Goal: Task Accomplishment & Management: Manage account settings

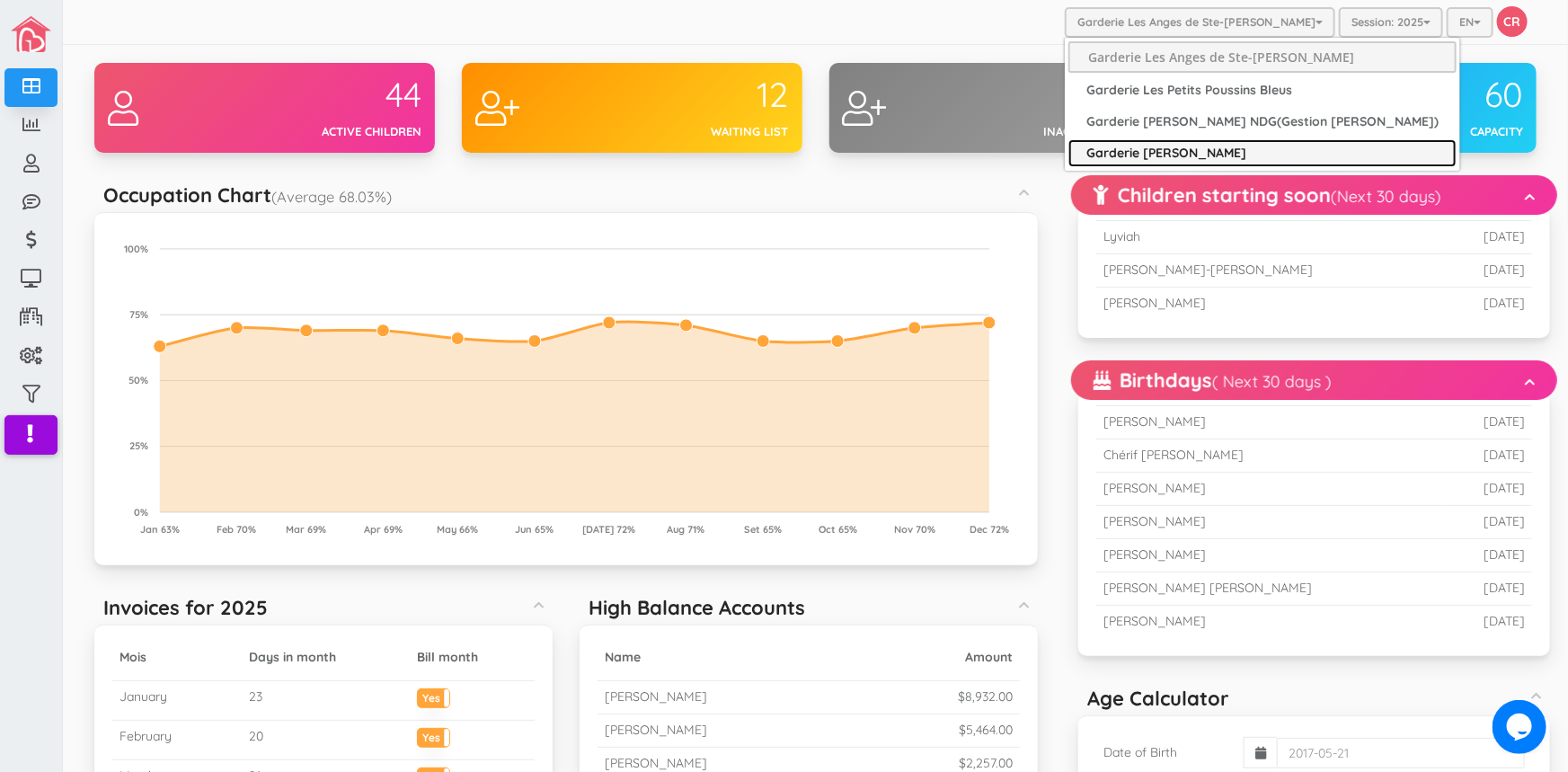
click at [1202, 153] on link "Garderie [PERSON_NAME]" at bounding box center [1262, 153] width 388 height 28
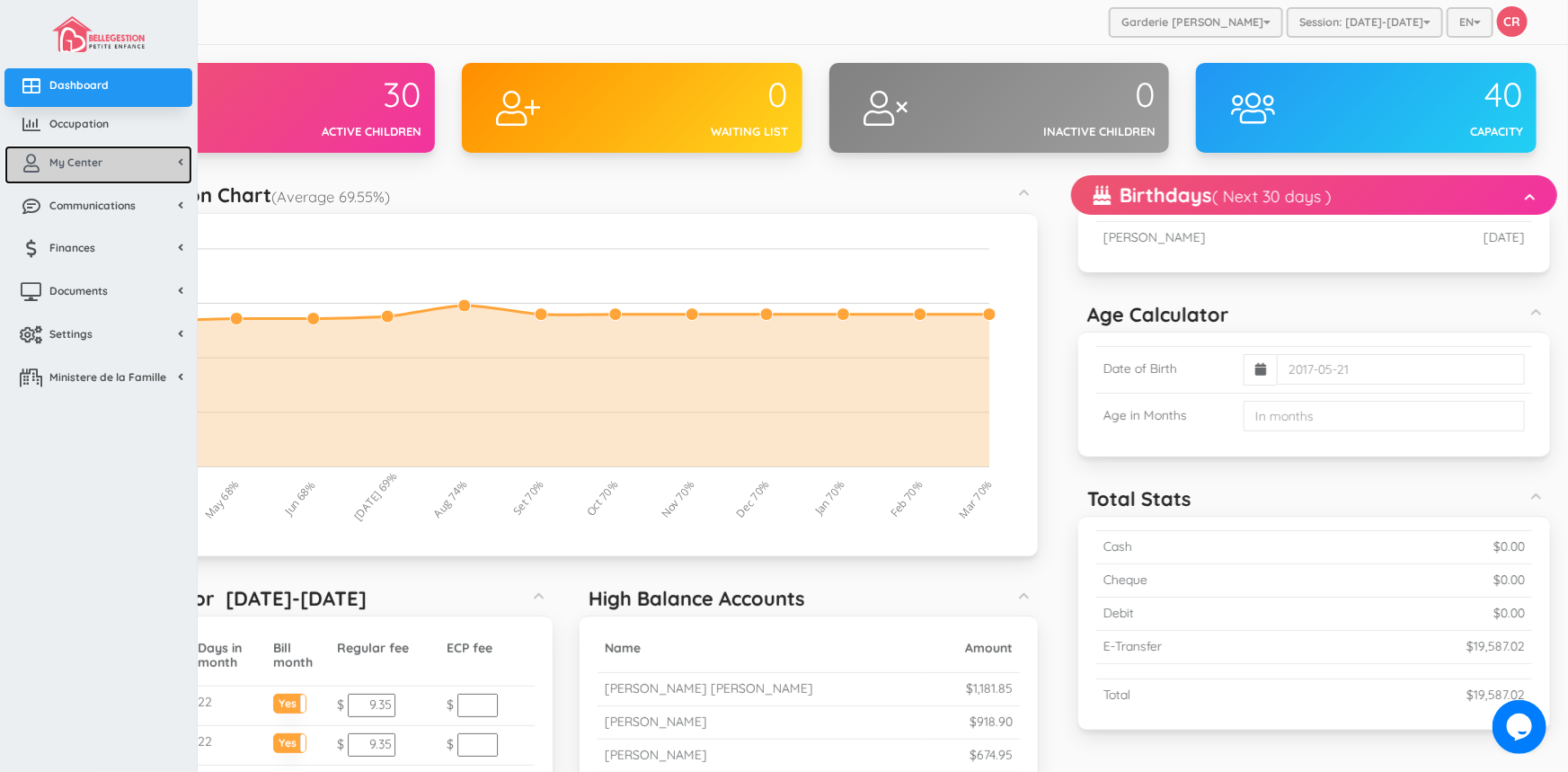
click at [103, 156] on link "My Center" at bounding box center [98, 164] width 187 height 38
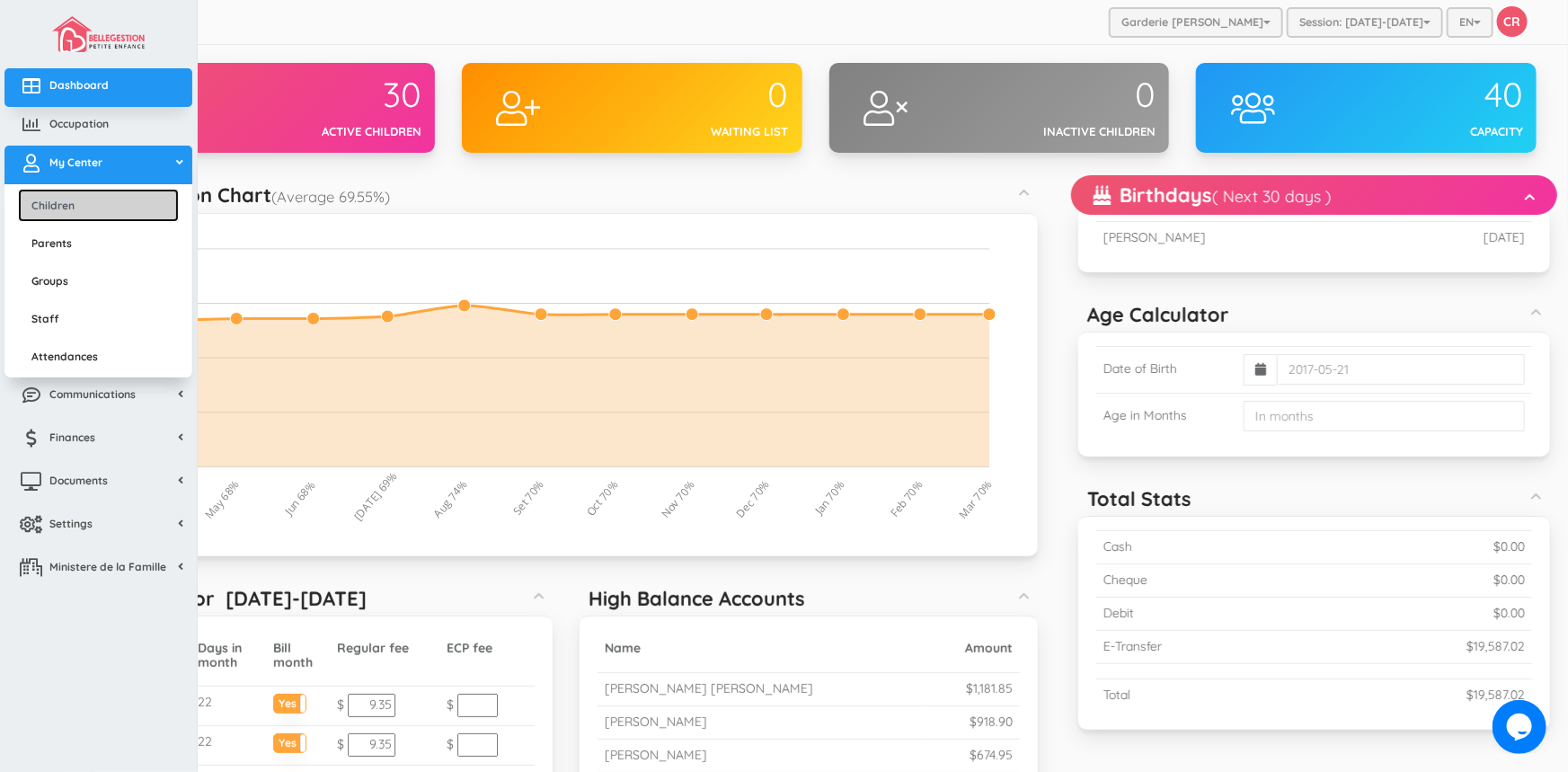
click at [77, 200] on link "Children" at bounding box center [98, 205] width 160 height 34
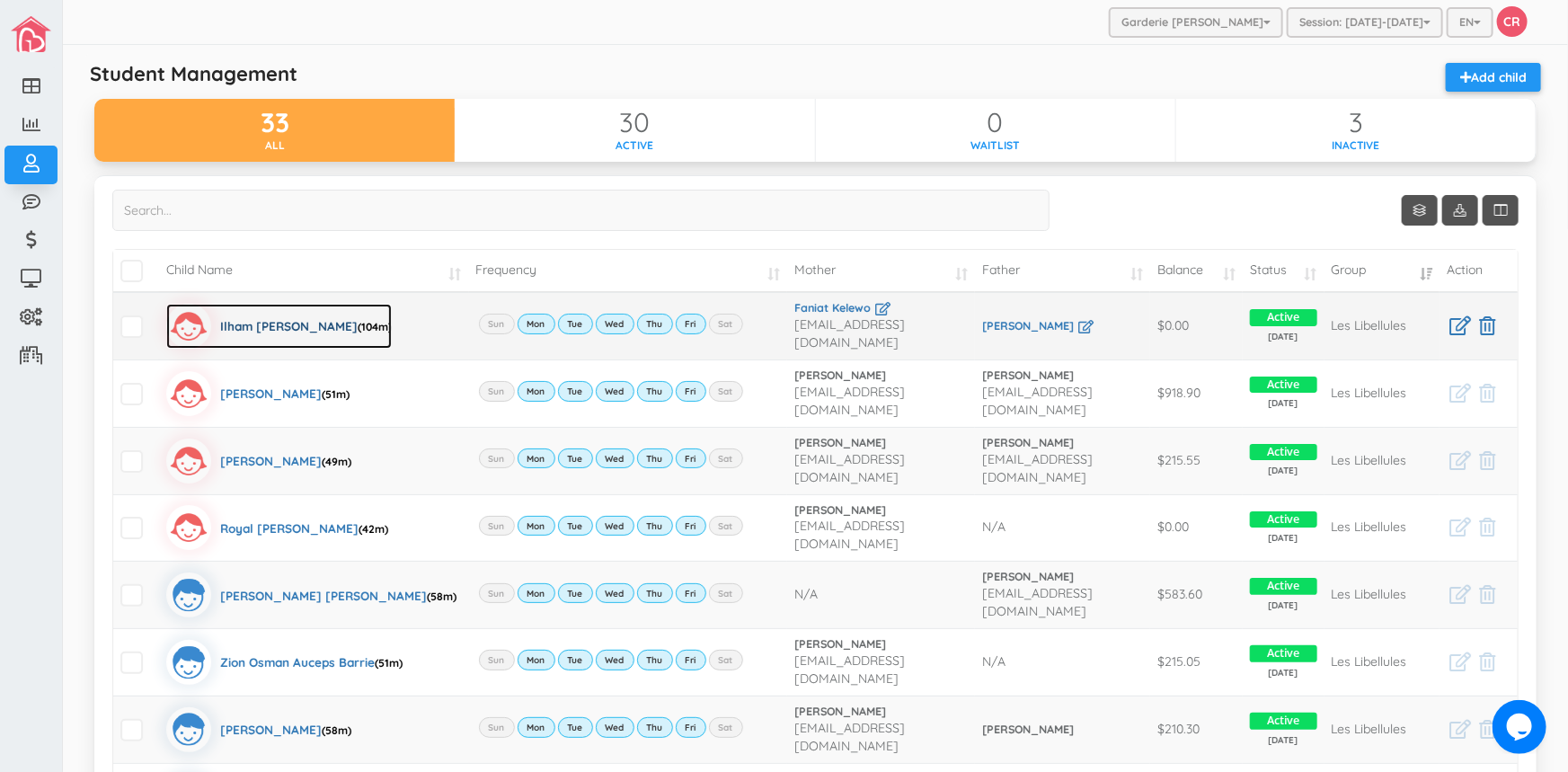
click at [242, 317] on div "Ilham Fatima Traore Dermane (104m)" at bounding box center [306, 326] width 172 height 45
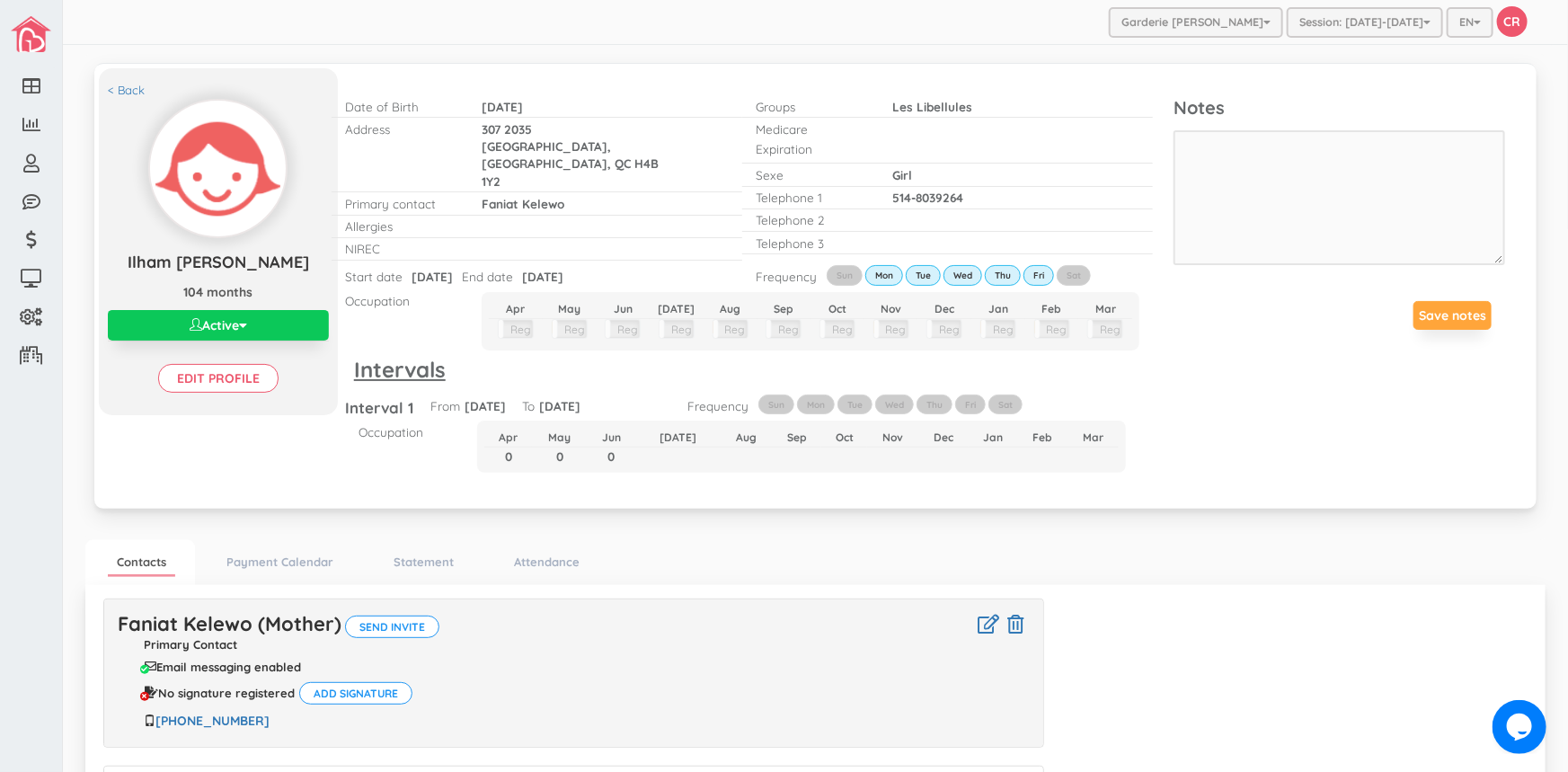
click at [197, 331] on em "button" at bounding box center [195, 324] width 12 height 12
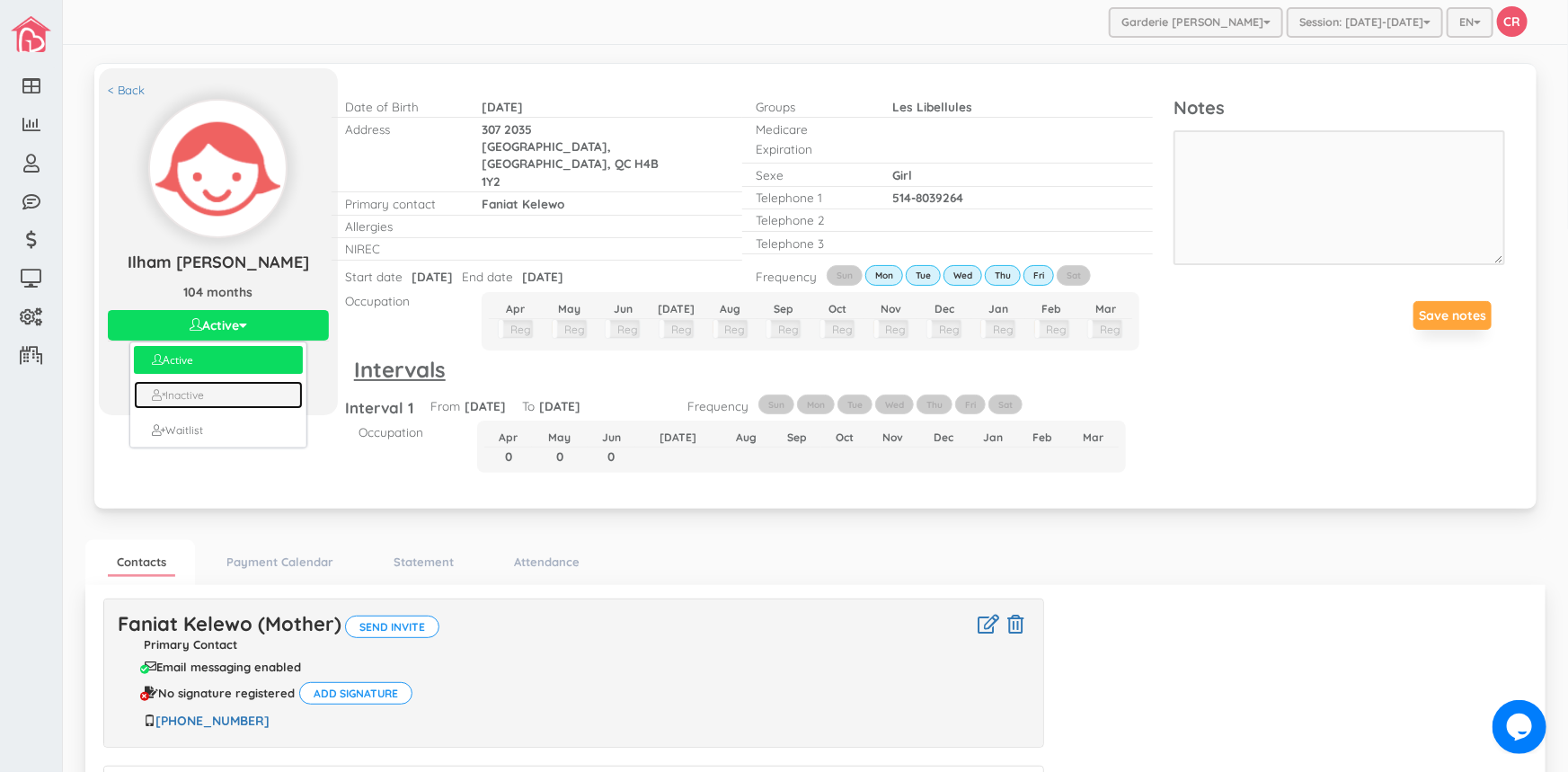
click at [208, 408] on link "Inactive" at bounding box center [219, 395] width 170 height 28
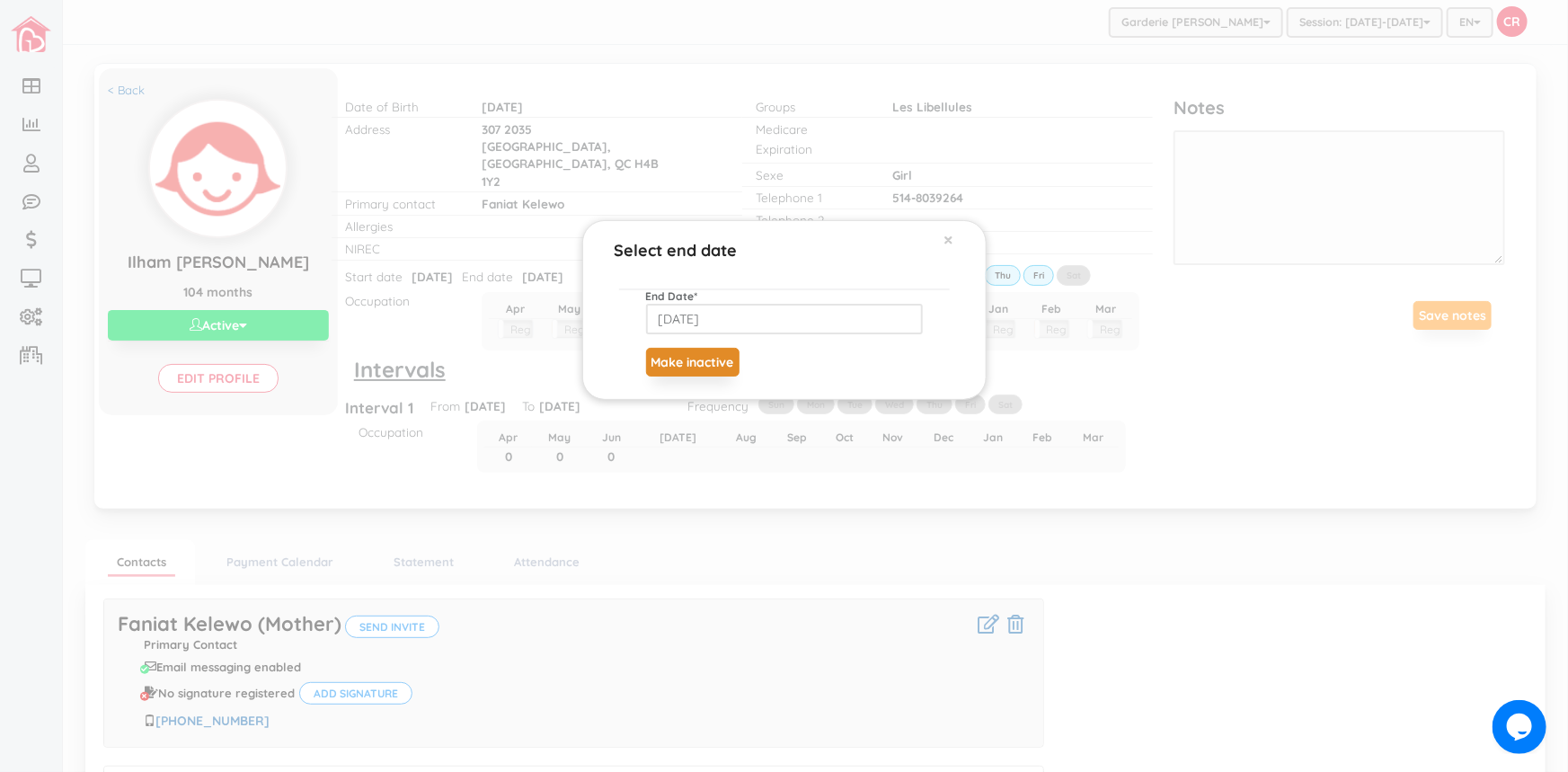
click at [730, 368] on button "Make inactive" at bounding box center [693, 362] width 93 height 29
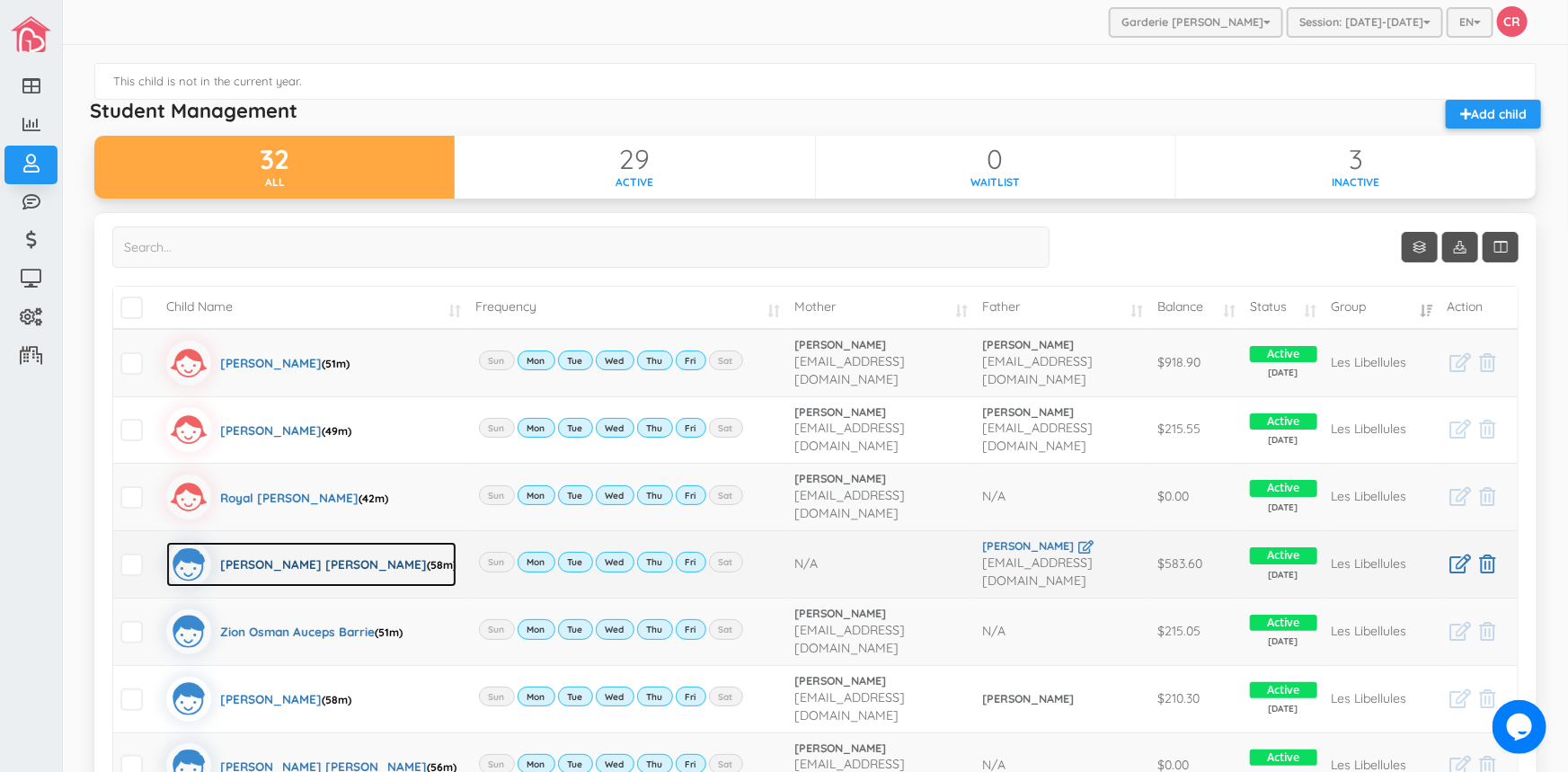
click at [262, 542] on div "Mohamed Raken Jelali (58m)" at bounding box center [337, 564] width 236 height 45
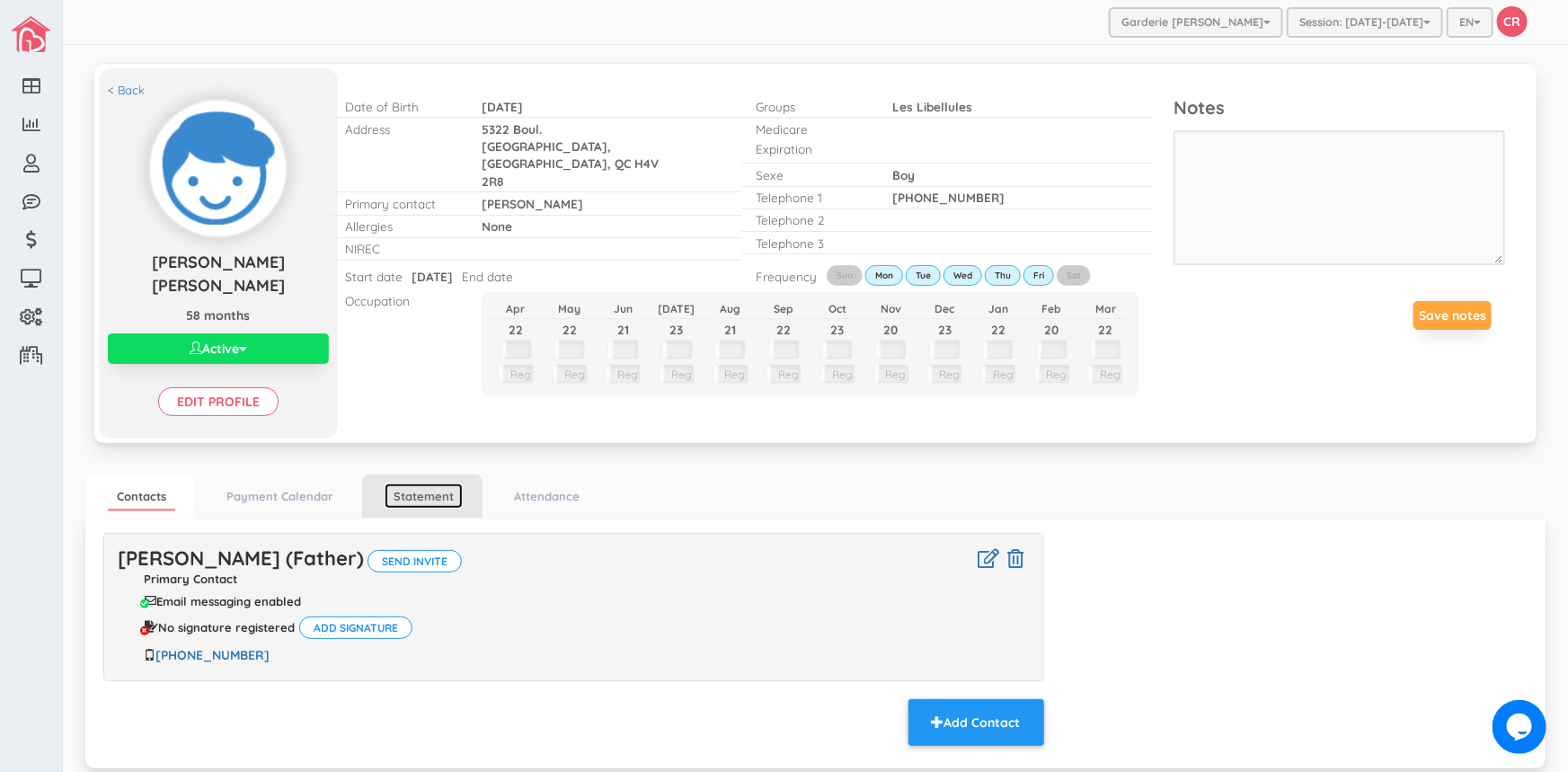
click at [406, 483] on link "Statement" at bounding box center [423, 496] width 78 height 26
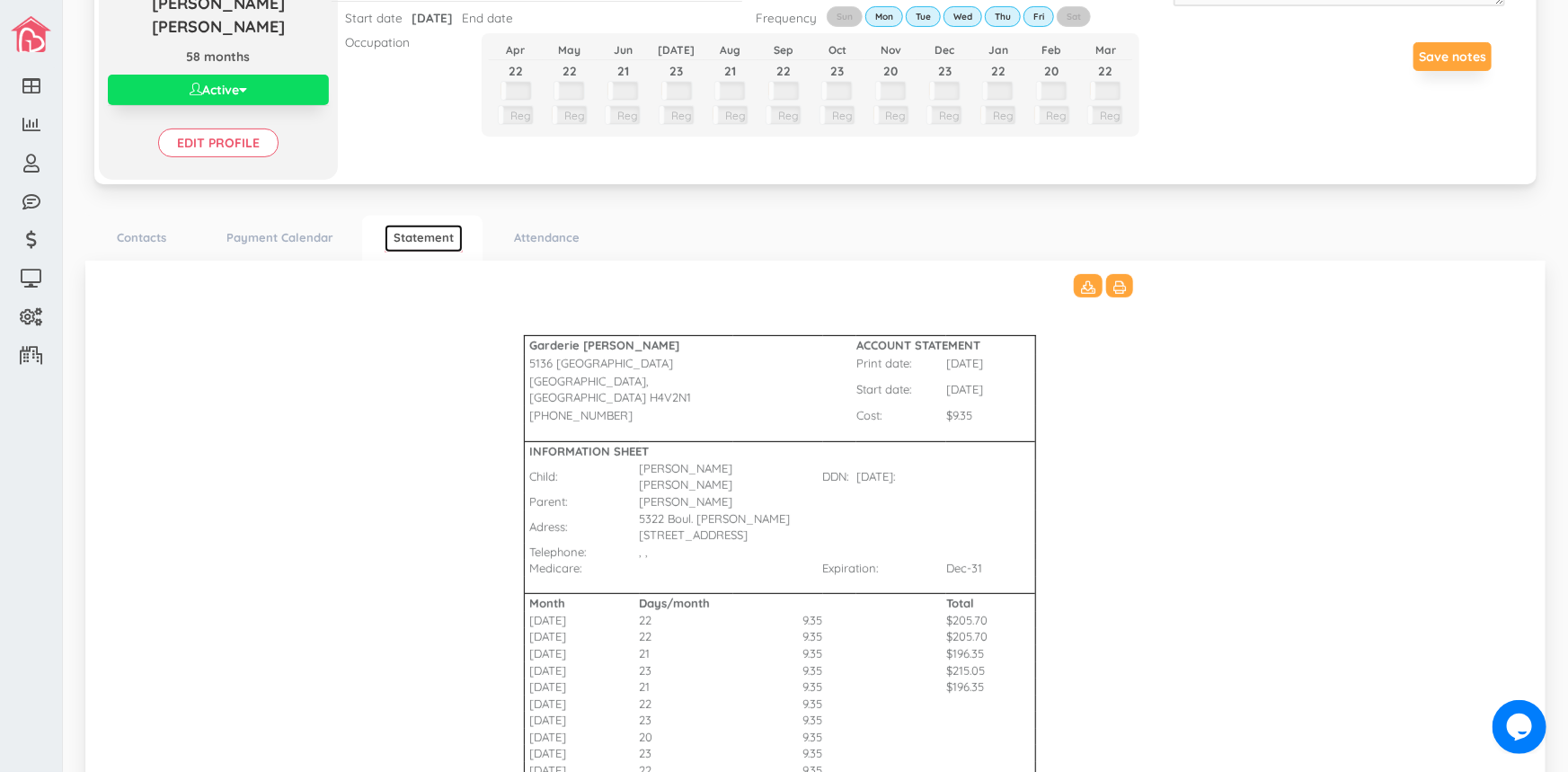
scroll to position [408, 0]
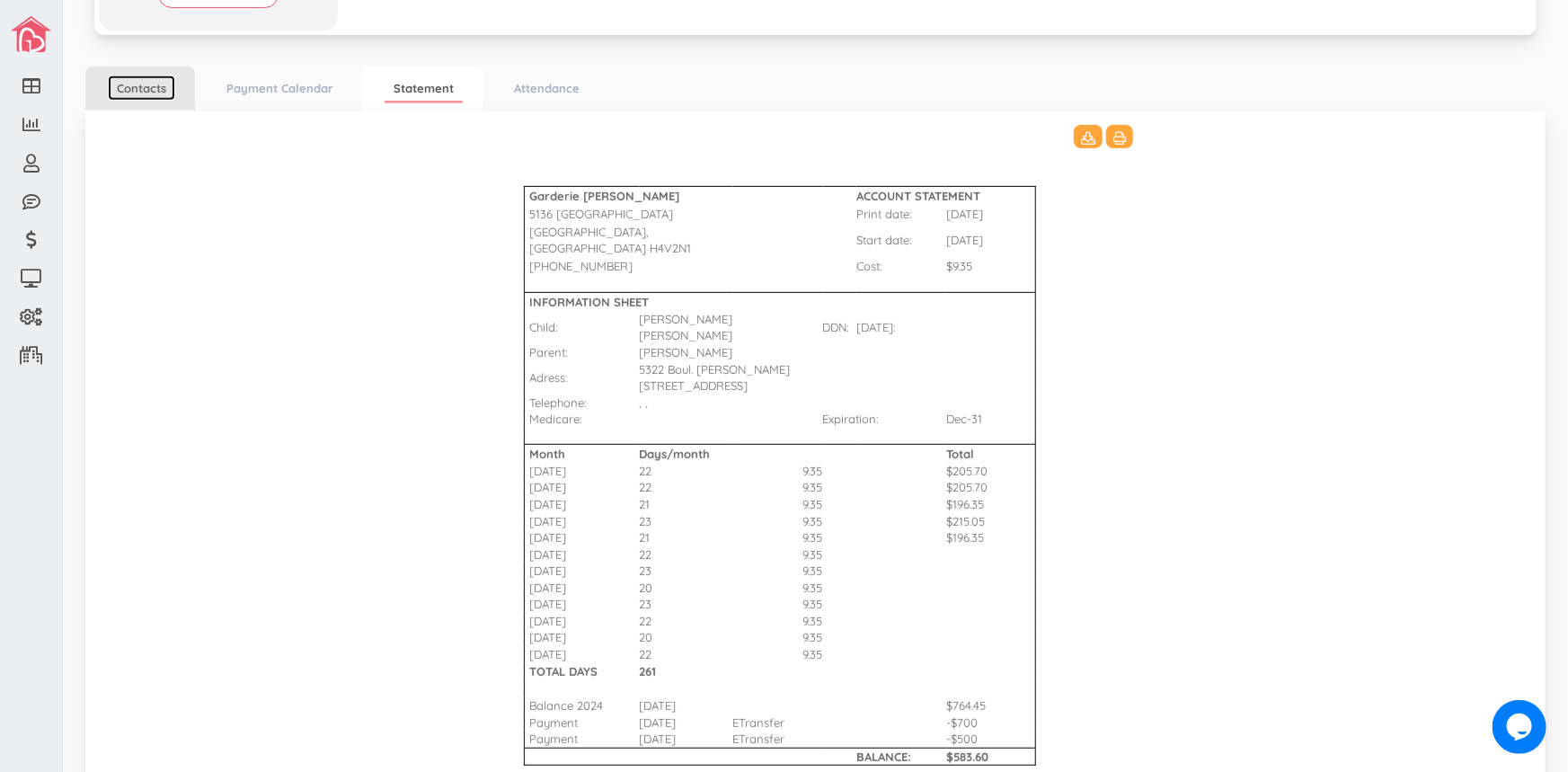
click at [142, 78] on link "Contacts" at bounding box center [142, 89] width 67 height 26
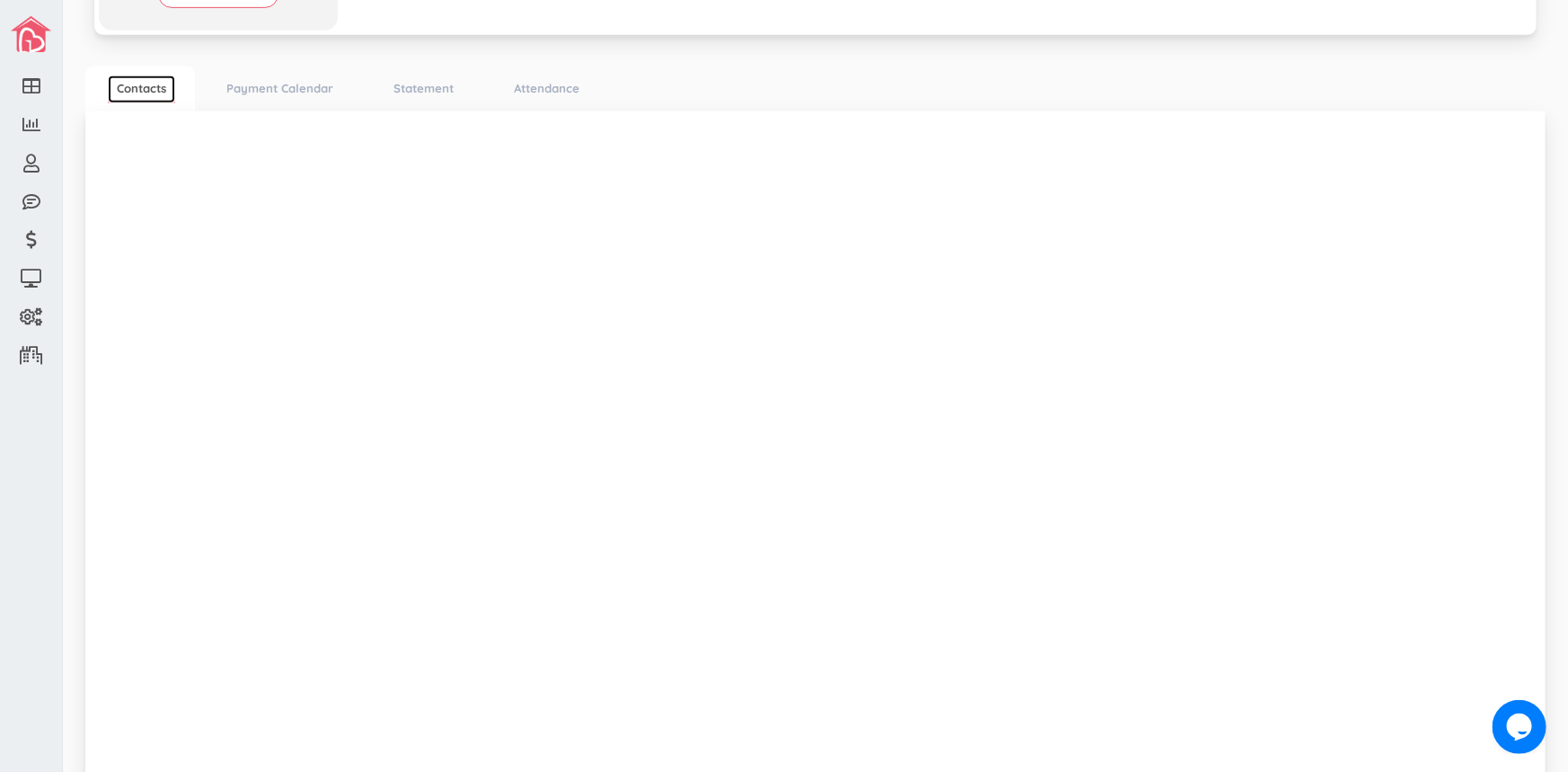
scroll to position [47, 0]
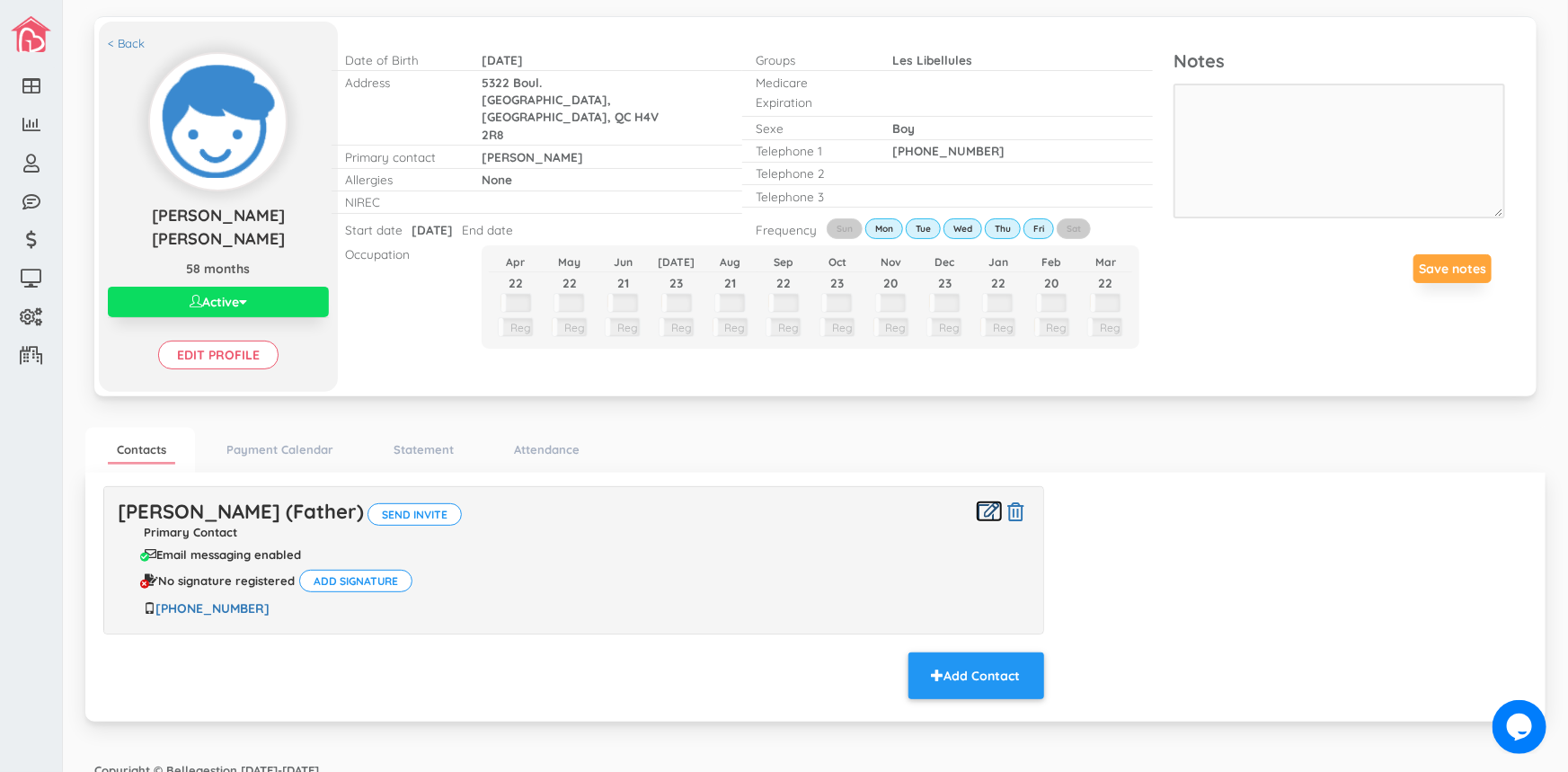
click at [978, 503] on icon at bounding box center [988, 512] width 21 height 19
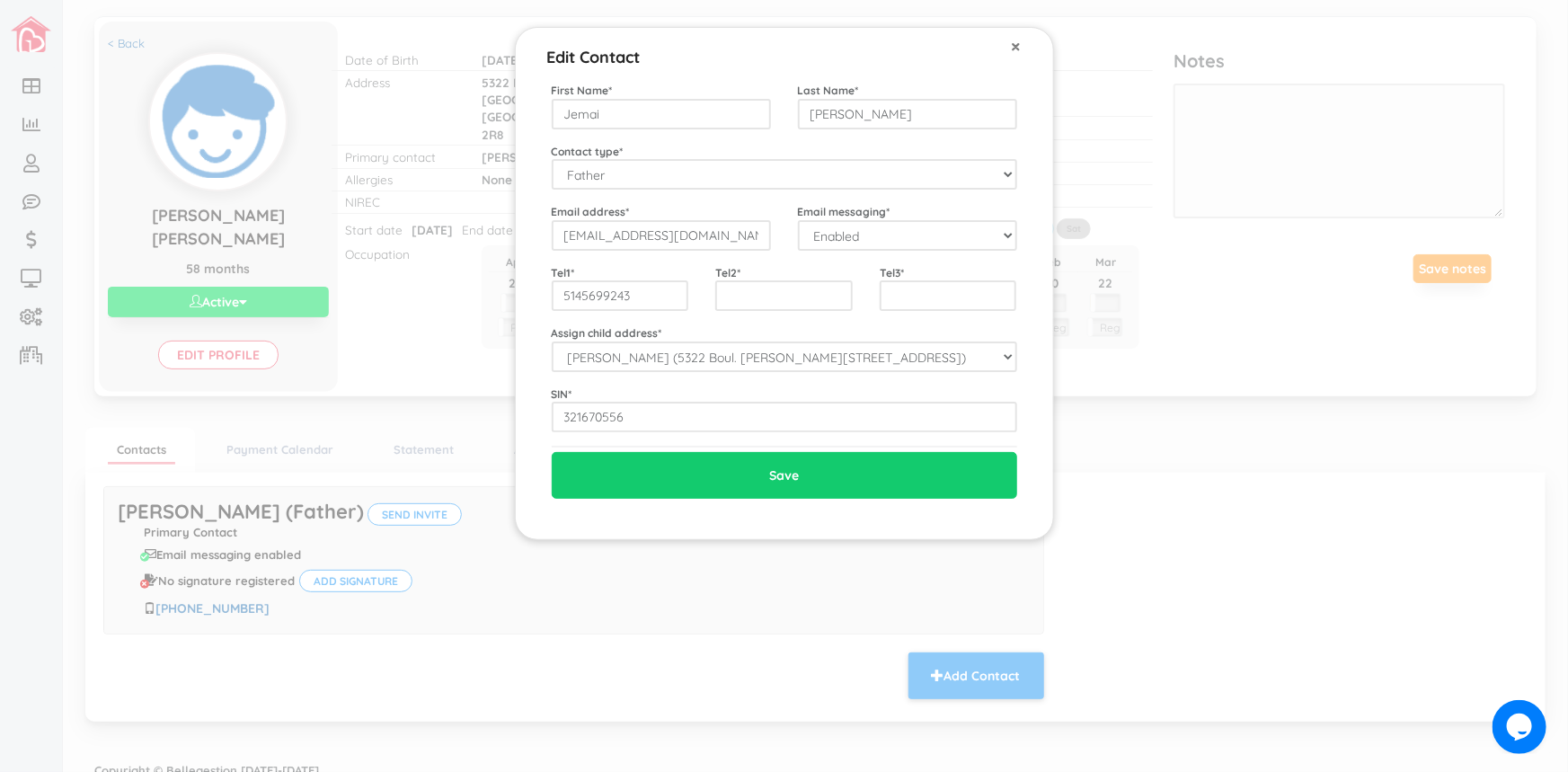
click at [1017, 45] on span "×" at bounding box center [1016, 46] width 10 height 23
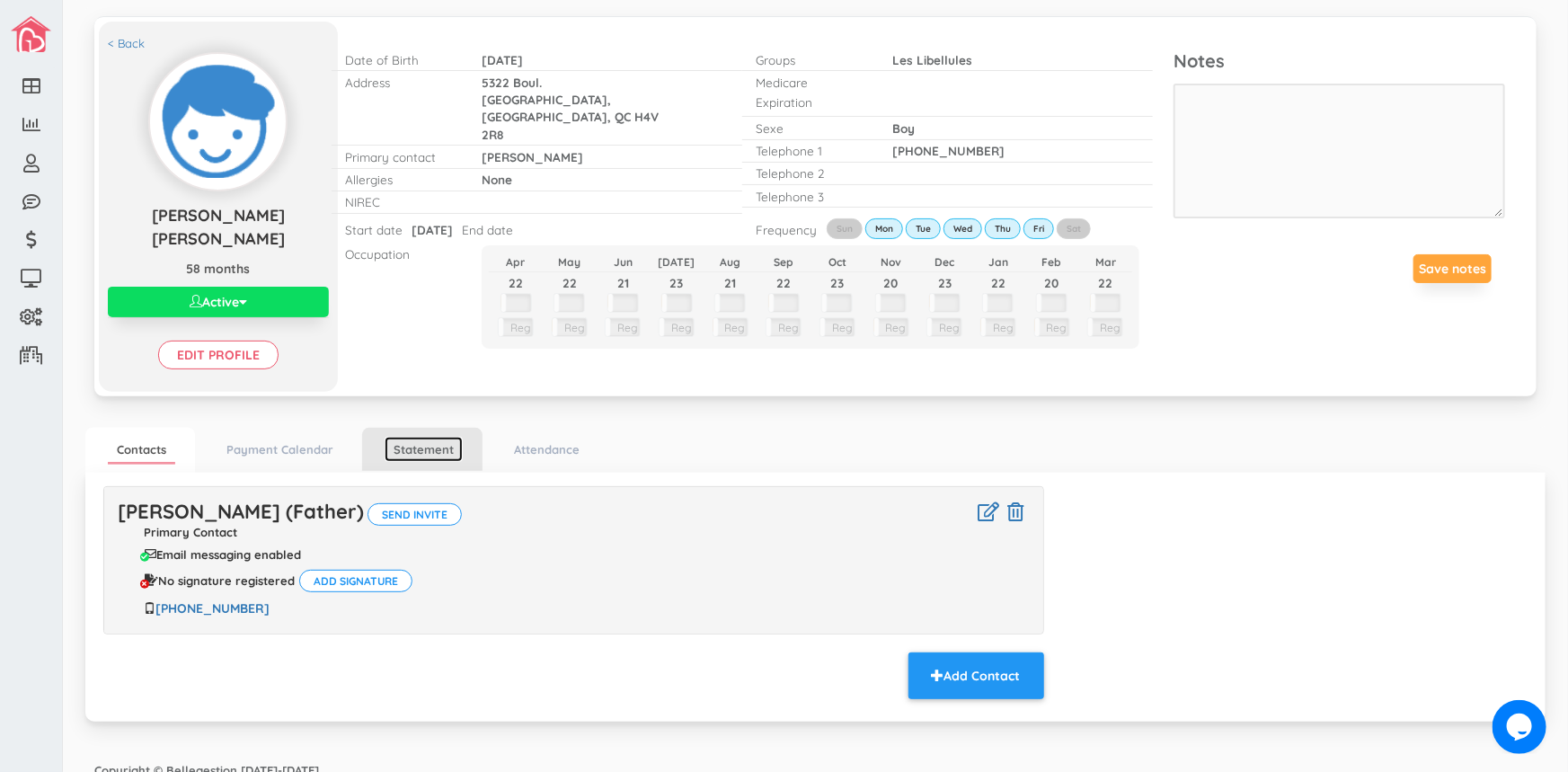
click at [430, 436] on link "Statement" at bounding box center [423, 449] width 78 height 26
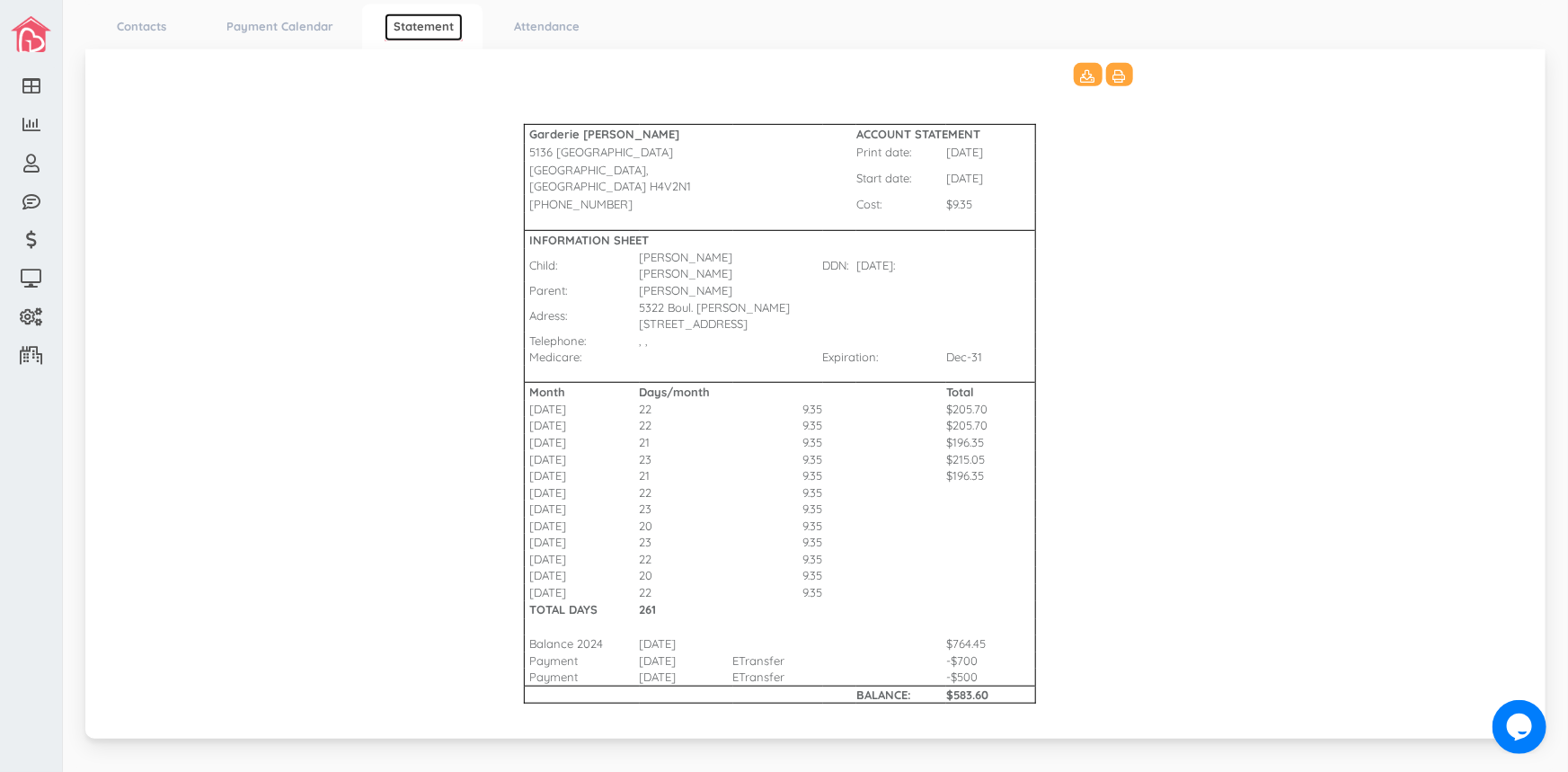
scroll to position [472, 0]
click at [1080, 68] on icon at bounding box center [1087, 74] width 14 height 12
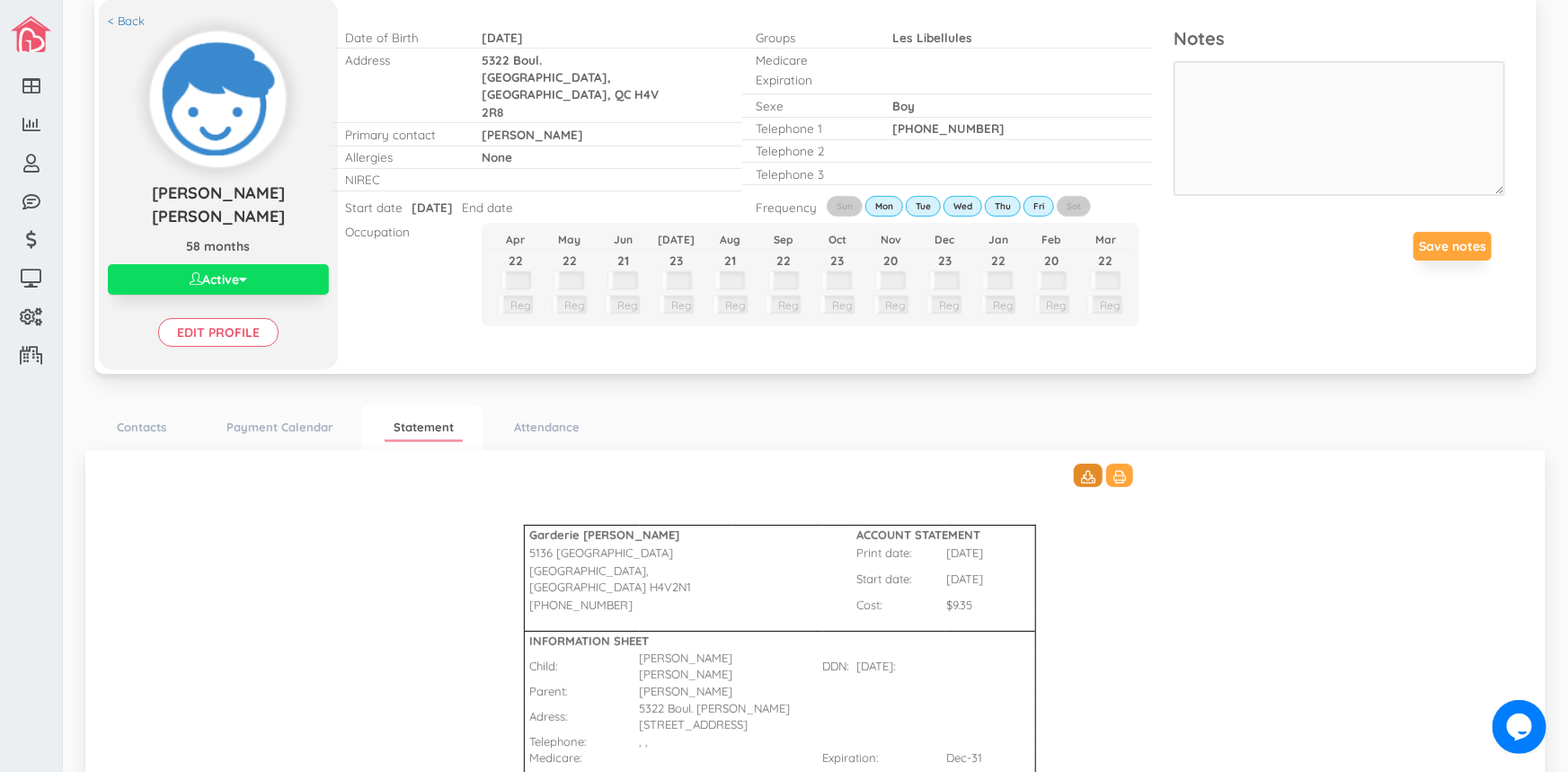
scroll to position [0, 0]
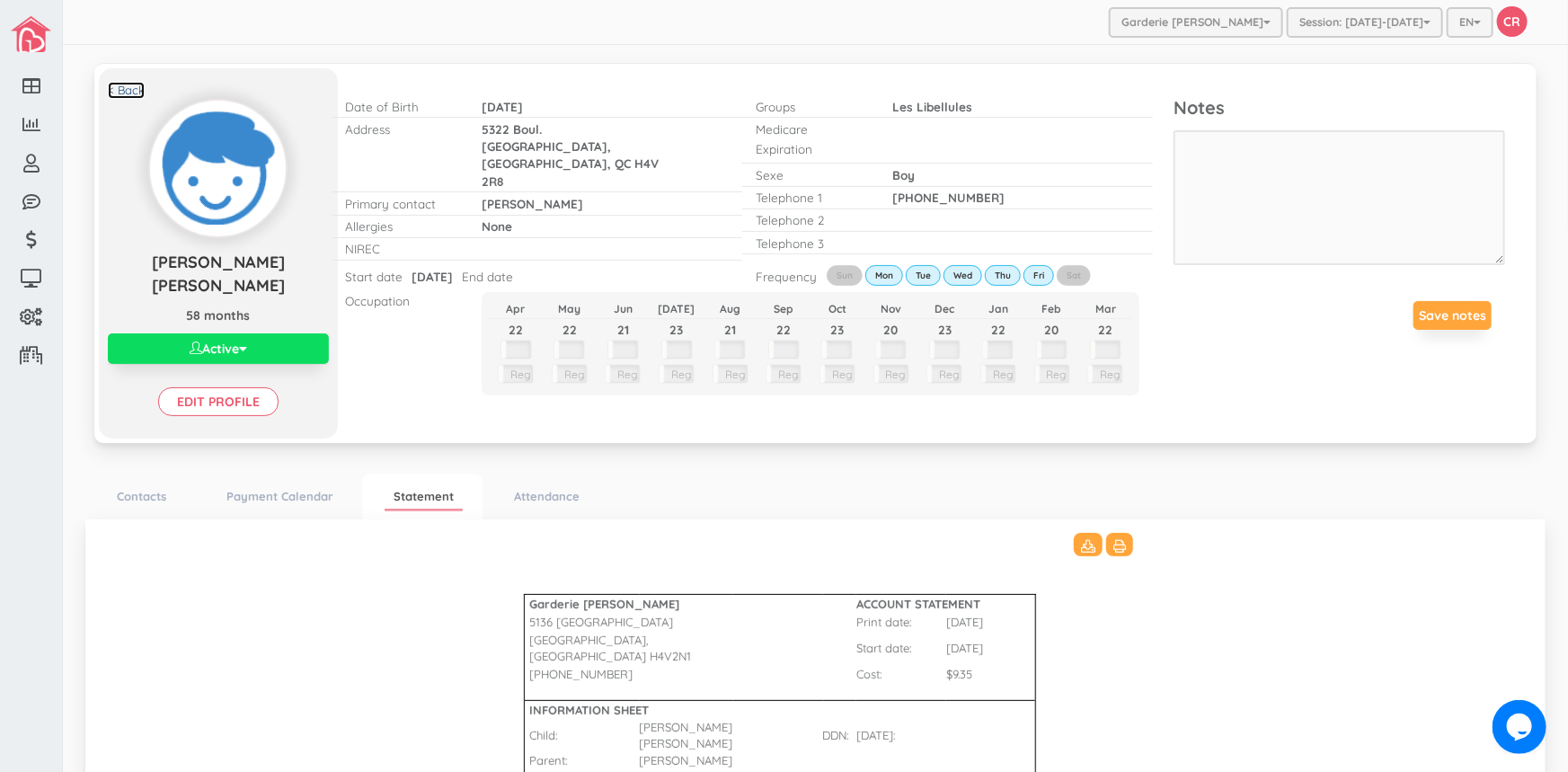
click at [124, 88] on link "< Back" at bounding box center [127, 90] width 37 height 17
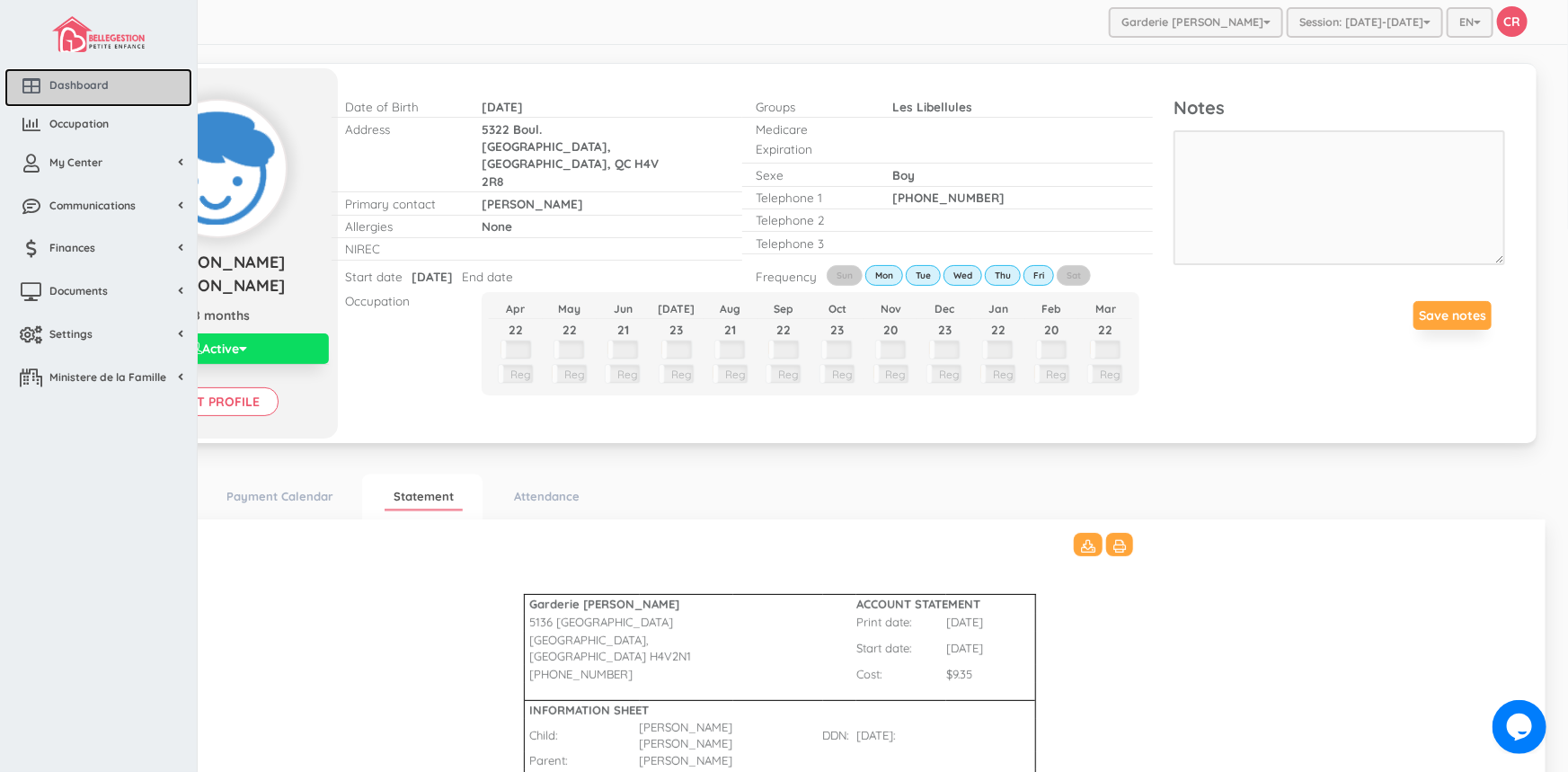
click at [79, 82] on span "Dashboard" at bounding box center [79, 85] width 60 height 15
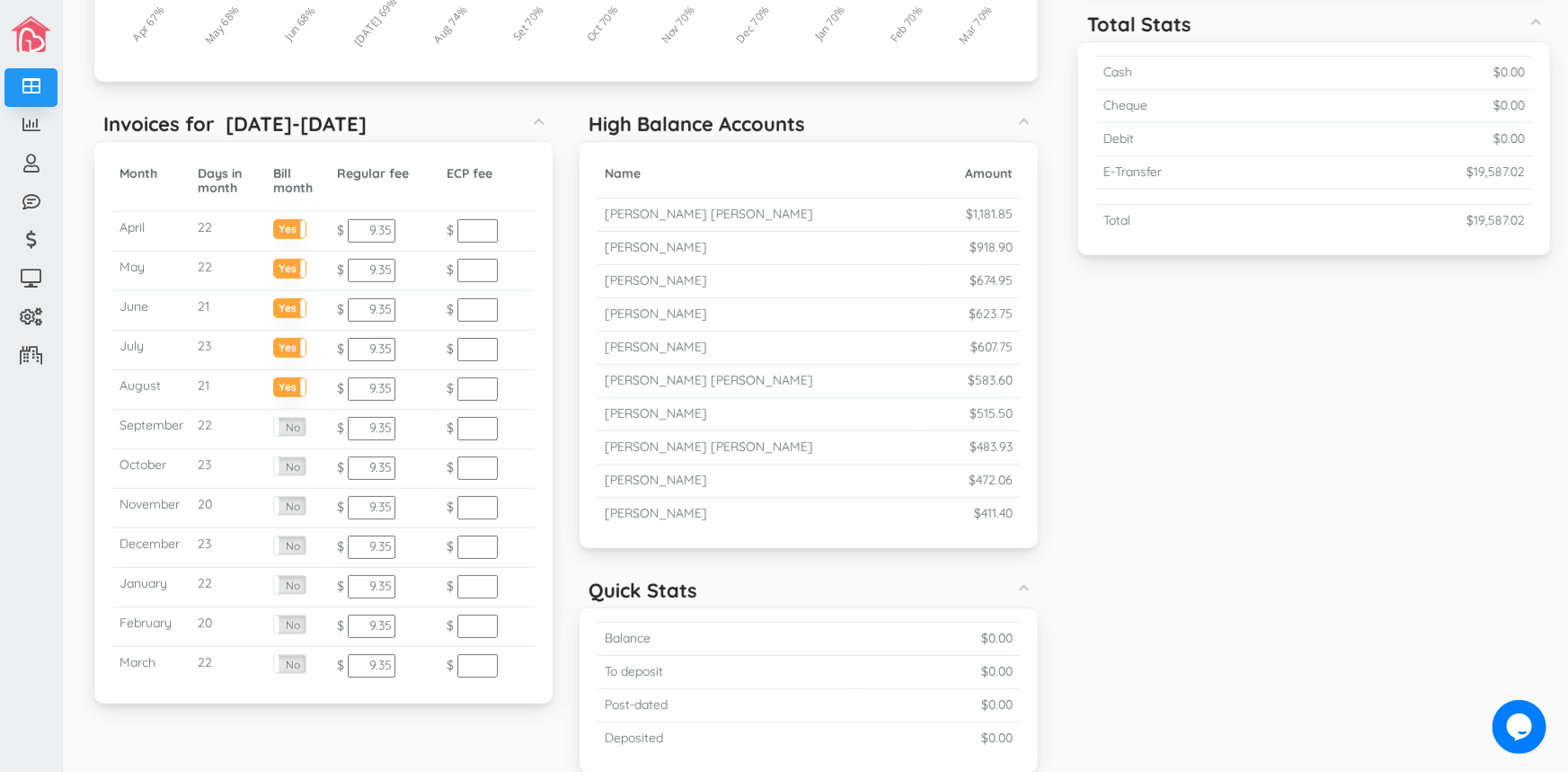
scroll to position [489, 0]
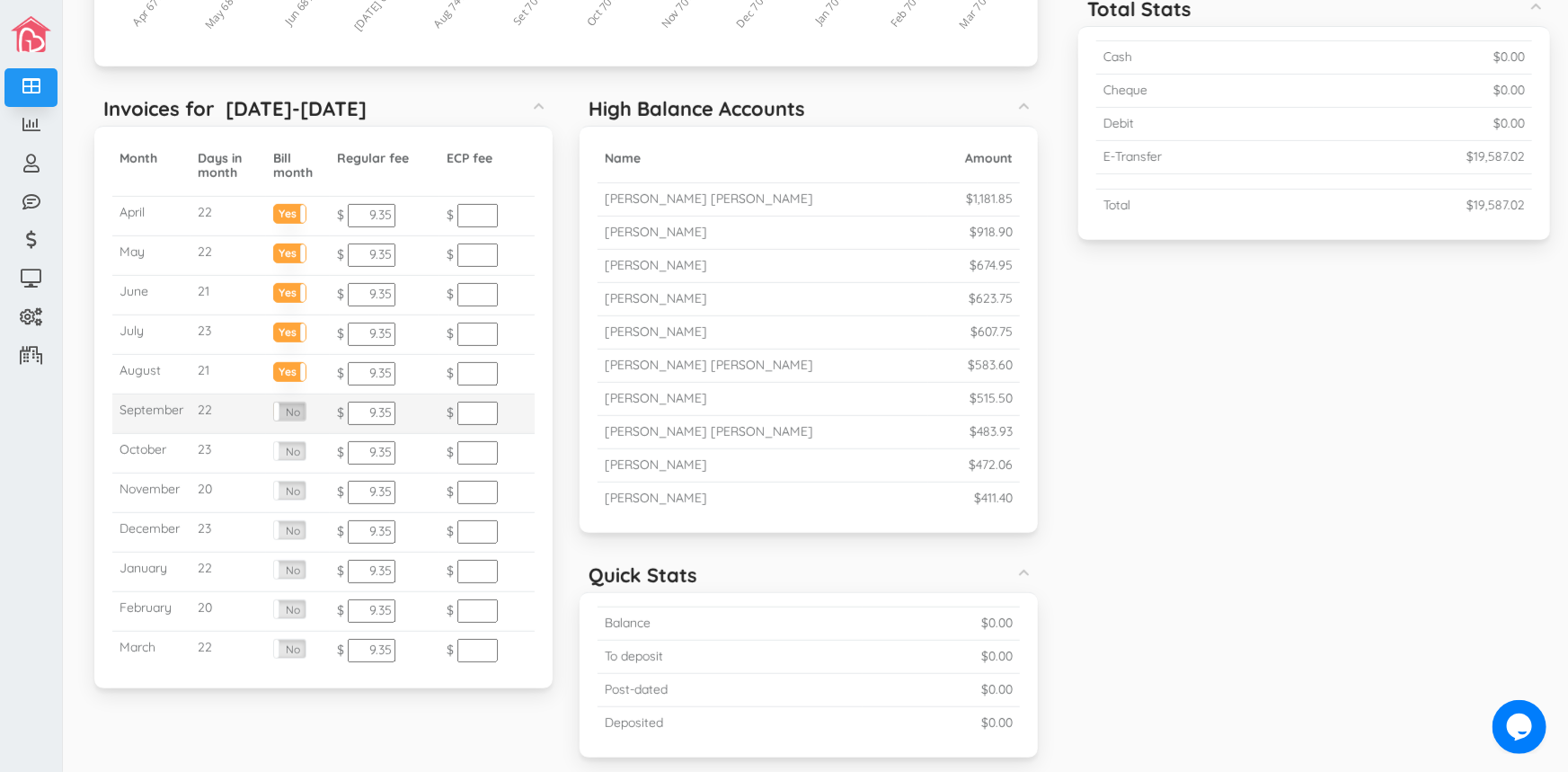
click at [284, 405] on label "No" at bounding box center [290, 411] width 32 height 18
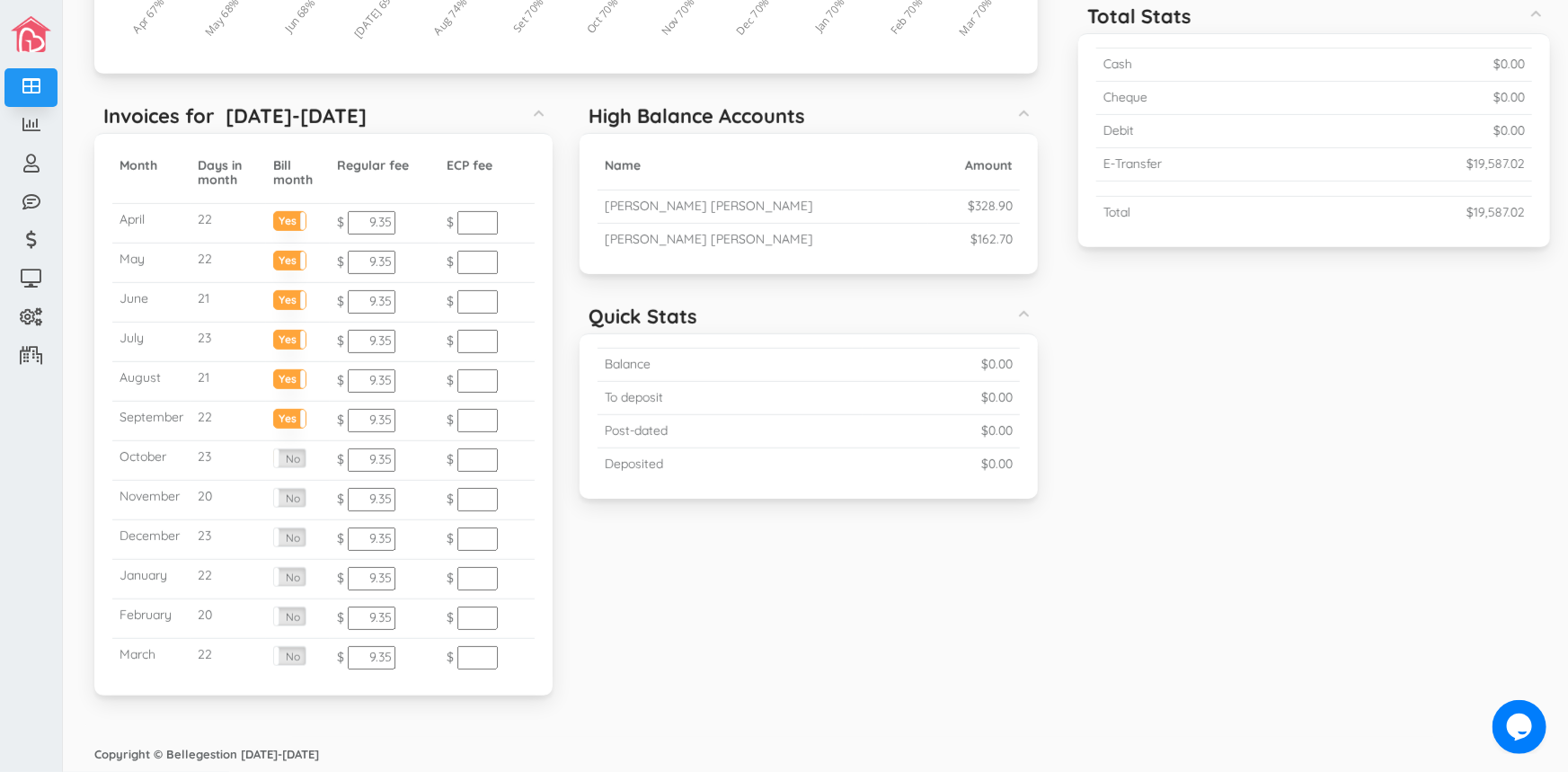
scroll to position [481, 0]
click at [1447, 436] on div "Occupation Chart (Average 69.55%) Created with Raphaël 2.1.0 0% 25% 50% 75% 100…" at bounding box center [815, 207] width 1496 height 1026
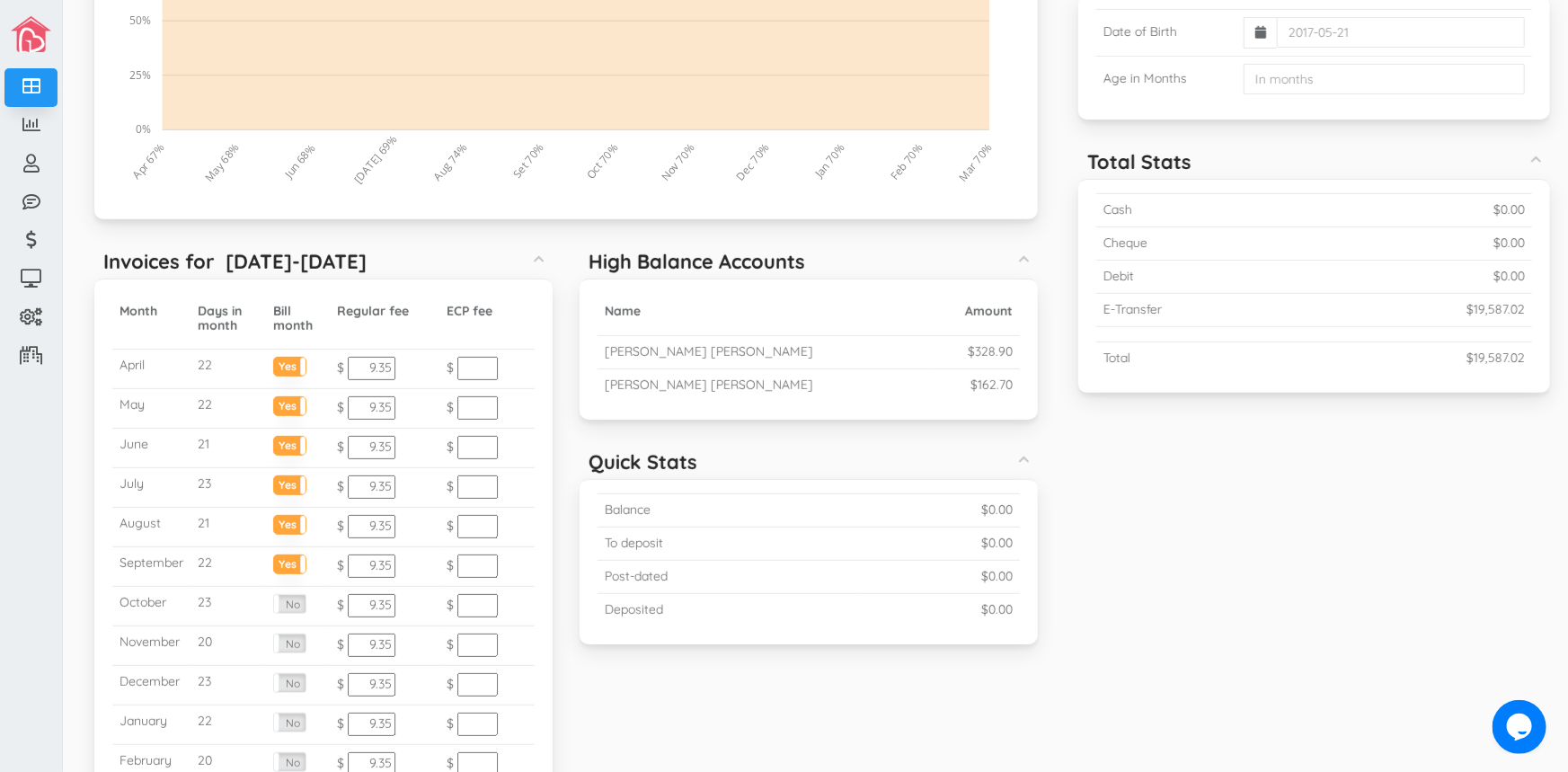
scroll to position [0, 0]
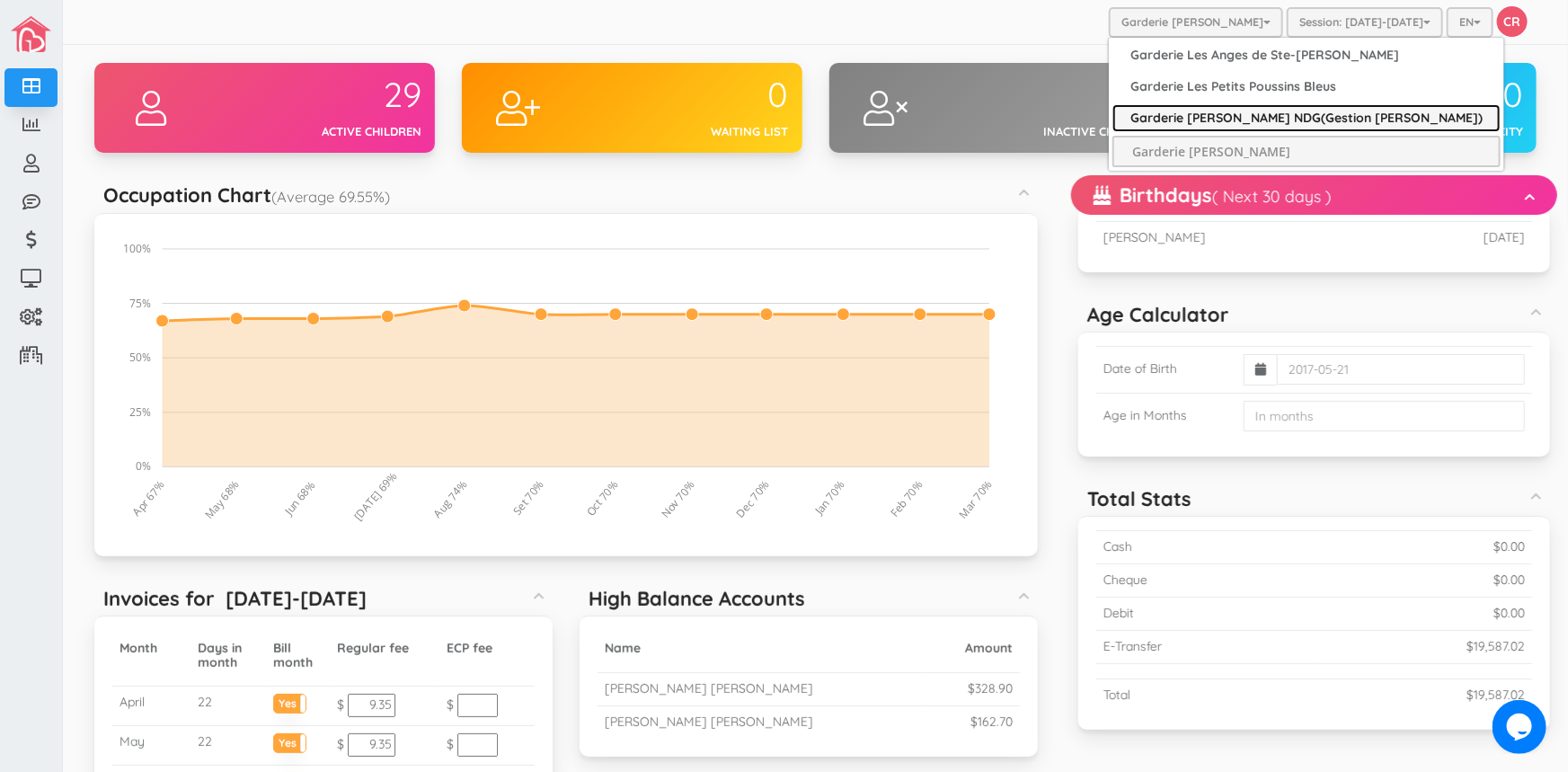
click at [1224, 117] on link "Garderie [PERSON_NAME] NDG(Gestion [PERSON_NAME])" at bounding box center [1306, 118] width 388 height 28
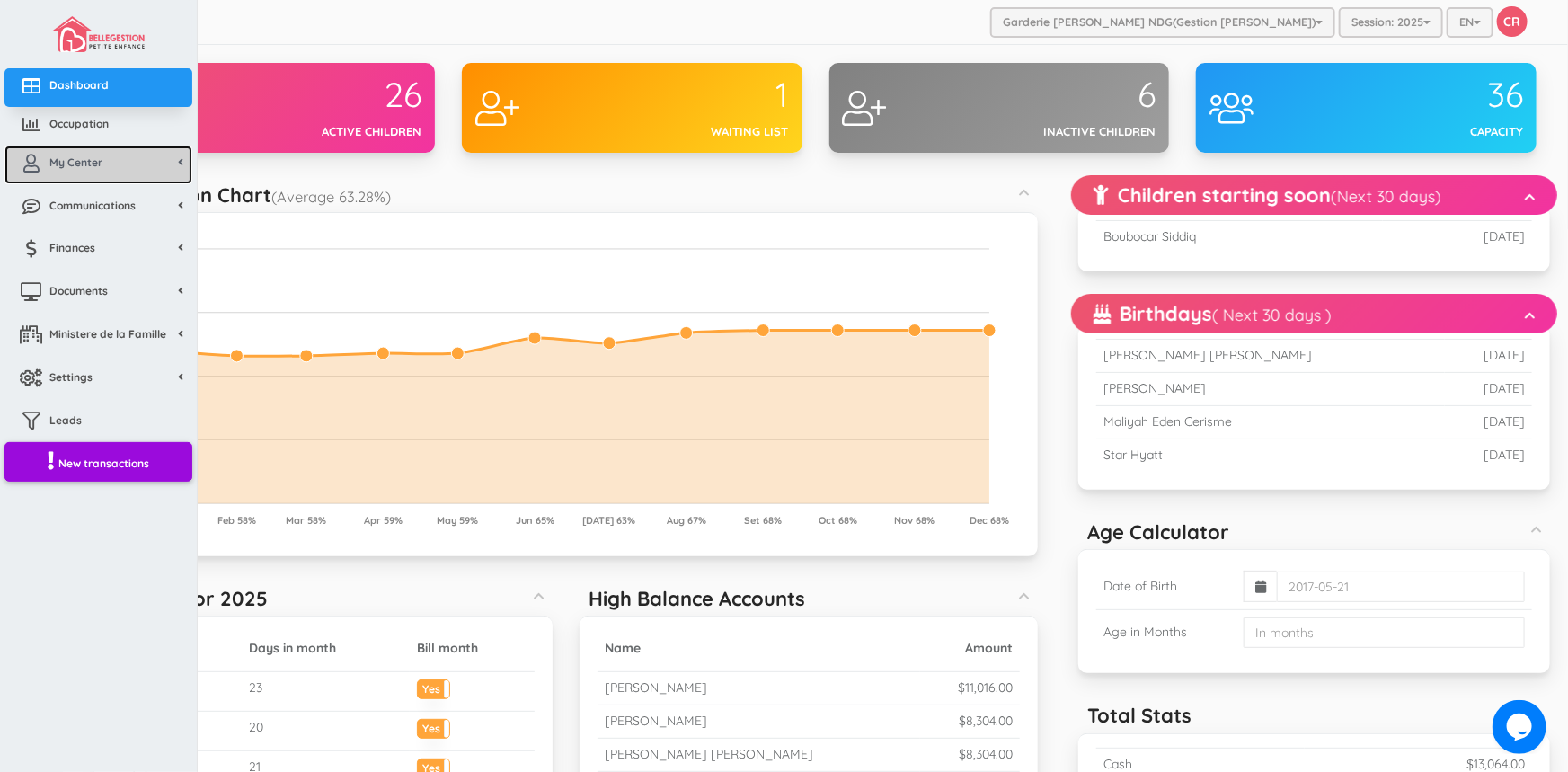
click at [92, 160] on span "My Center" at bounding box center [76, 162] width 53 height 15
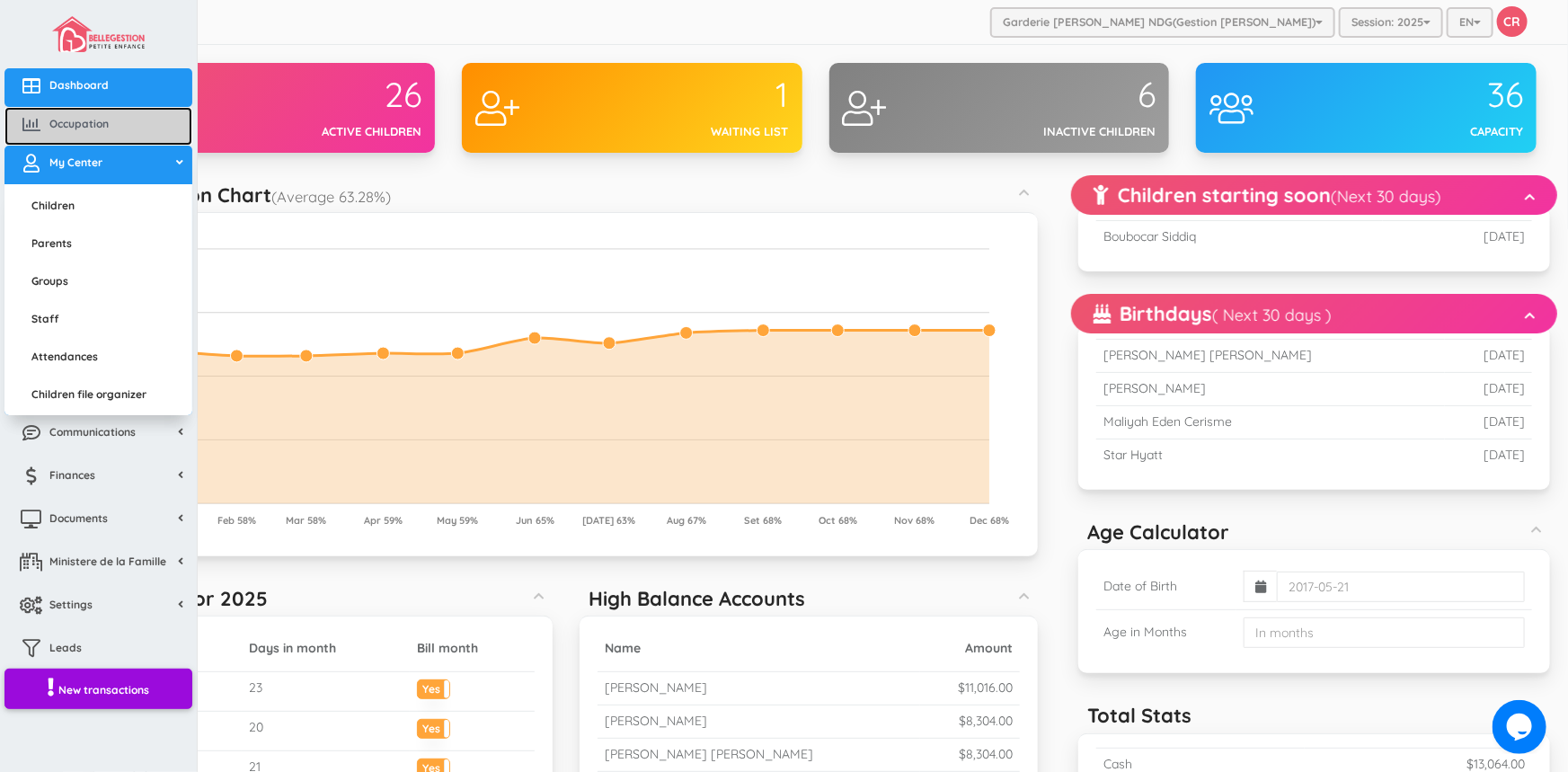
click at [98, 121] on span "Occupation" at bounding box center [79, 123] width 60 height 15
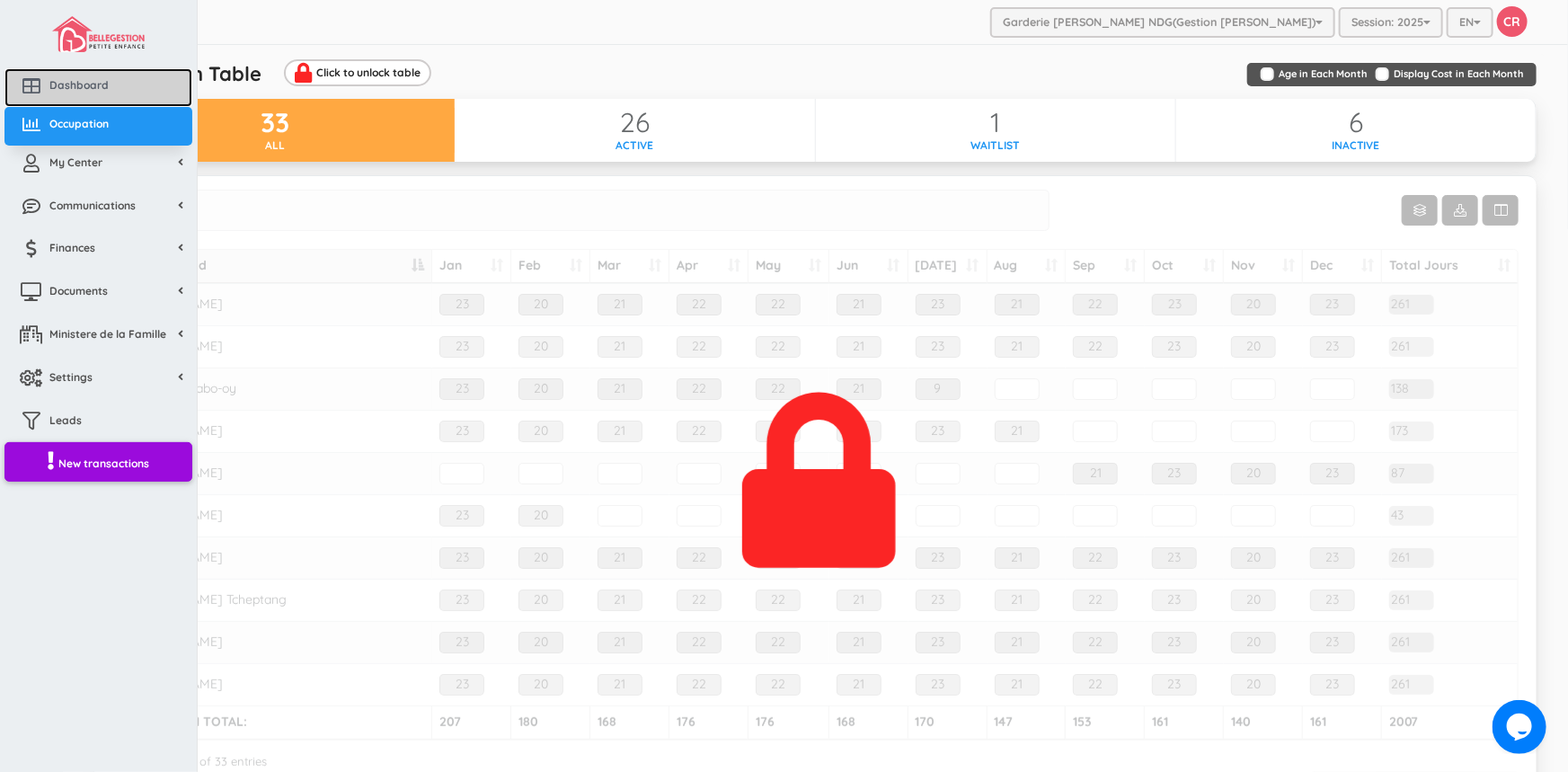
click at [71, 90] on span "Dashboard" at bounding box center [79, 85] width 60 height 15
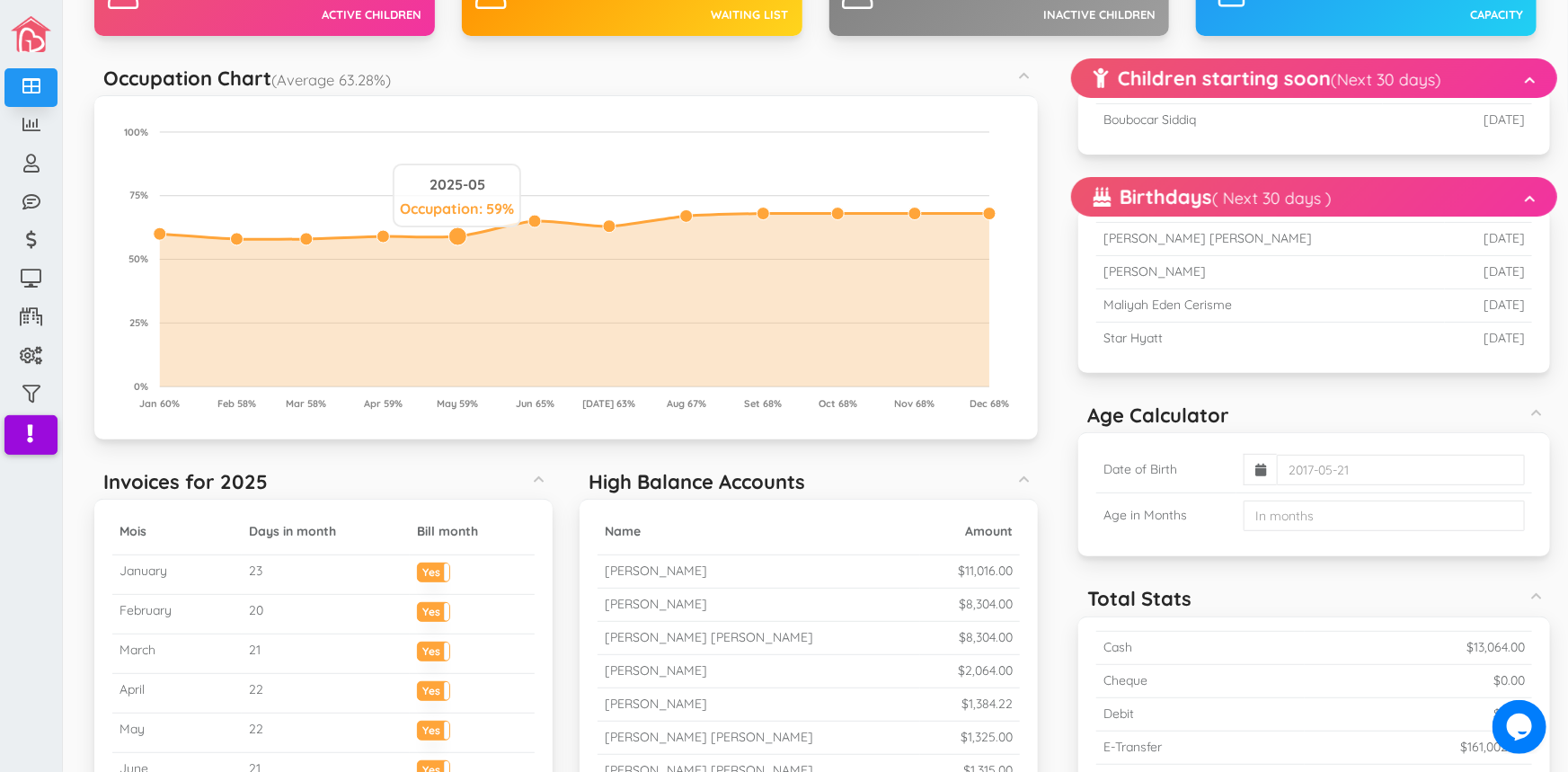
scroll to position [326, 0]
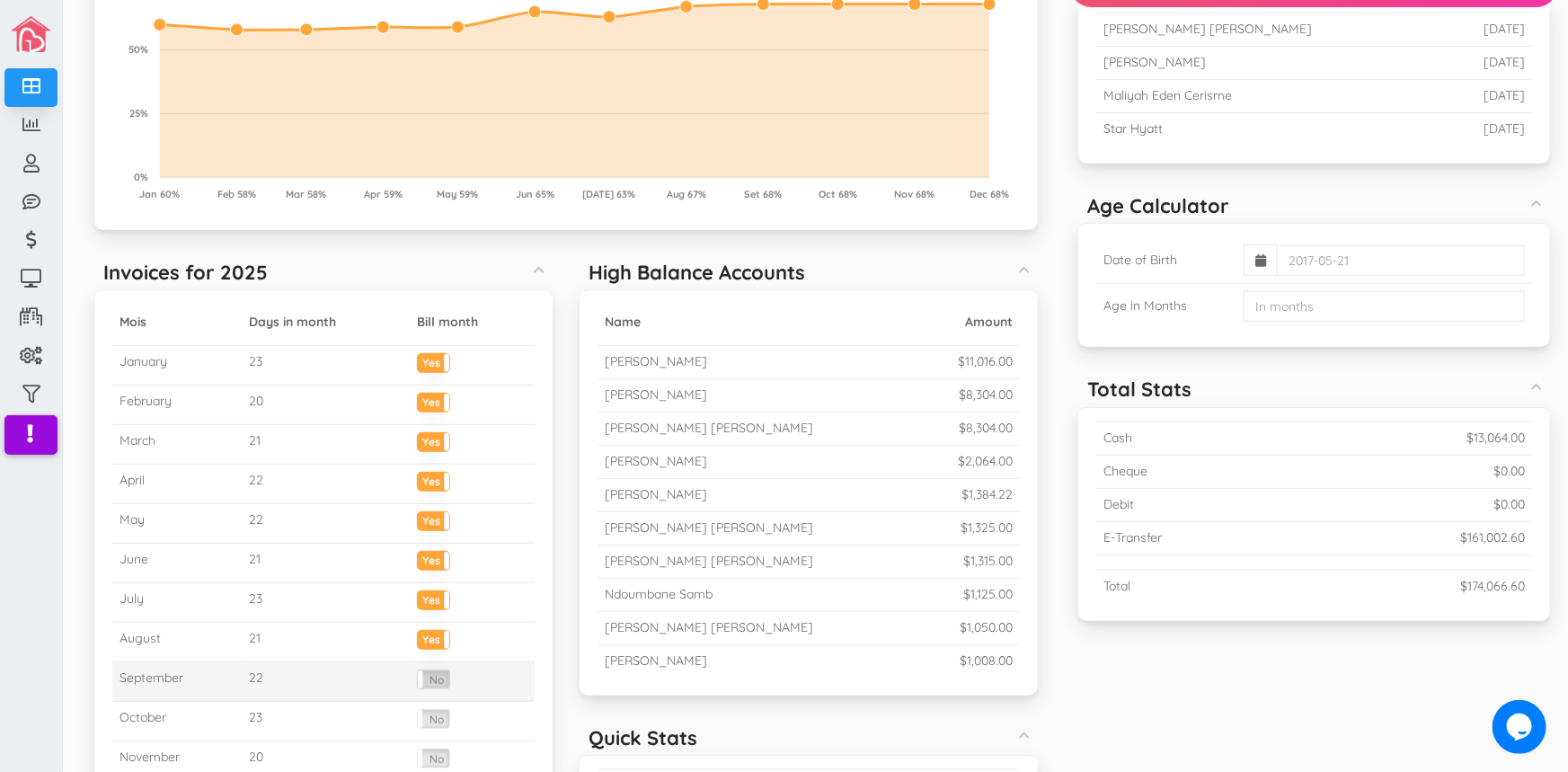
click at [434, 680] on label "No" at bounding box center [433, 679] width 32 height 18
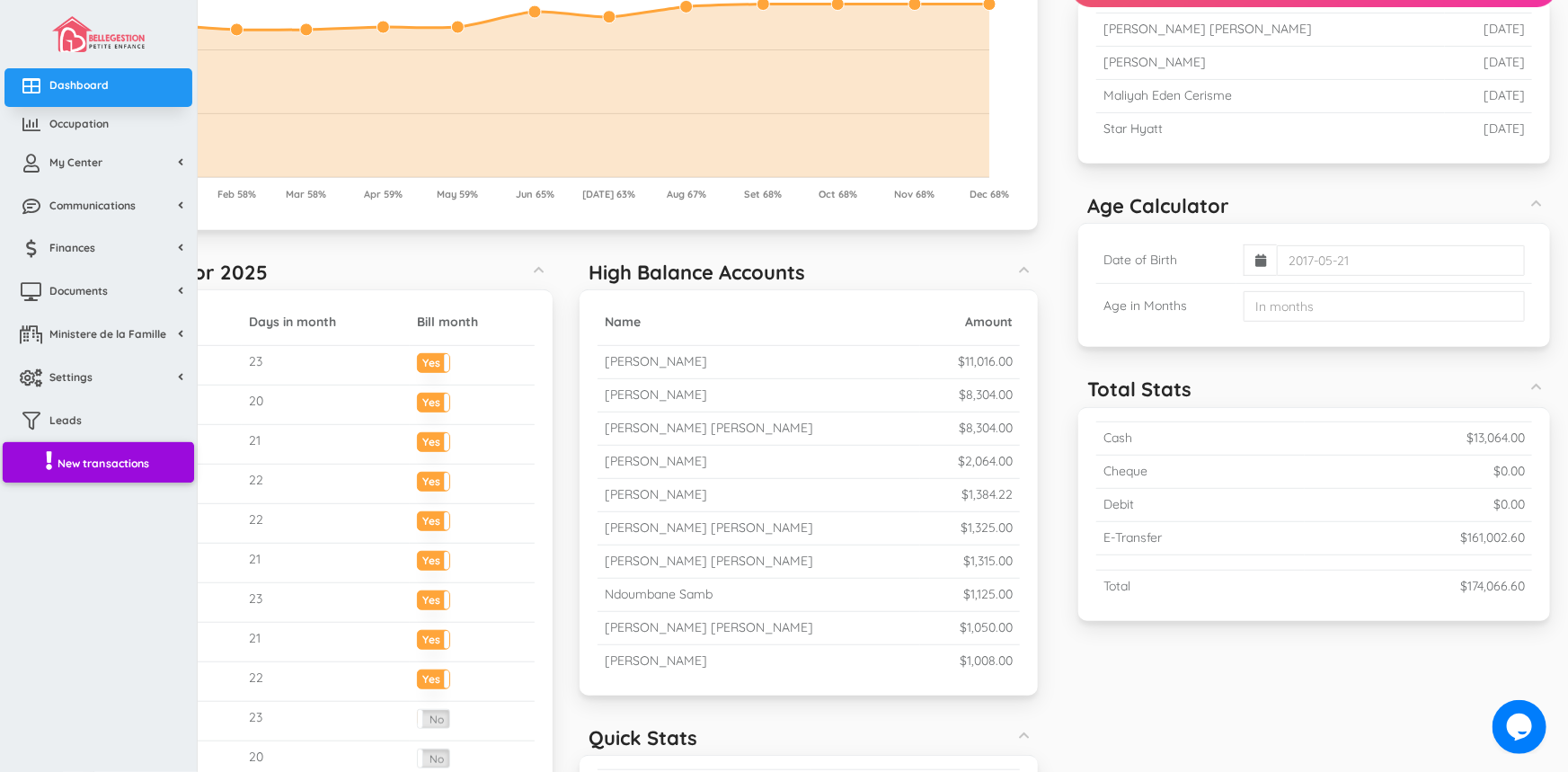
click at [53, 462] on link "New transactions" at bounding box center [98, 462] width 191 height 41
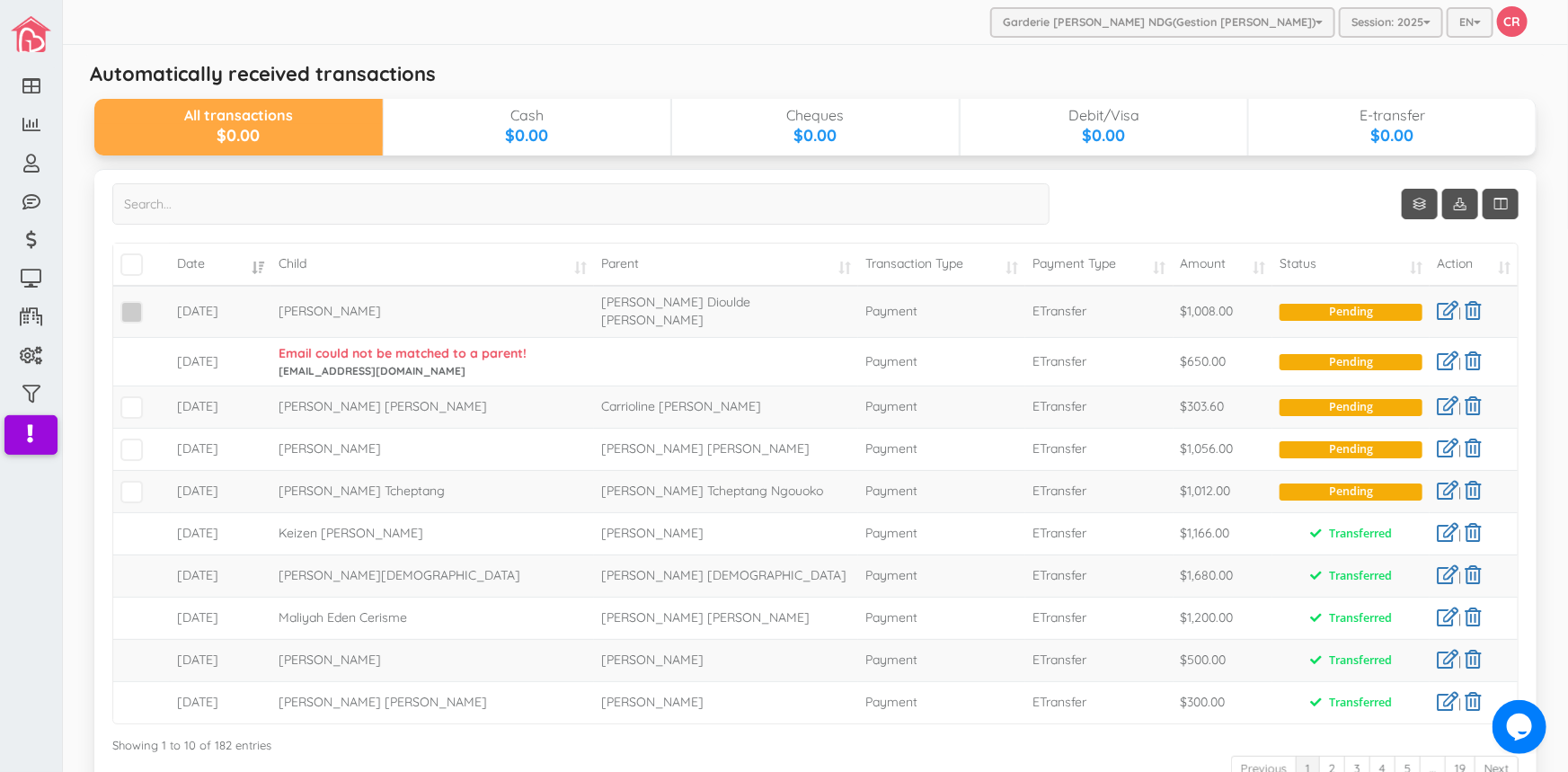
click at [131, 308] on span at bounding box center [131, 312] width 22 height 22
click at [152, 305] on input "checkbox" at bounding box center [152, 305] width 0 height 0
click at [129, 402] on span at bounding box center [131, 407] width 22 height 22
click at [152, 400] on input "checkbox" at bounding box center [152, 400] width 0 height 0
click at [128, 441] on span at bounding box center [131, 449] width 22 height 22
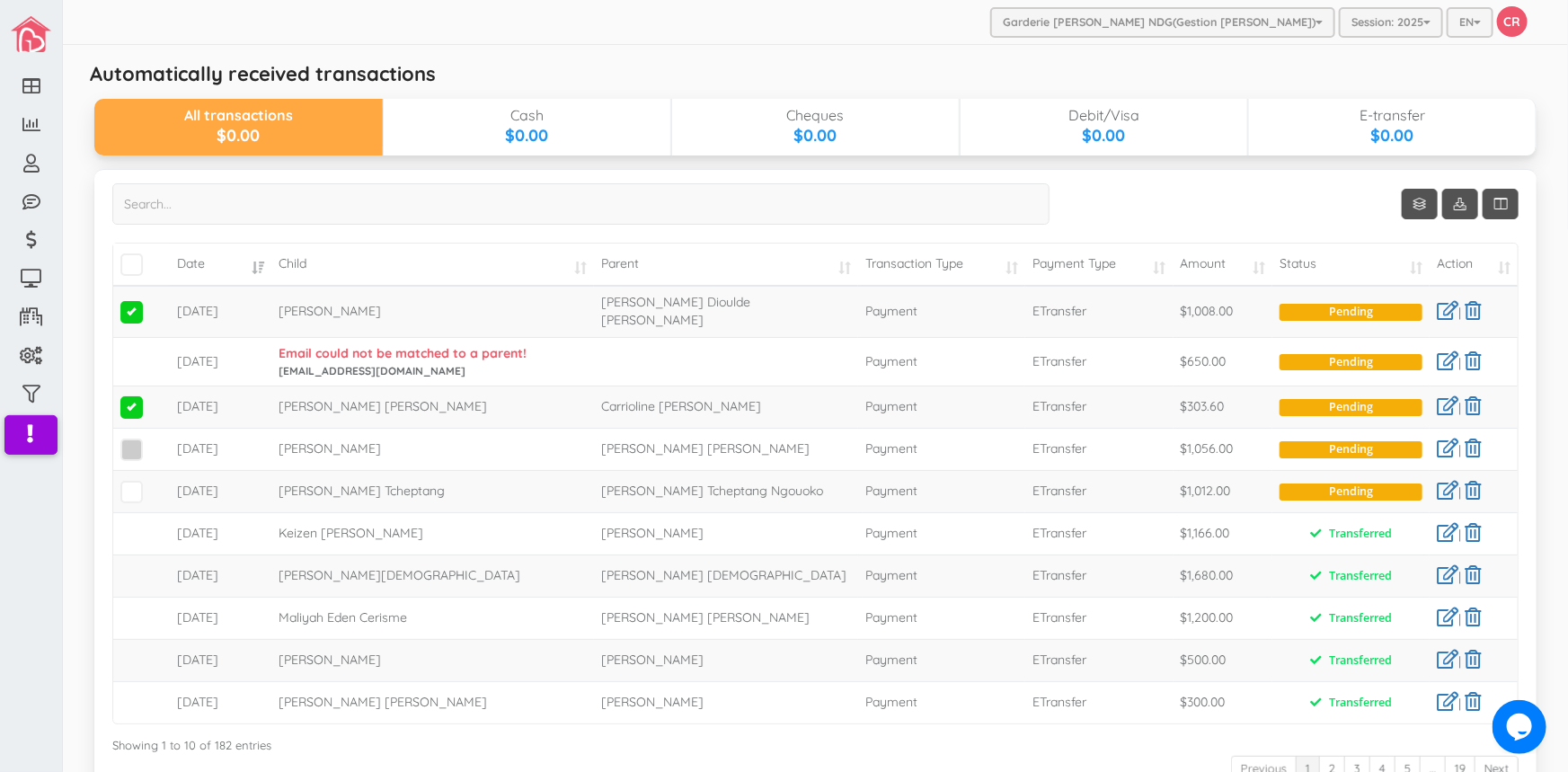
click at [152, 442] on input "checkbox" at bounding box center [152, 442] width 0 height 0
click at [129, 481] on span at bounding box center [131, 492] width 22 height 22
click at [152, 484] on input "checkbox" at bounding box center [152, 484] width 0 height 0
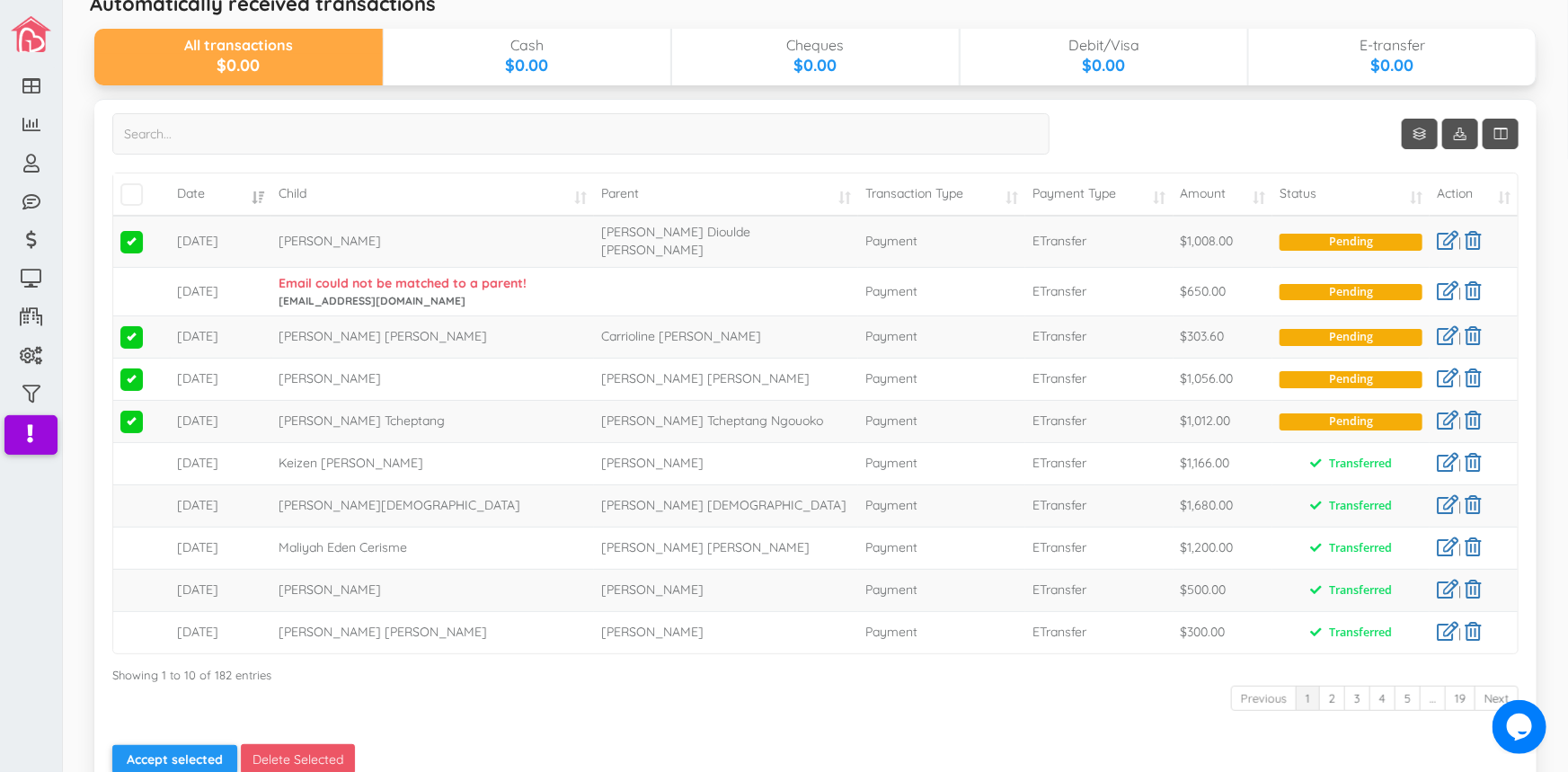
scroll to position [160, 0]
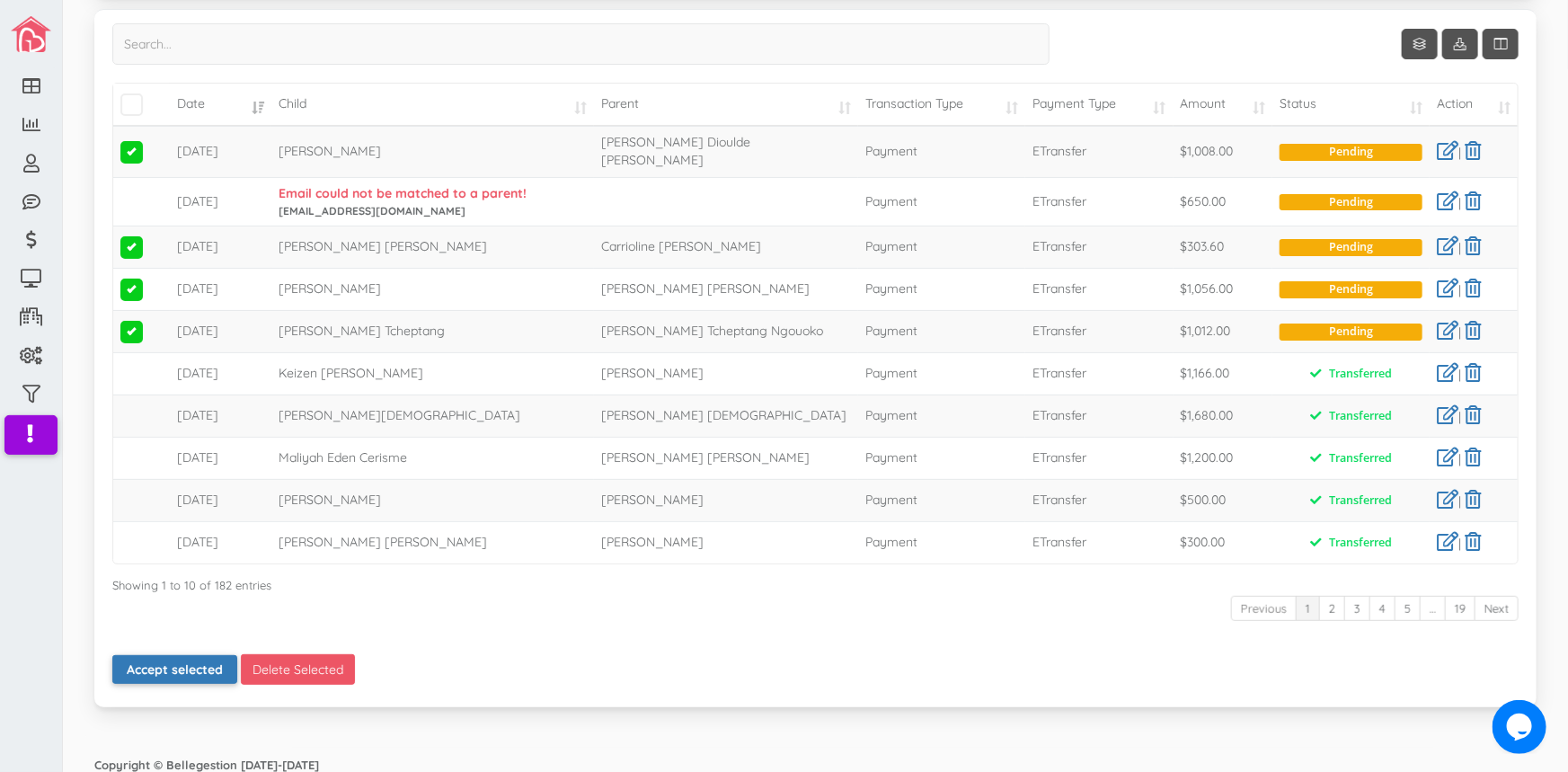
click at [136, 660] on button "Accept selected" at bounding box center [174, 669] width 125 height 29
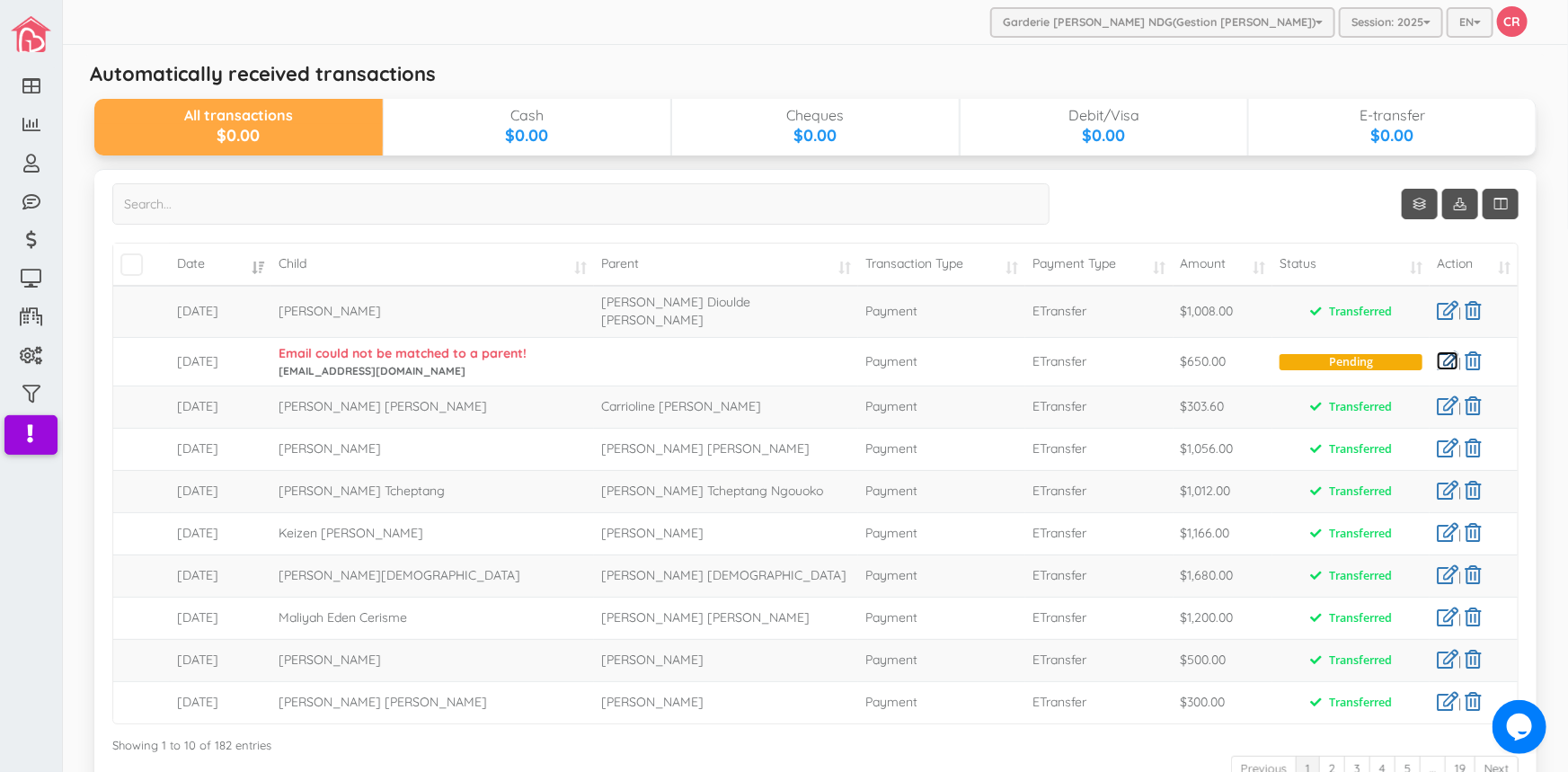
click at [1437, 352] on link at bounding box center [1447, 361] width 21 height 19
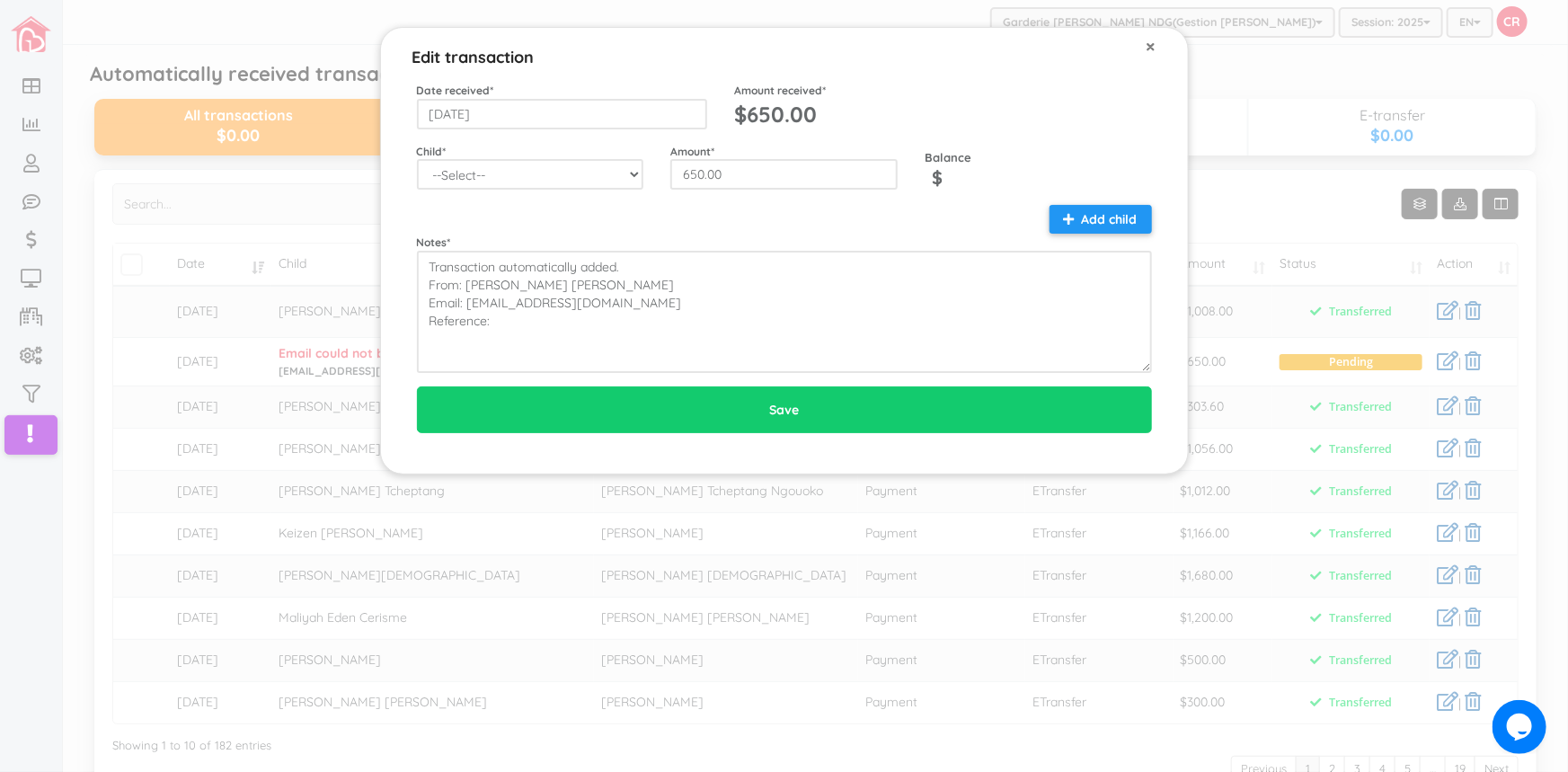
click at [1149, 45] on span "×" at bounding box center [1151, 46] width 10 height 23
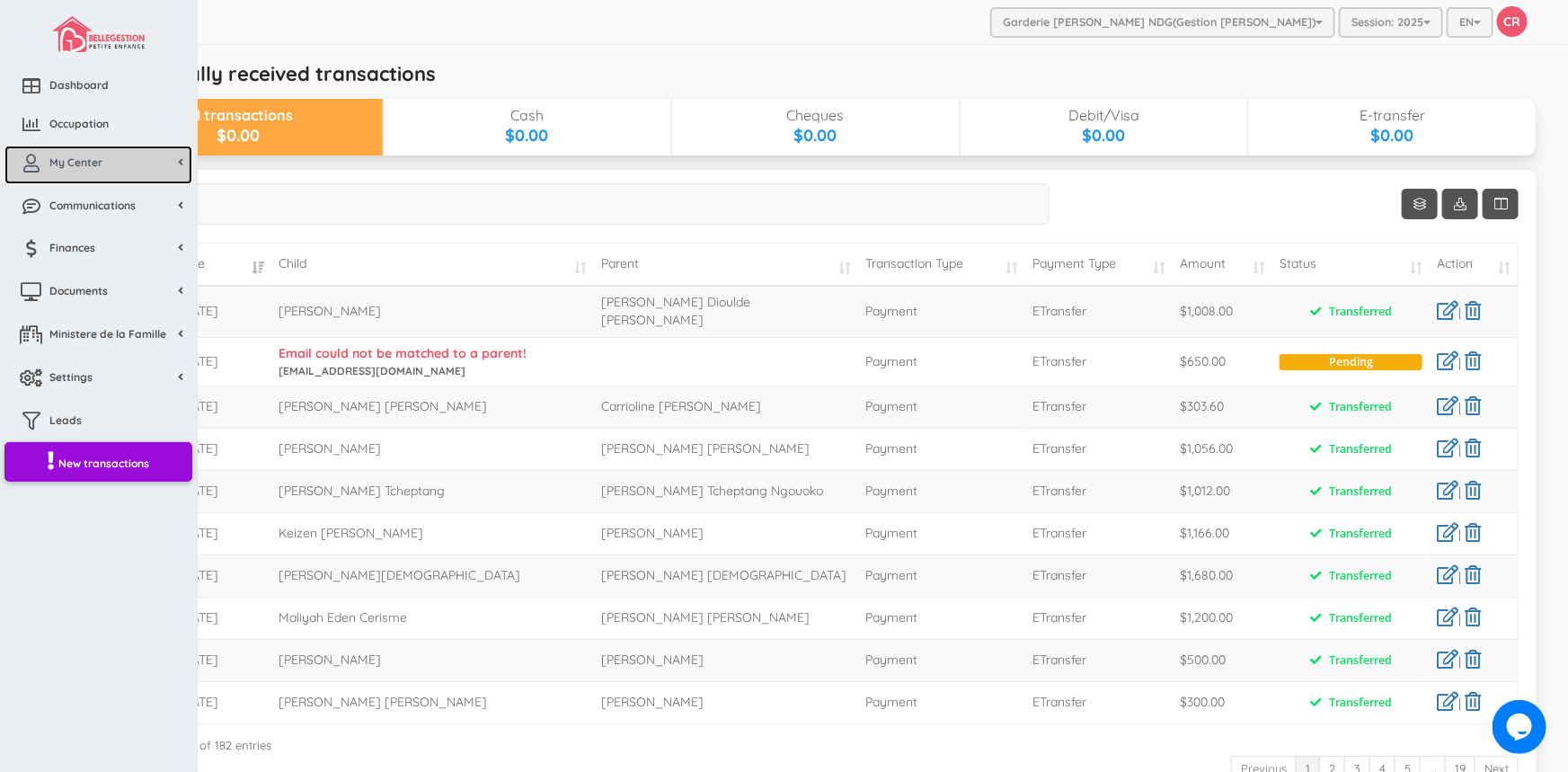
click at [87, 158] on span "My Center" at bounding box center [76, 162] width 53 height 15
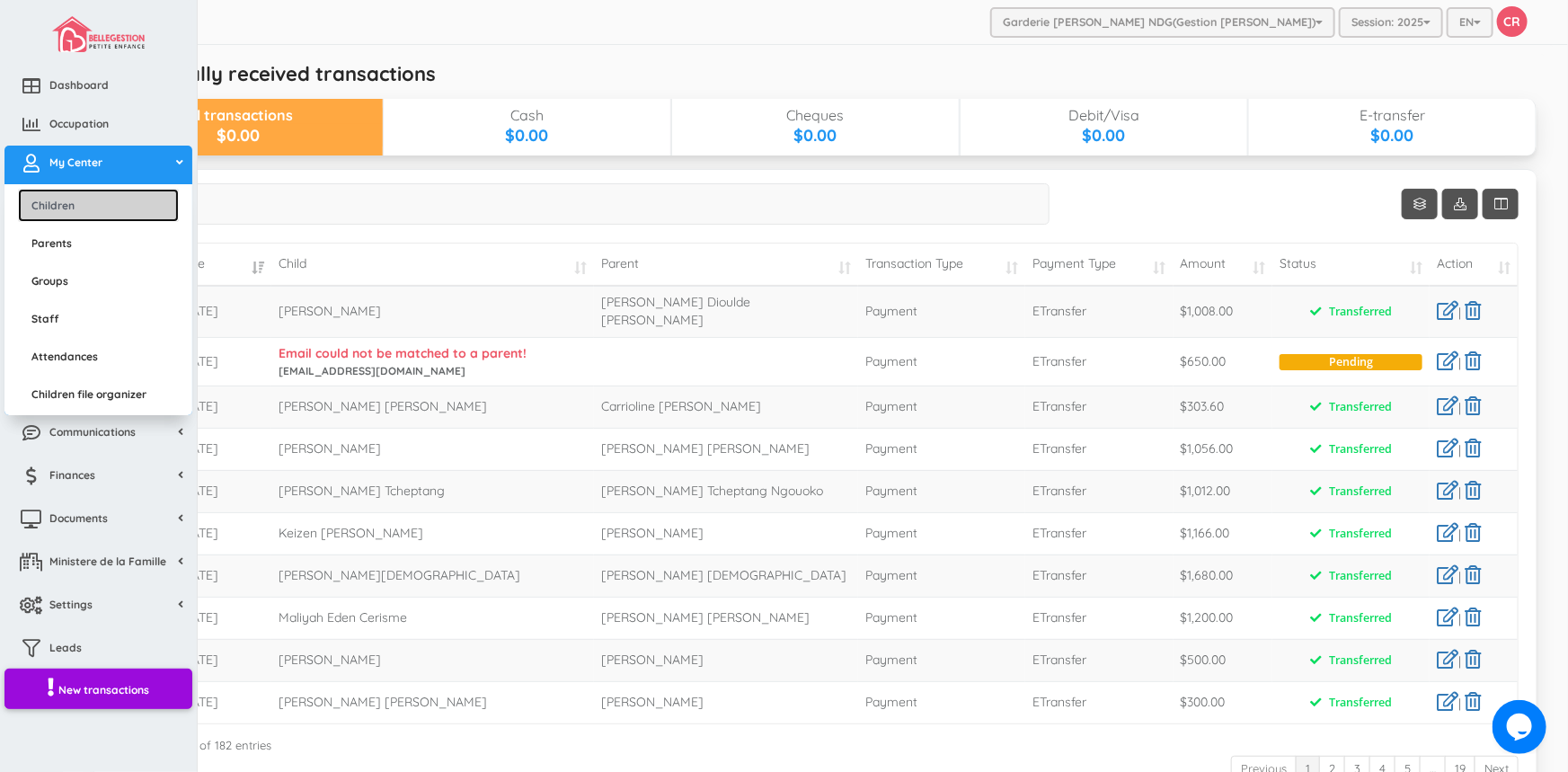
click at [62, 207] on link "Children" at bounding box center [98, 205] width 160 height 34
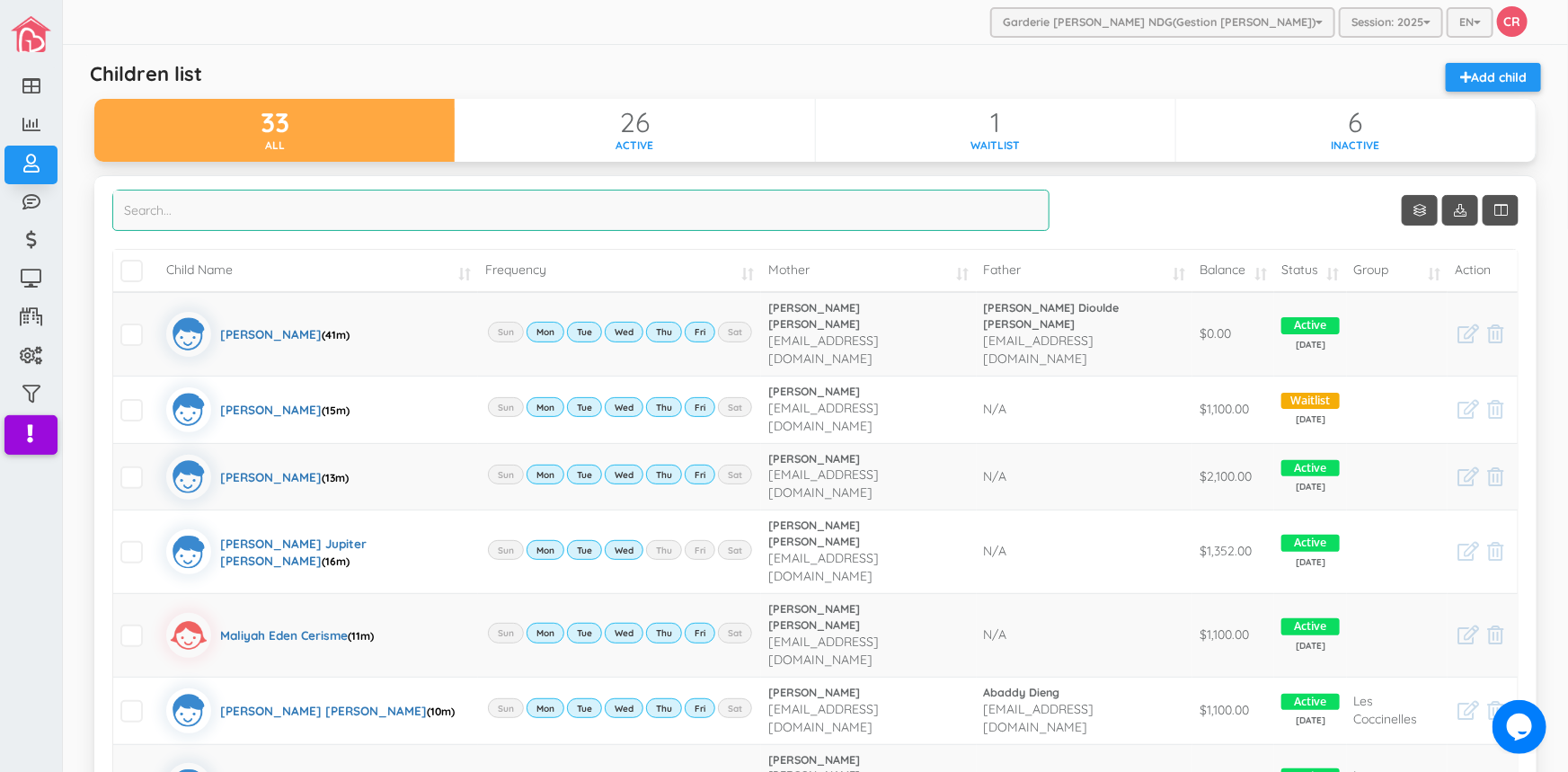
click at [199, 214] on input "search" at bounding box center [580, 210] width 937 height 41
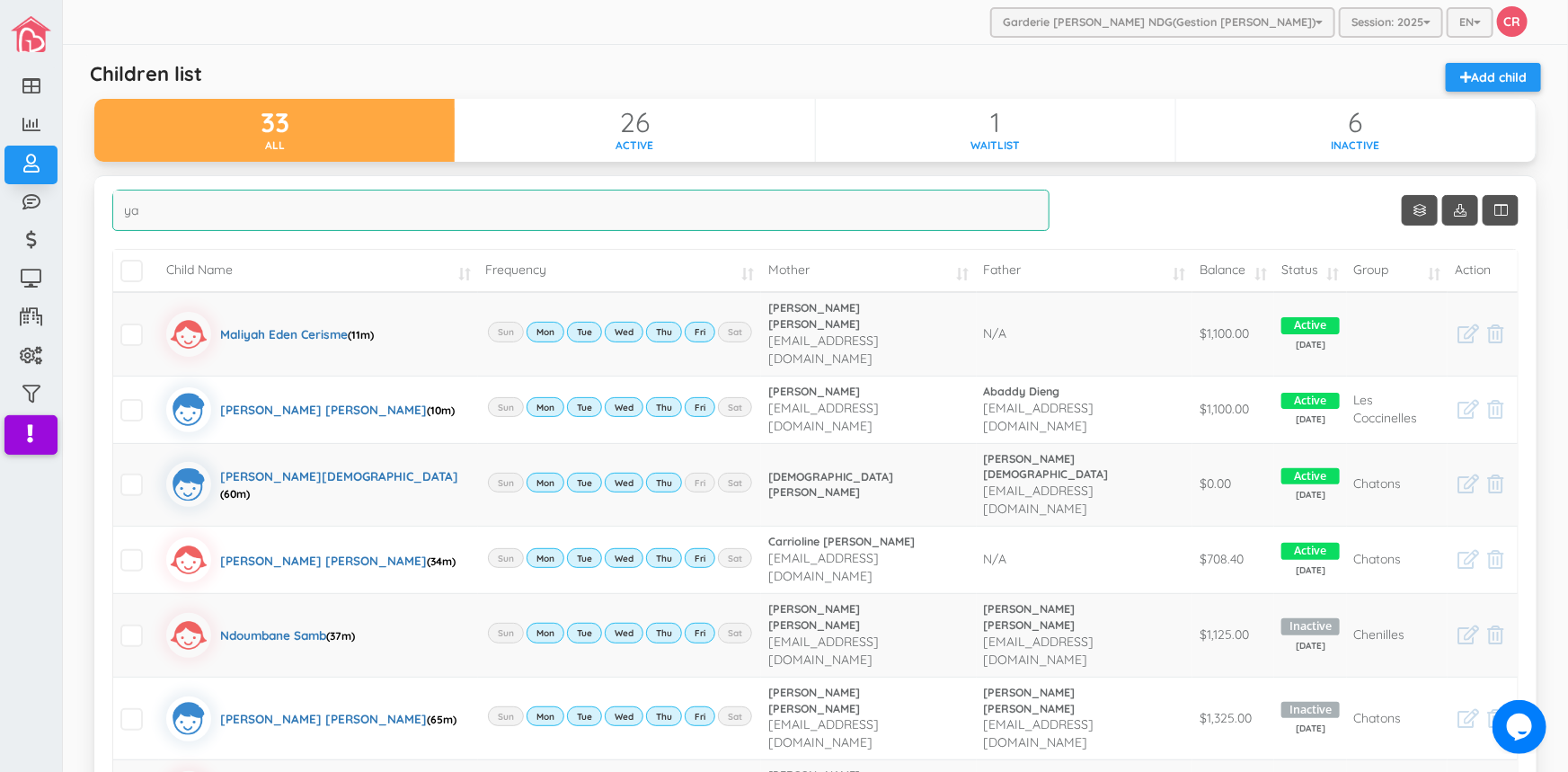
type input "y"
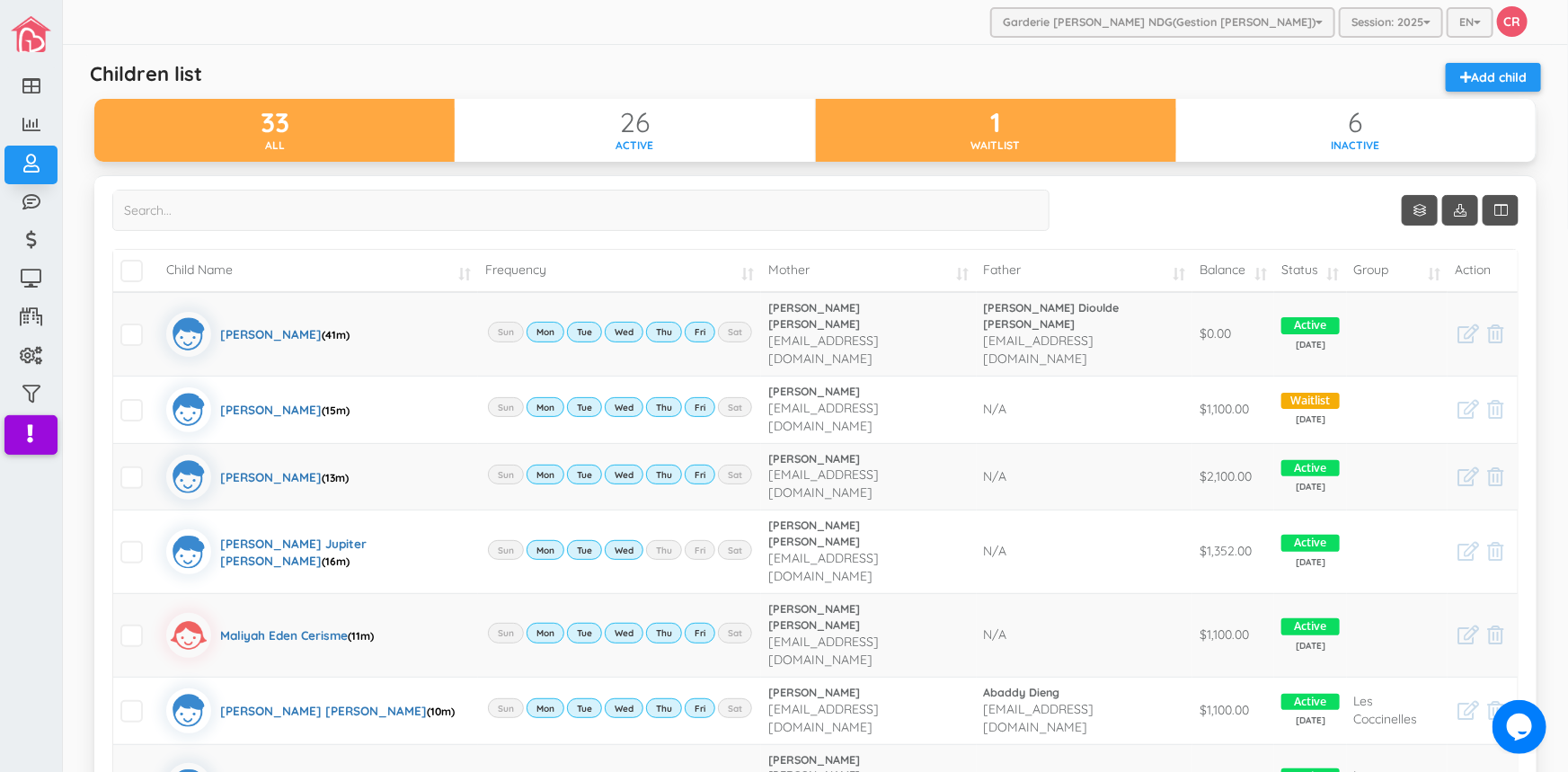
click at [1039, 135] on div "1" at bounding box center [996, 123] width 360 height 30
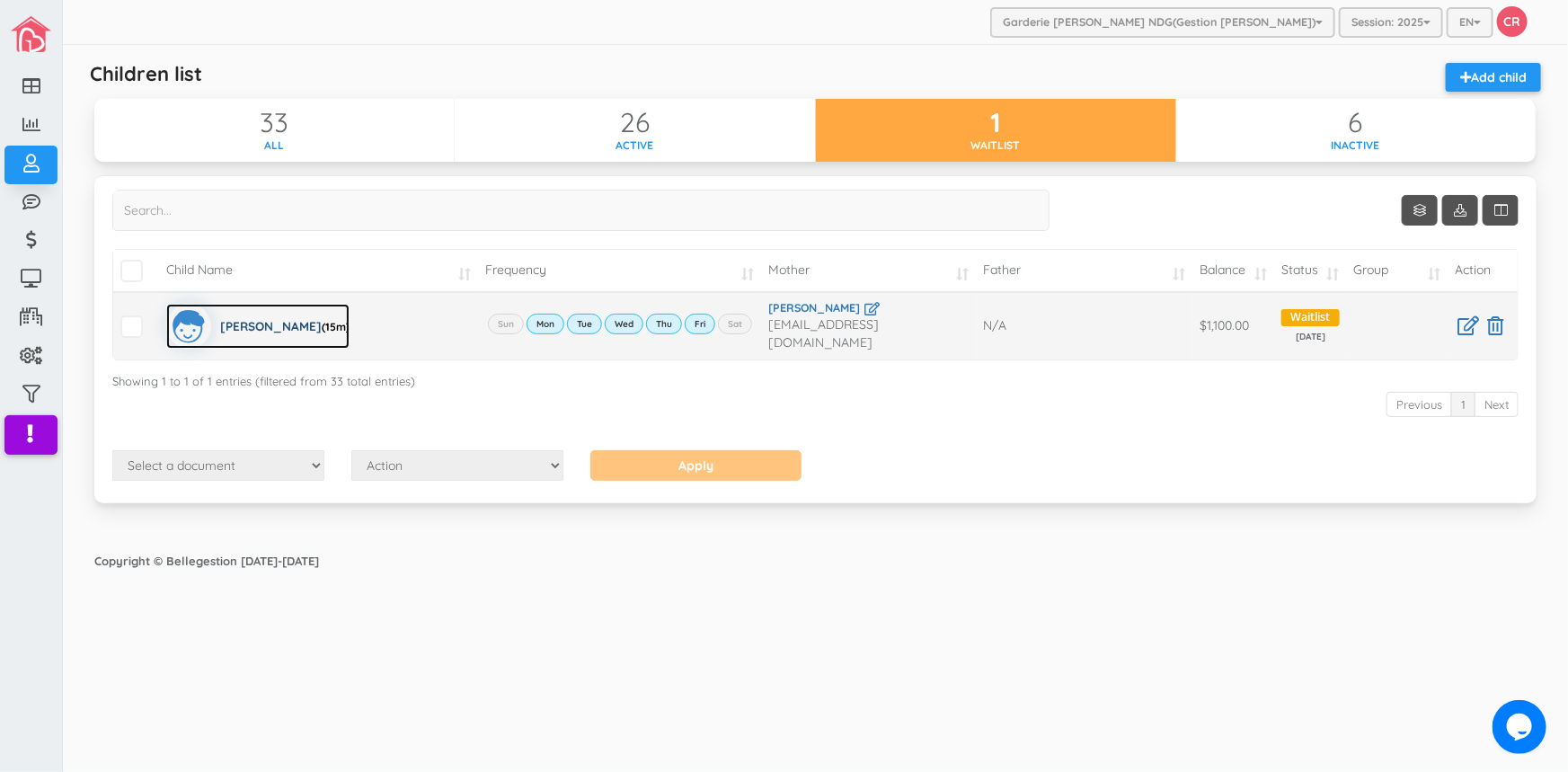
click at [242, 321] on div "[PERSON_NAME] (15m)" at bounding box center [284, 326] width 130 height 45
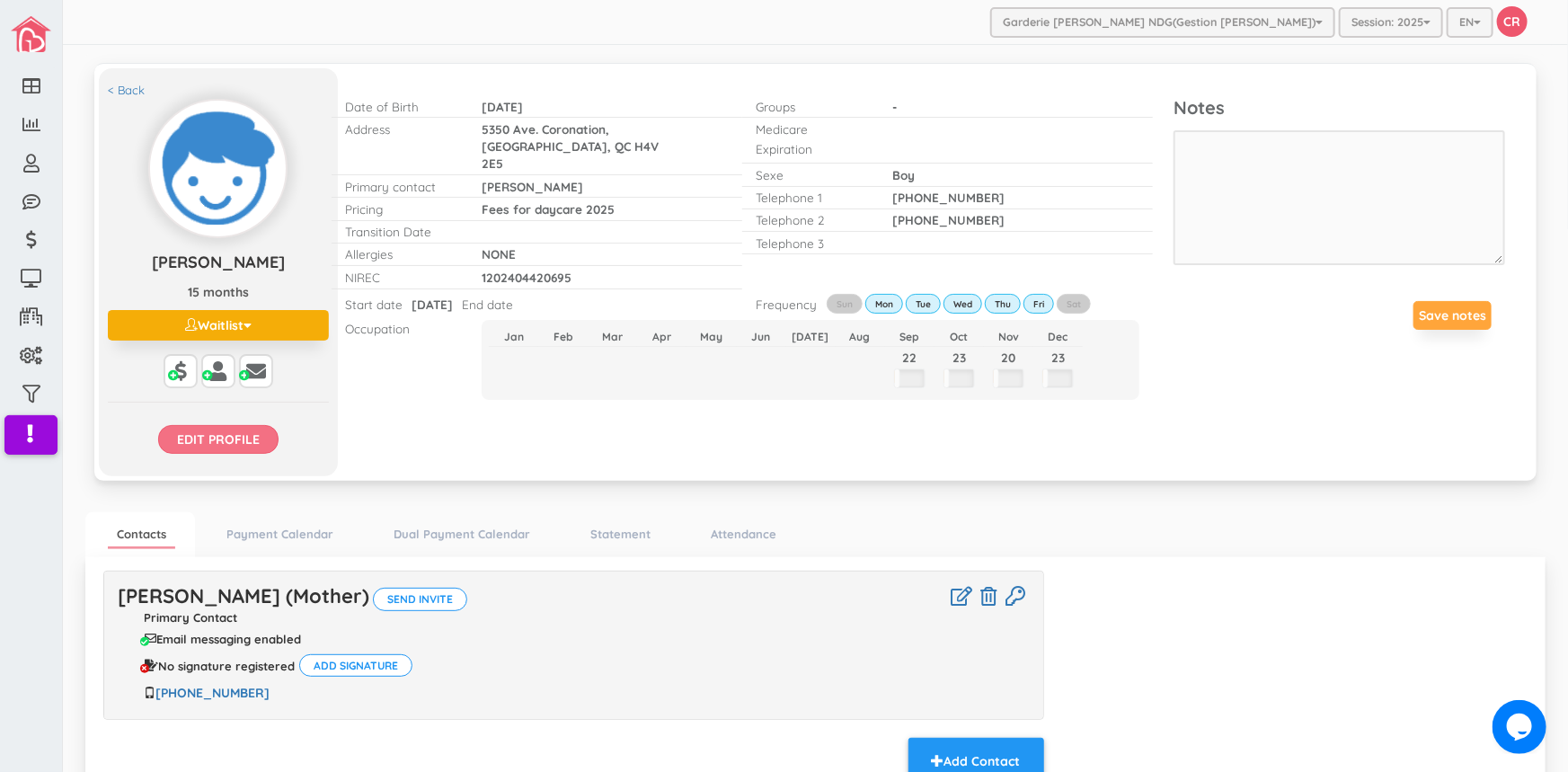
click at [224, 443] on input "Edit profile" at bounding box center [218, 439] width 120 height 29
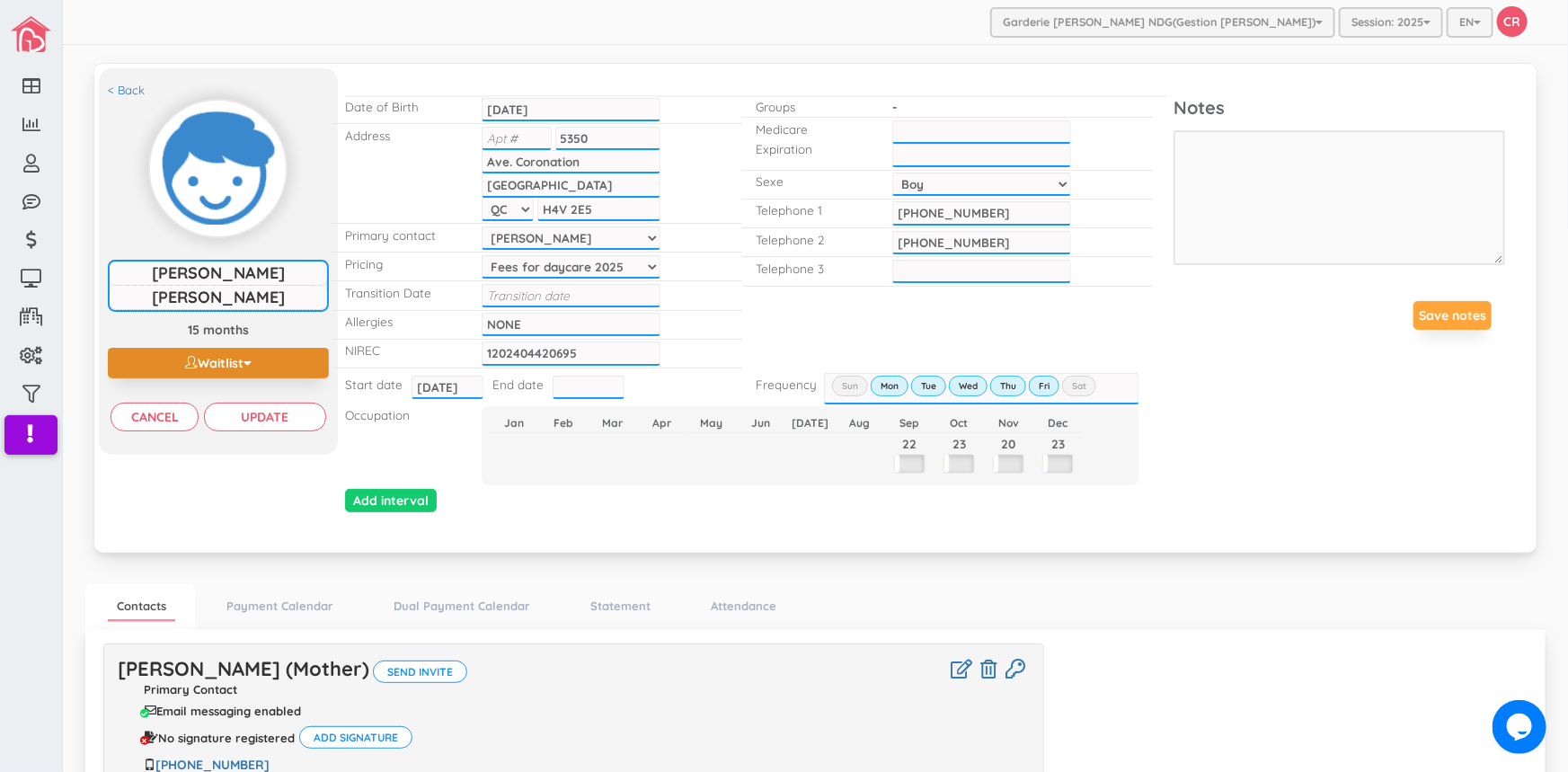
click at [242, 354] on button "Waitlist" at bounding box center [218, 363] width 221 height 31
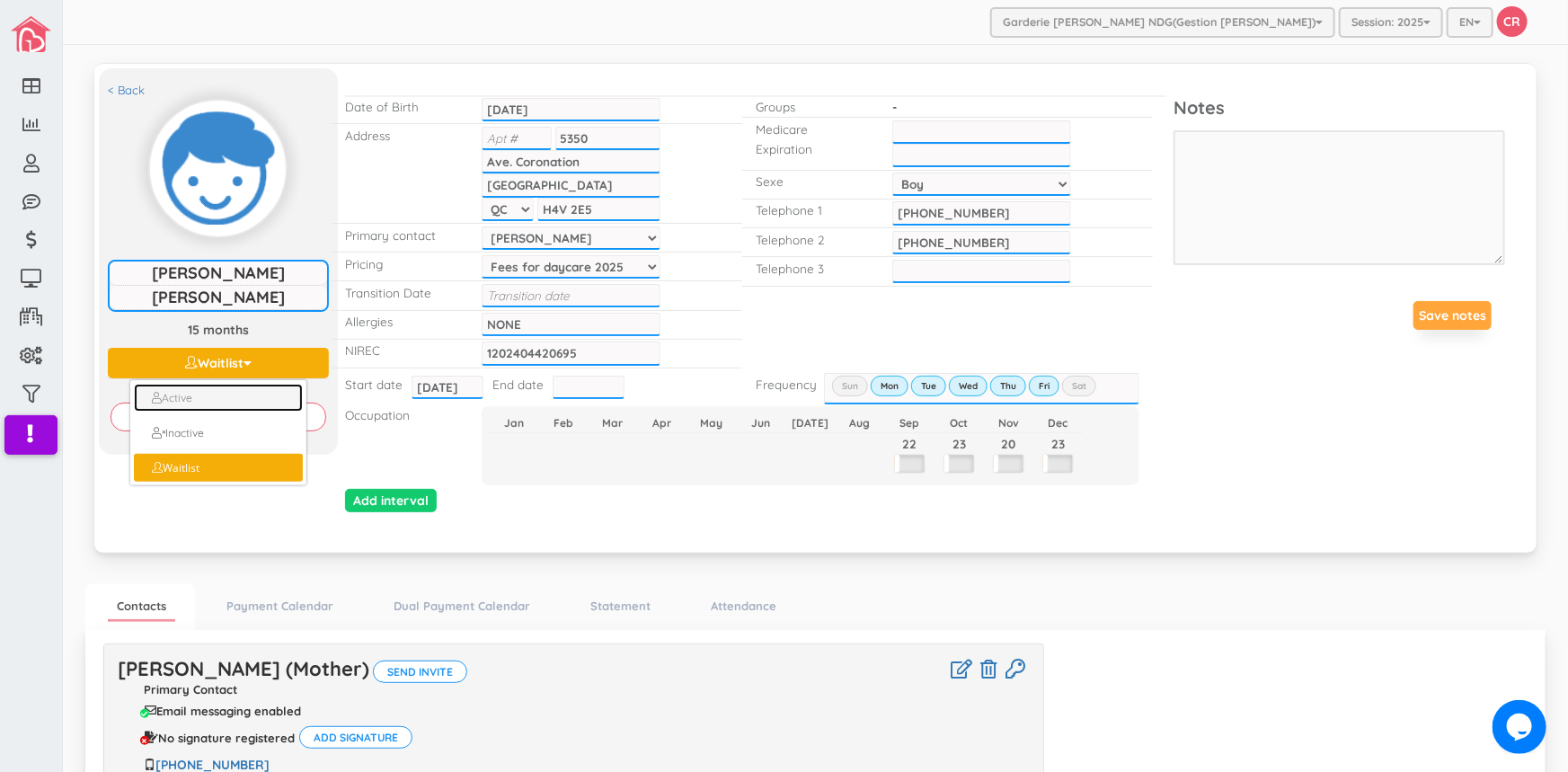
click at [185, 388] on link "Active" at bounding box center [219, 397] width 170 height 28
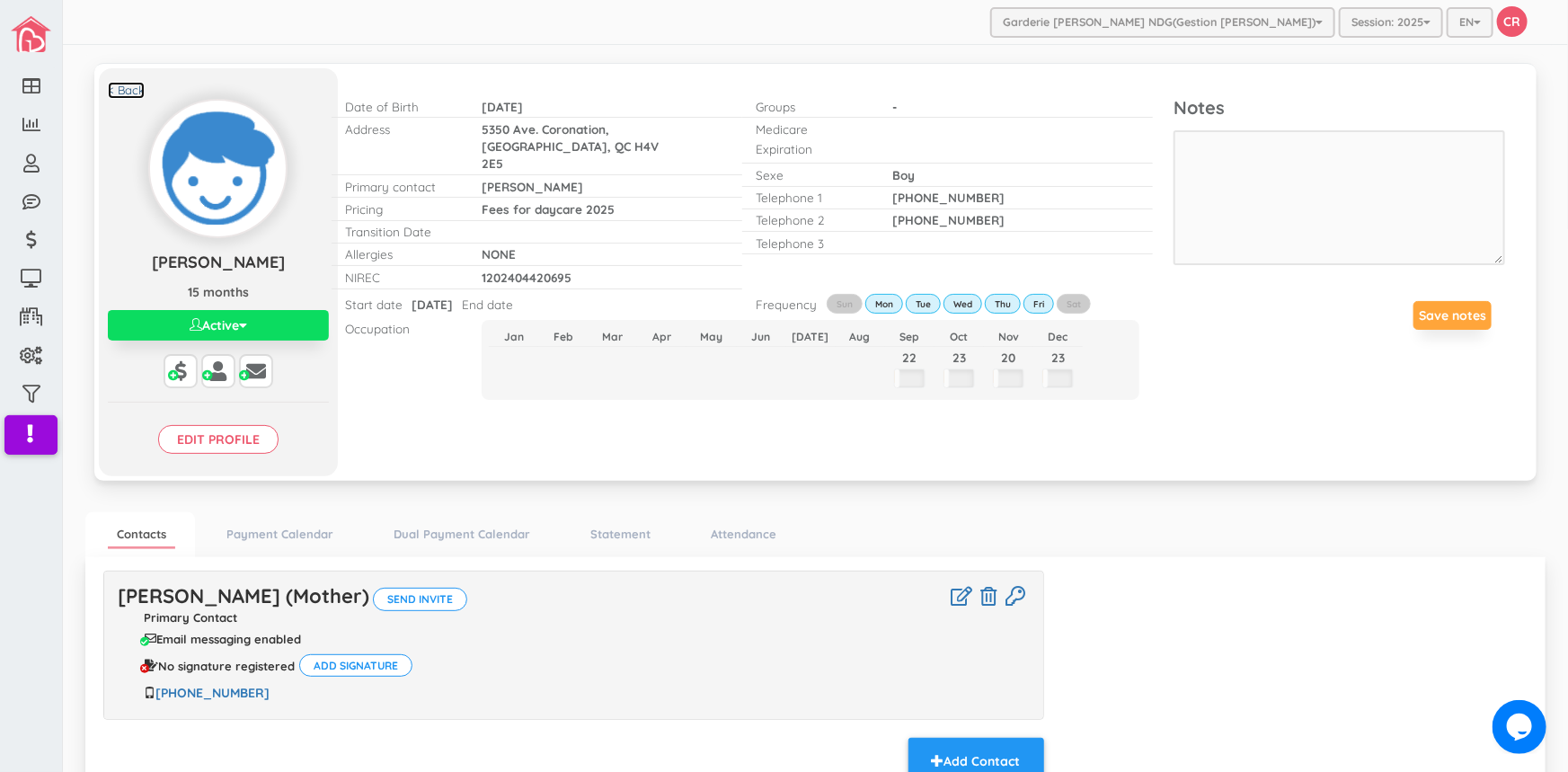
click at [126, 85] on link "< Back" at bounding box center [127, 90] width 37 height 17
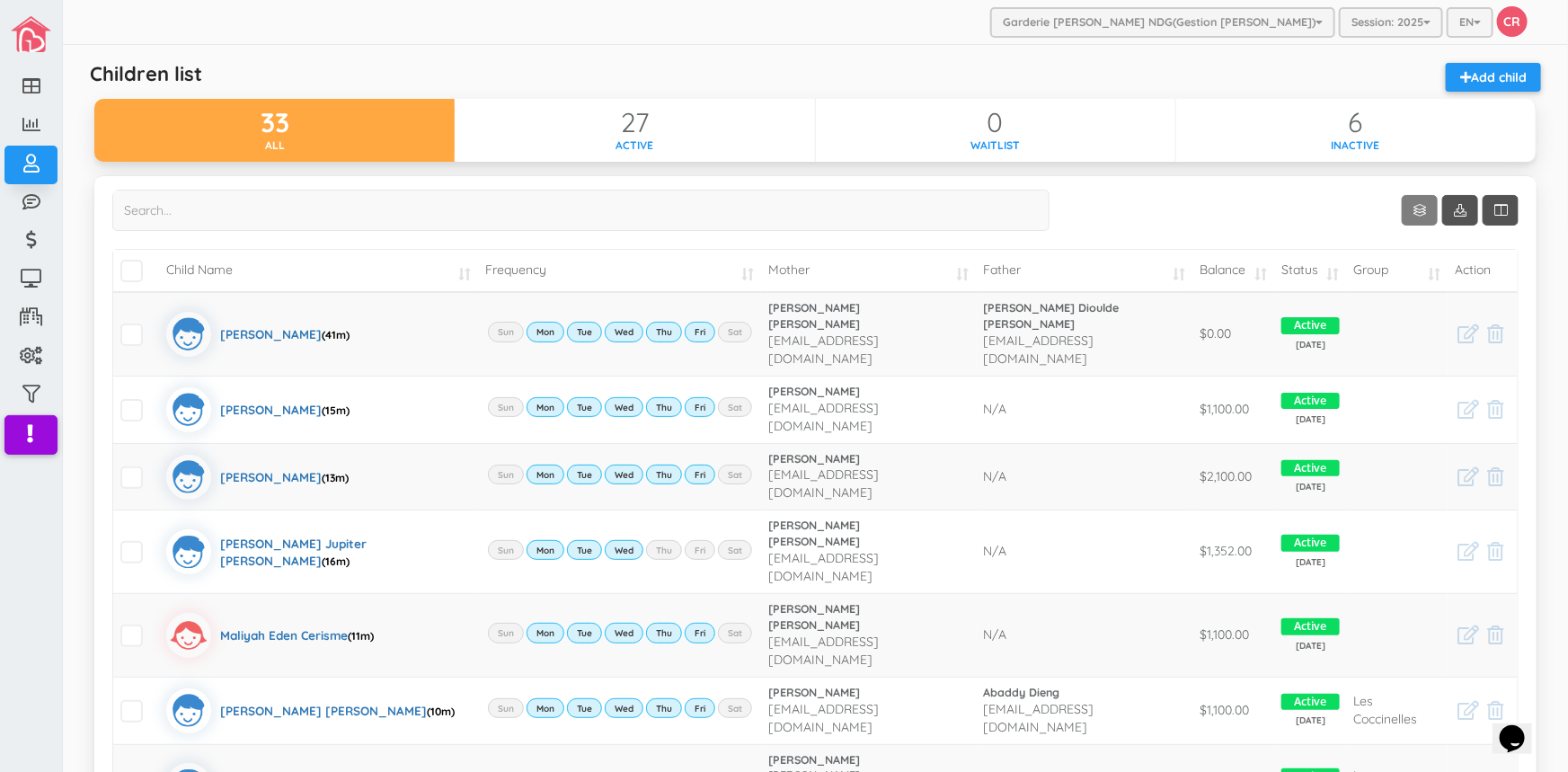
click at [1416, 207] on link "Show 10 rows" at bounding box center [1419, 210] width 36 height 31
click at [1390, 306] on link "50" at bounding box center [1435, 315] width 136 height 28
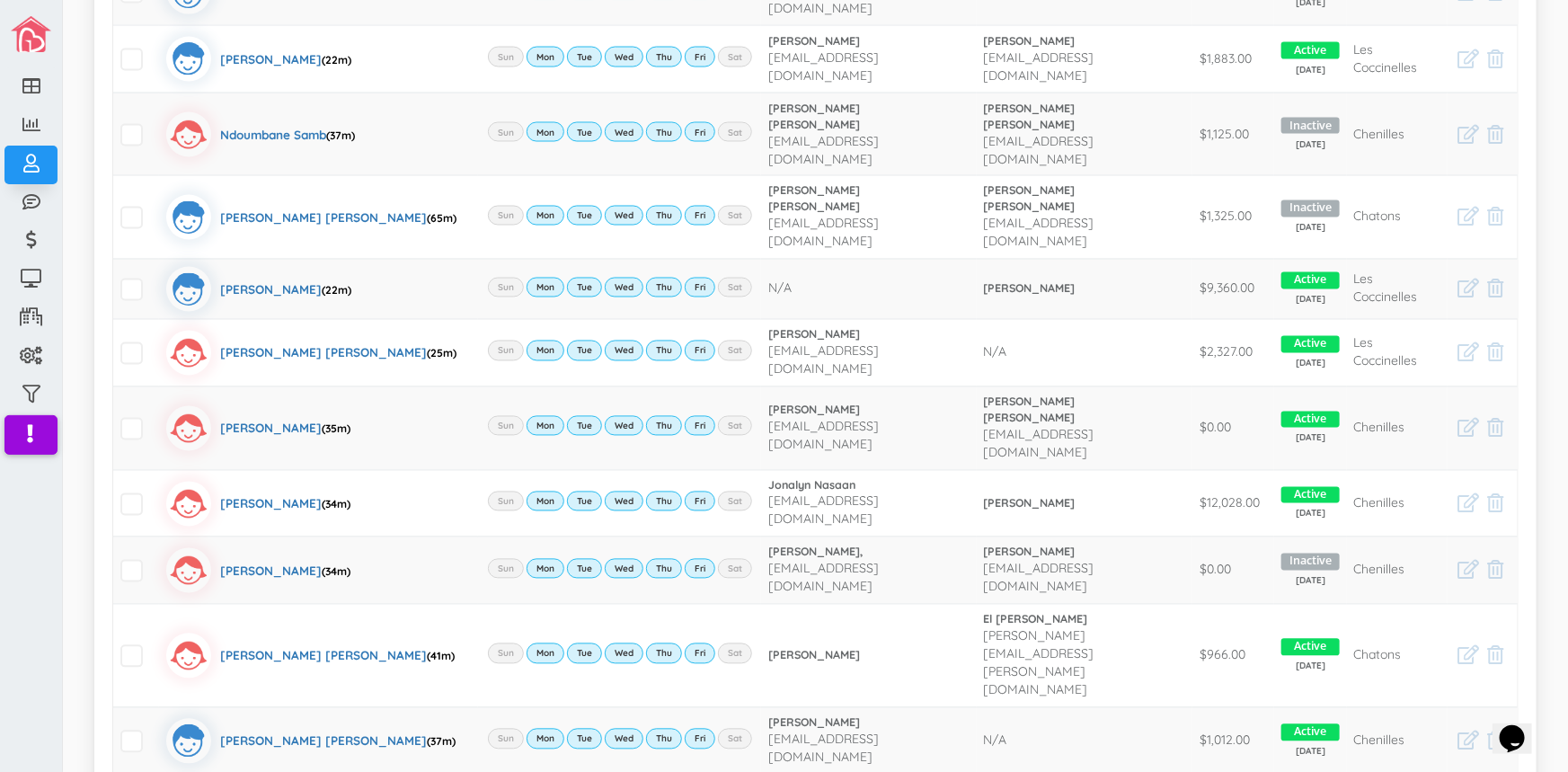
scroll to position [1551, 0]
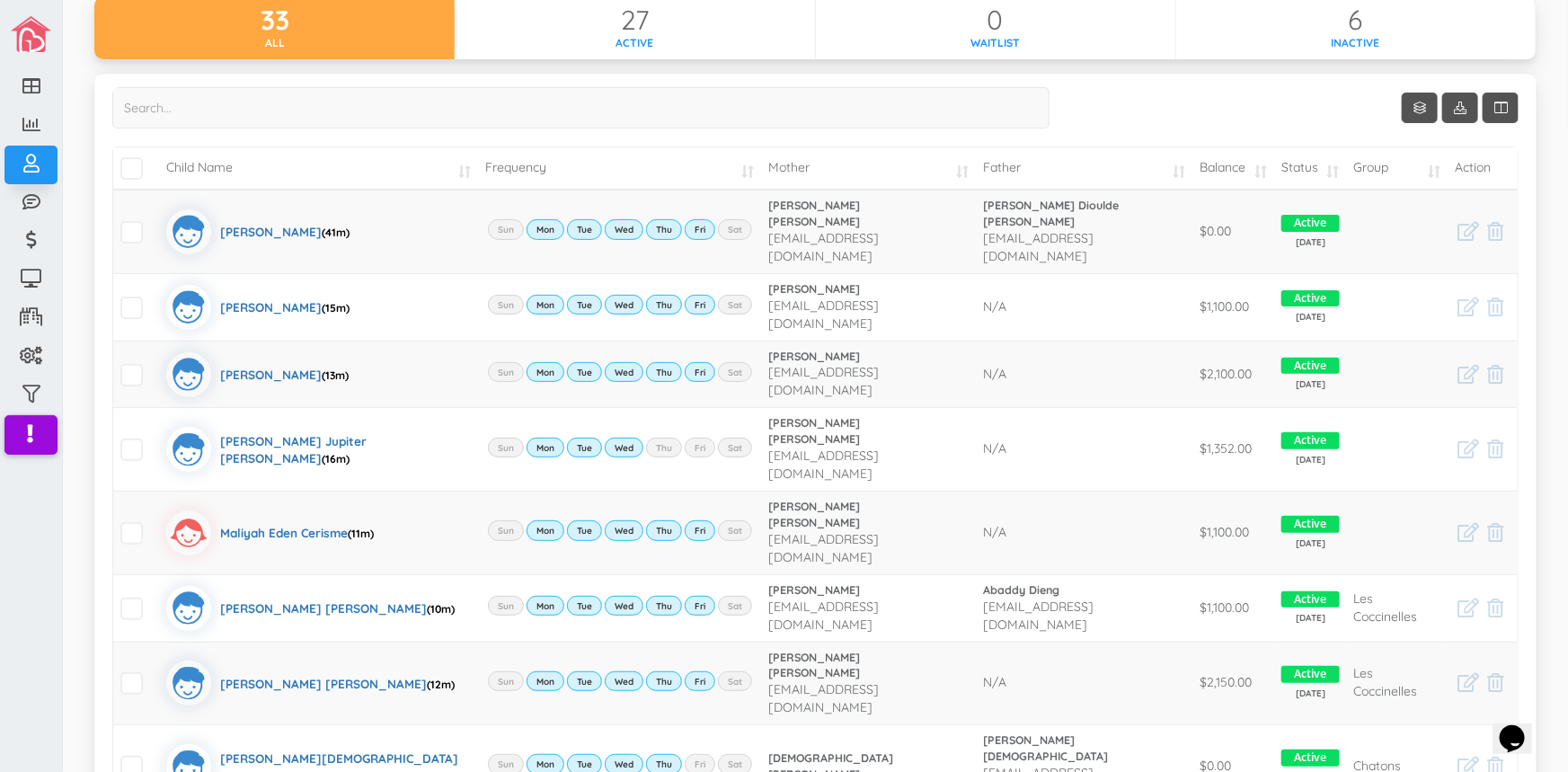
scroll to position [81, 0]
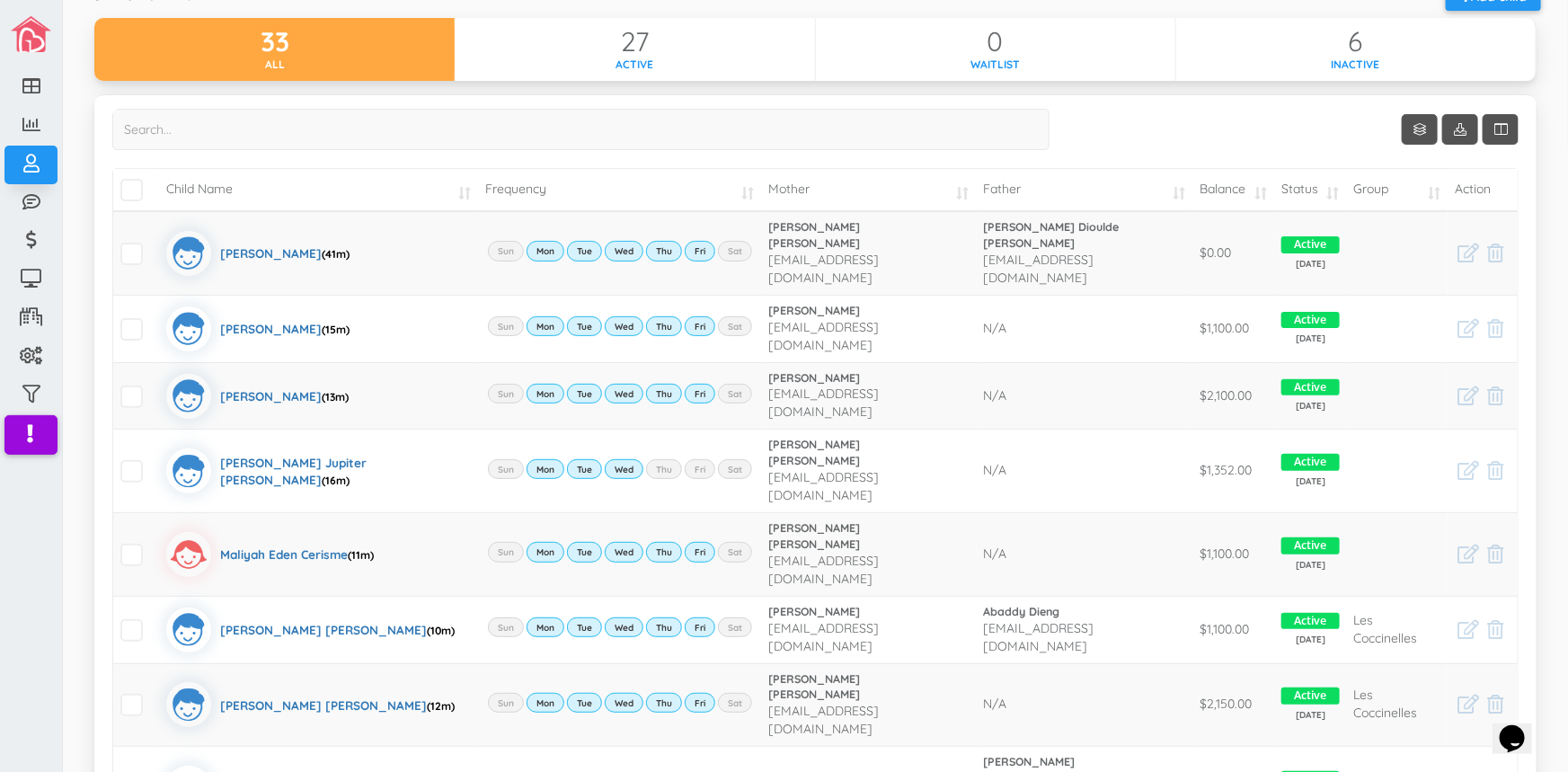
click at [1328, 191] on td "Status" at bounding box center [1309, 189] width 72 height 42
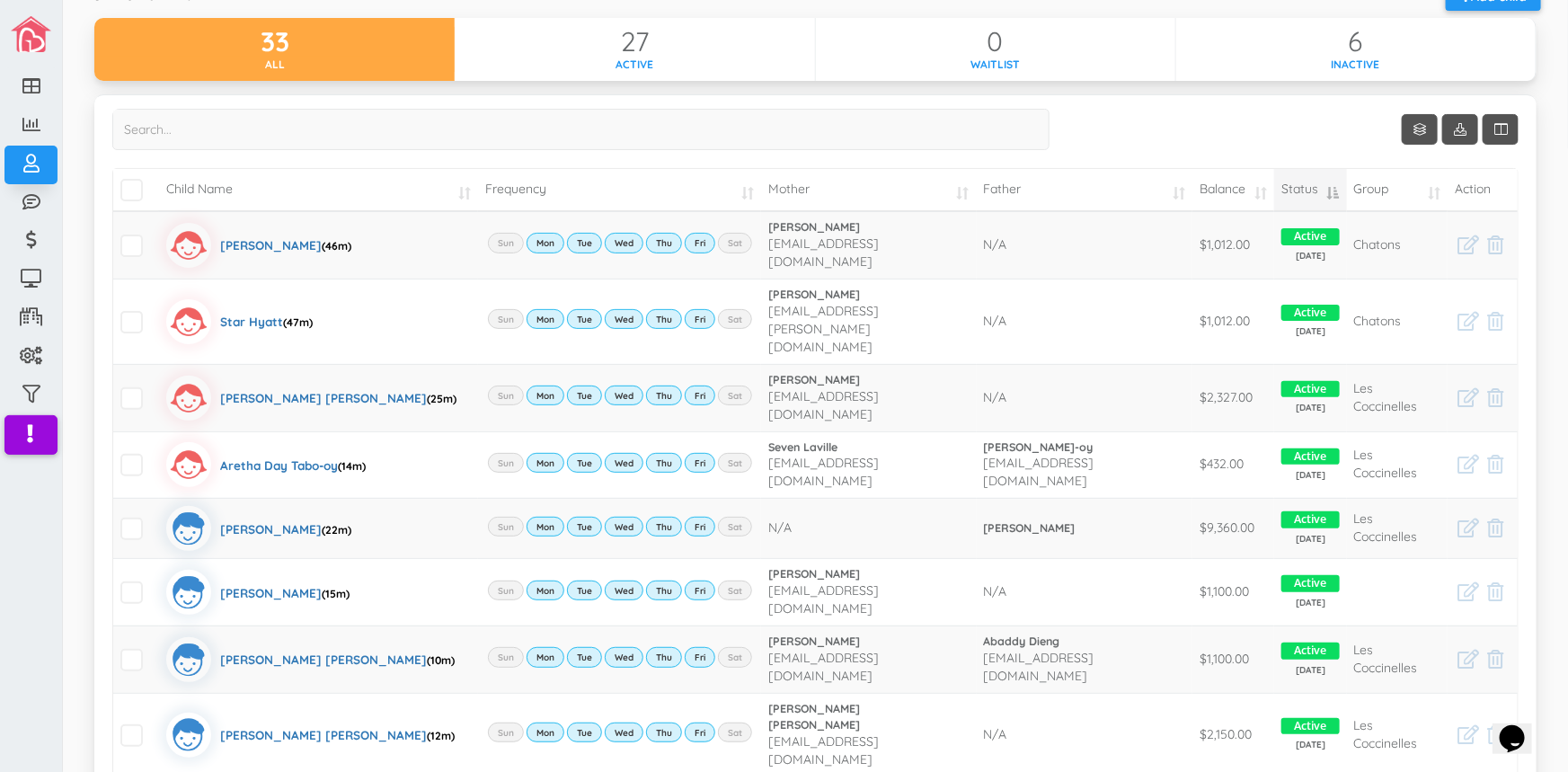
scroll to position [0, 0]
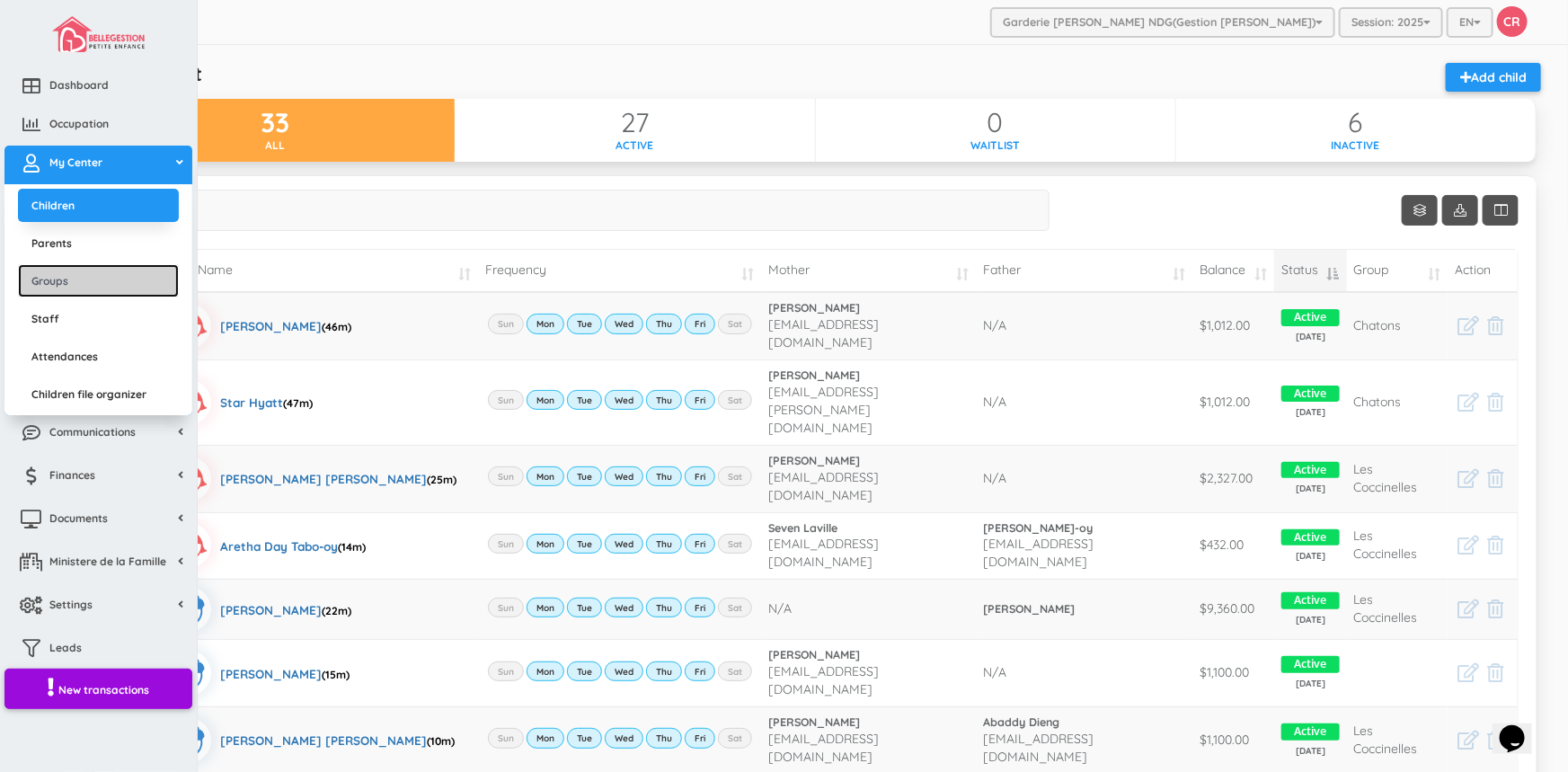
click at [83, 279] on link "Groups" at bounding box center [98, 281] width 160 height 34
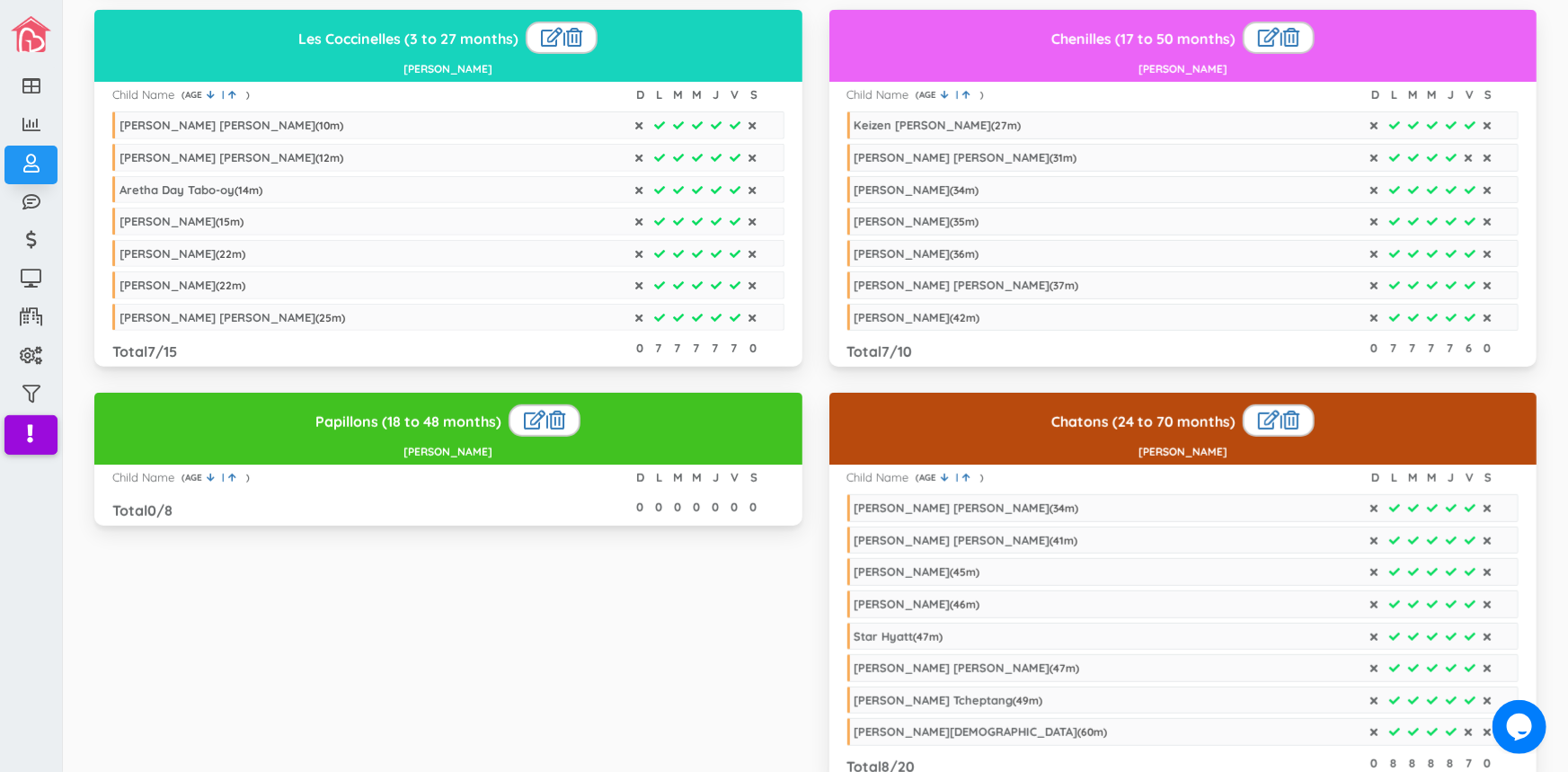
scroll to position [225, 0]
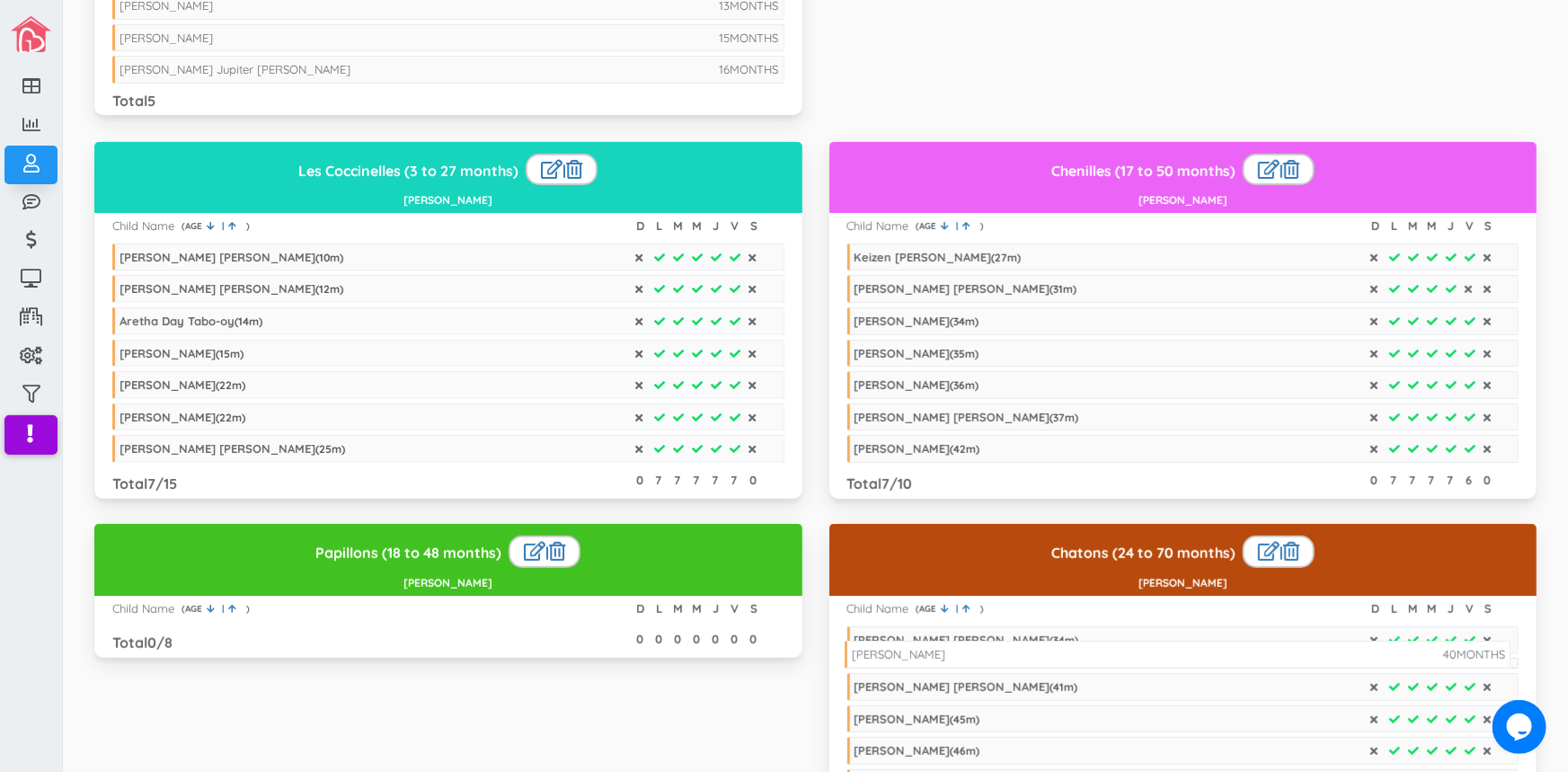
drag, startPoint x: 247, startPoint y: 101, endPoint x: 979, endPoint y: 655, distance: 918.0
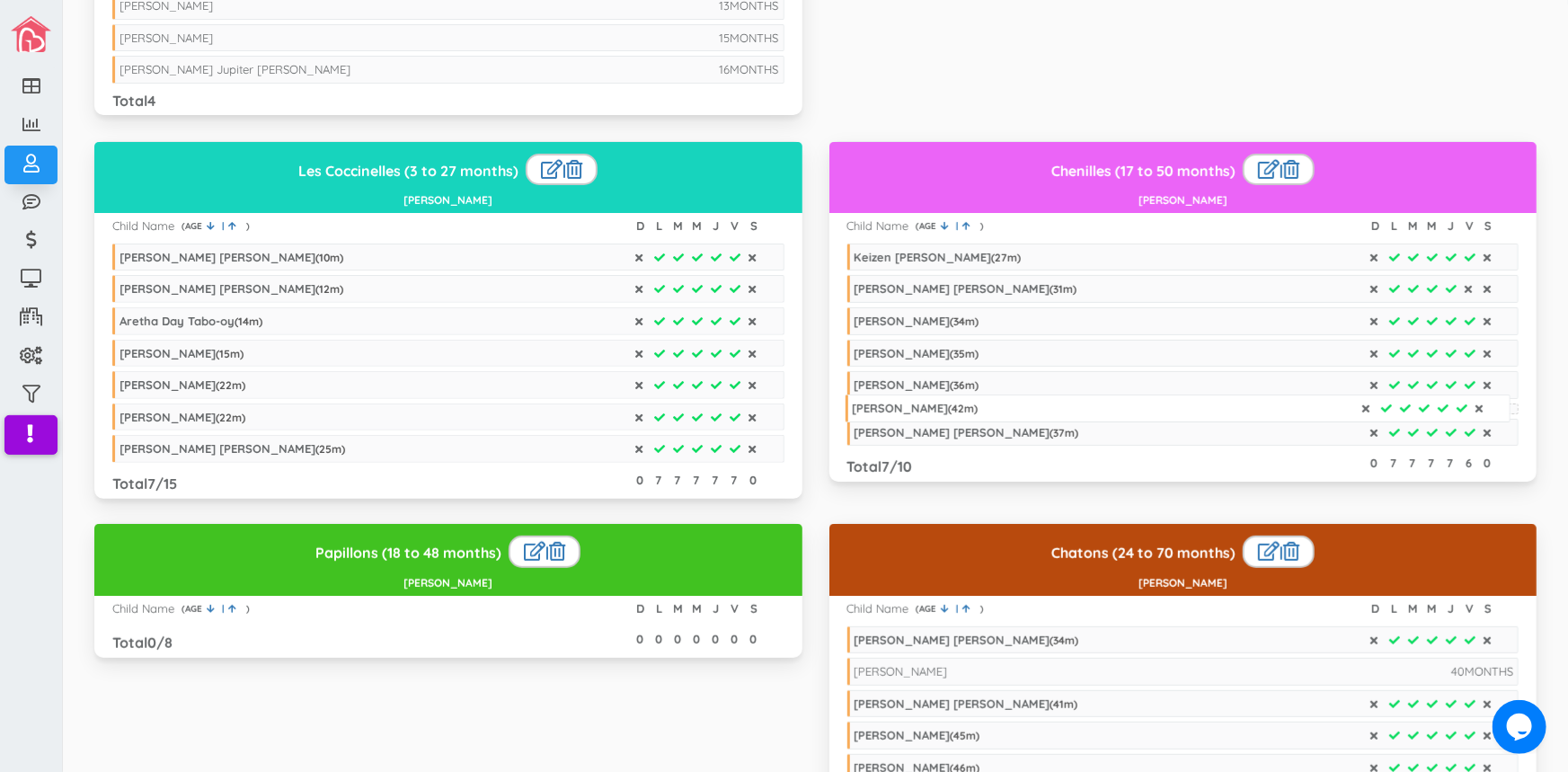
drag, startPoint x: 971, startPoint y: 440, endPoint x: 970, endPoint y: 402, distance: 38.0
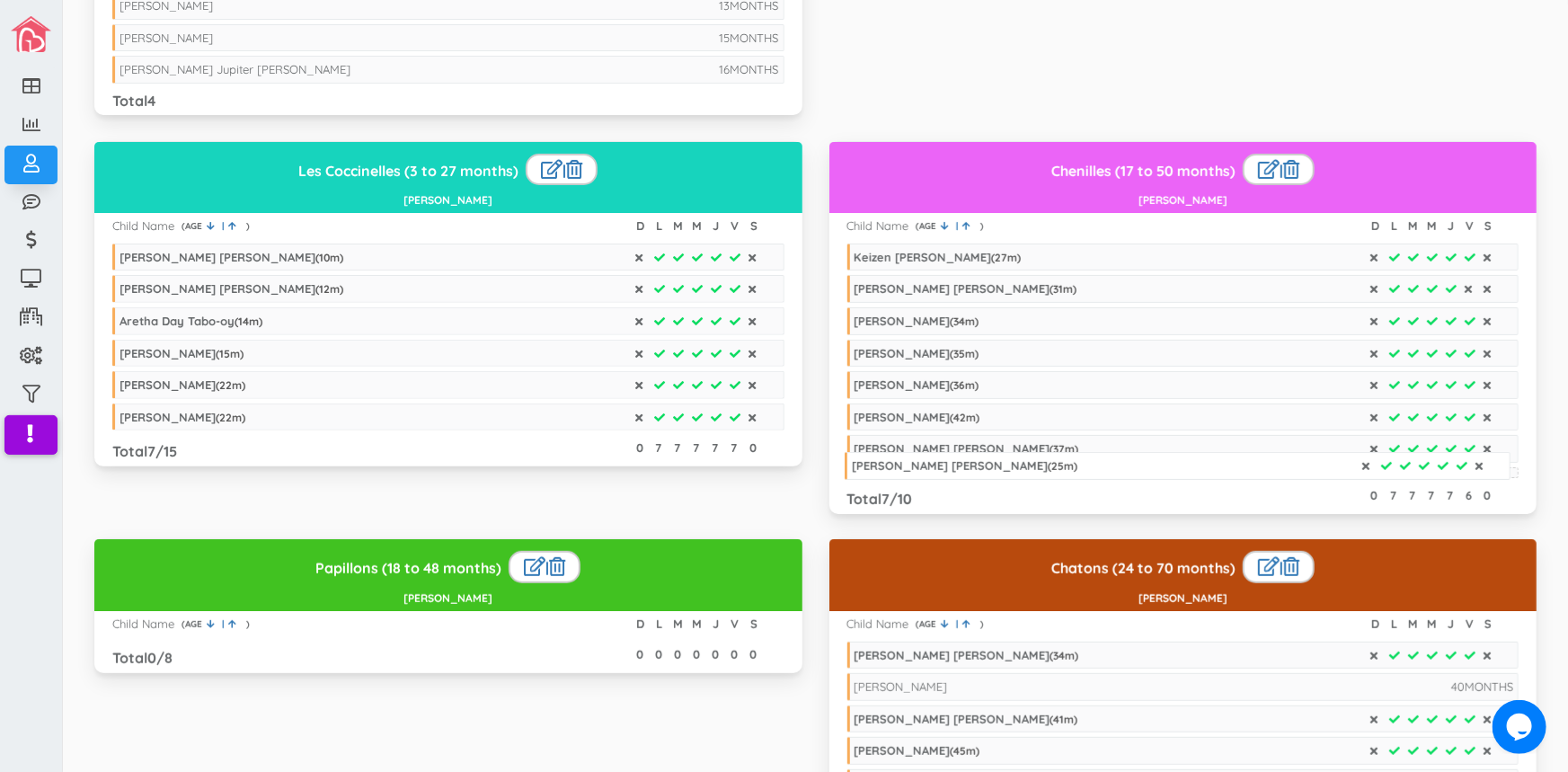
drag, startPoint x: 222, startPoint y: 440, endPoint x: 954, endPoint y: 459, distance: 732.2
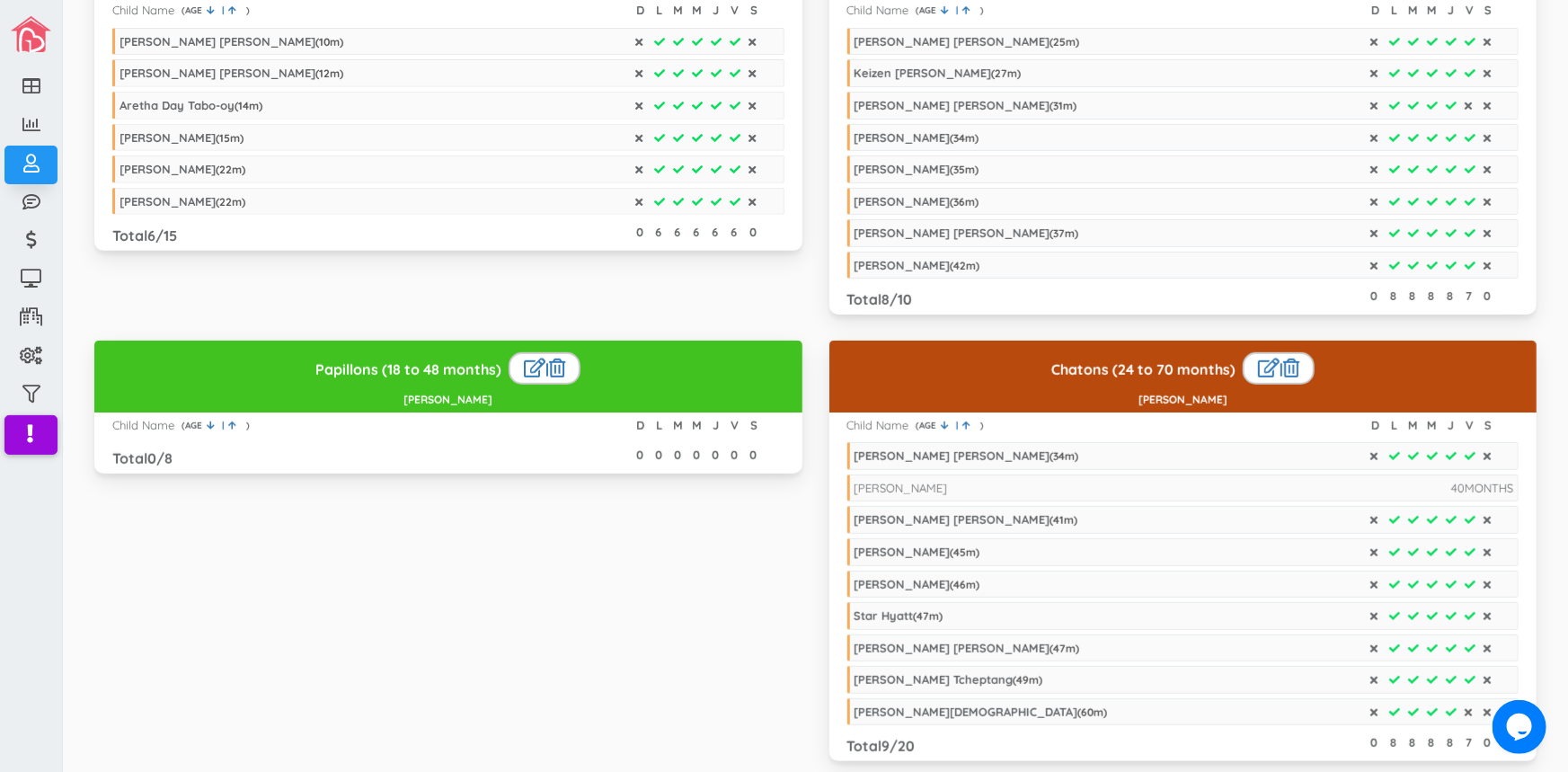
scroll to position [470, 0]
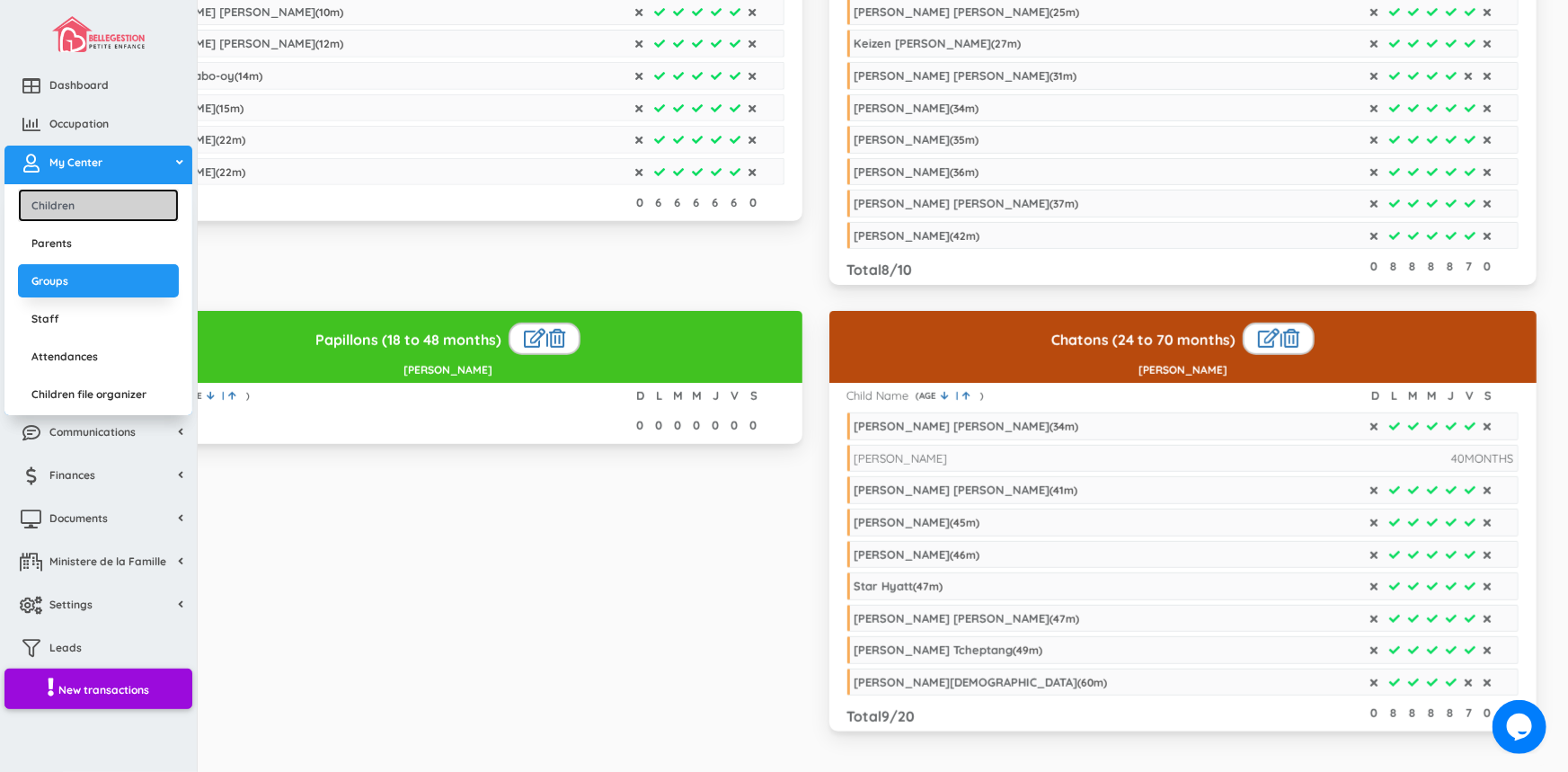
click at [81, 200] on link "Children" at bounding box center [98, 205] width 160 height 34
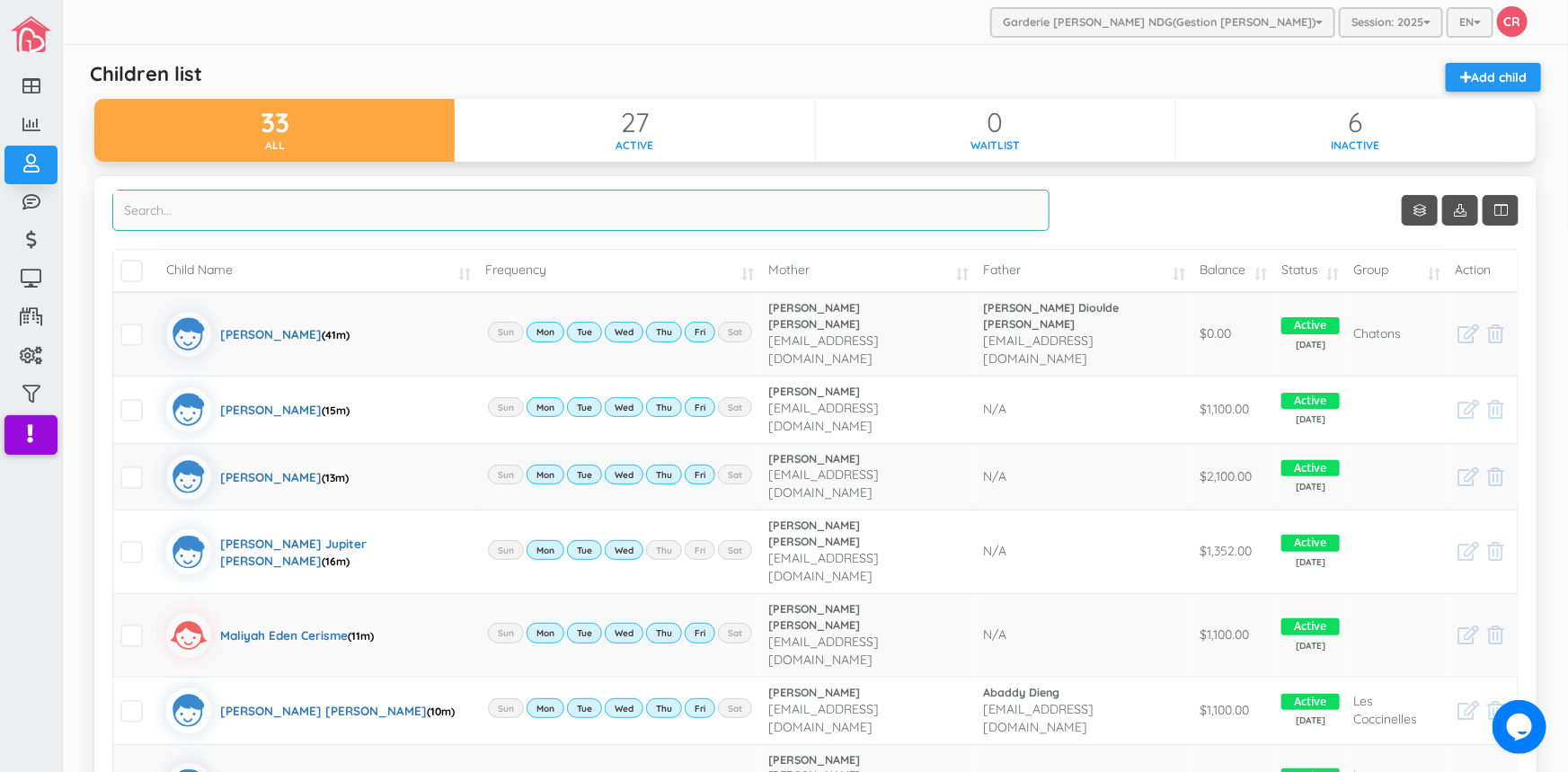
click at [166, 213] on input "search" at bounding box center [580, 210] width 937 height 41
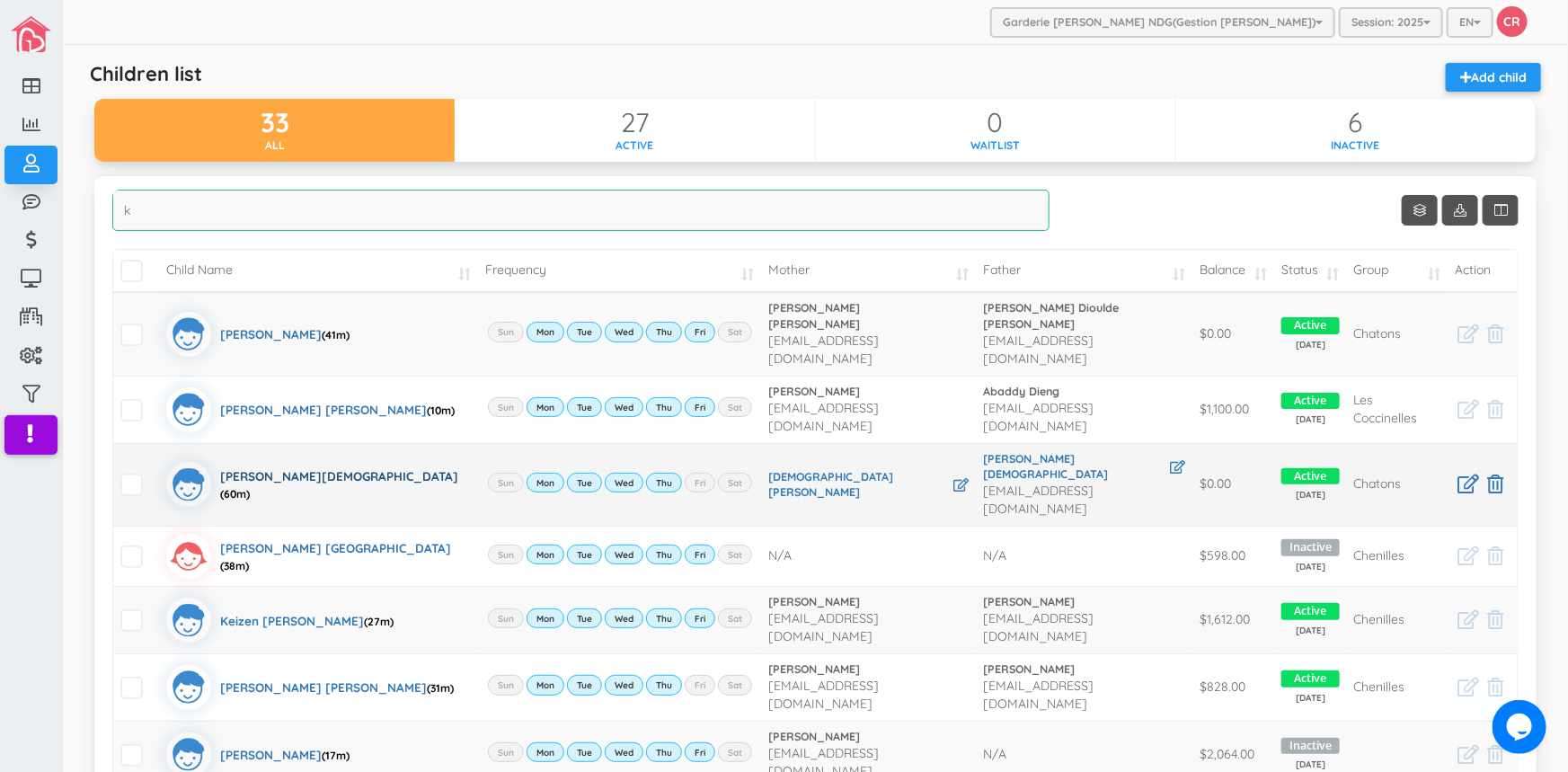
type input "k"
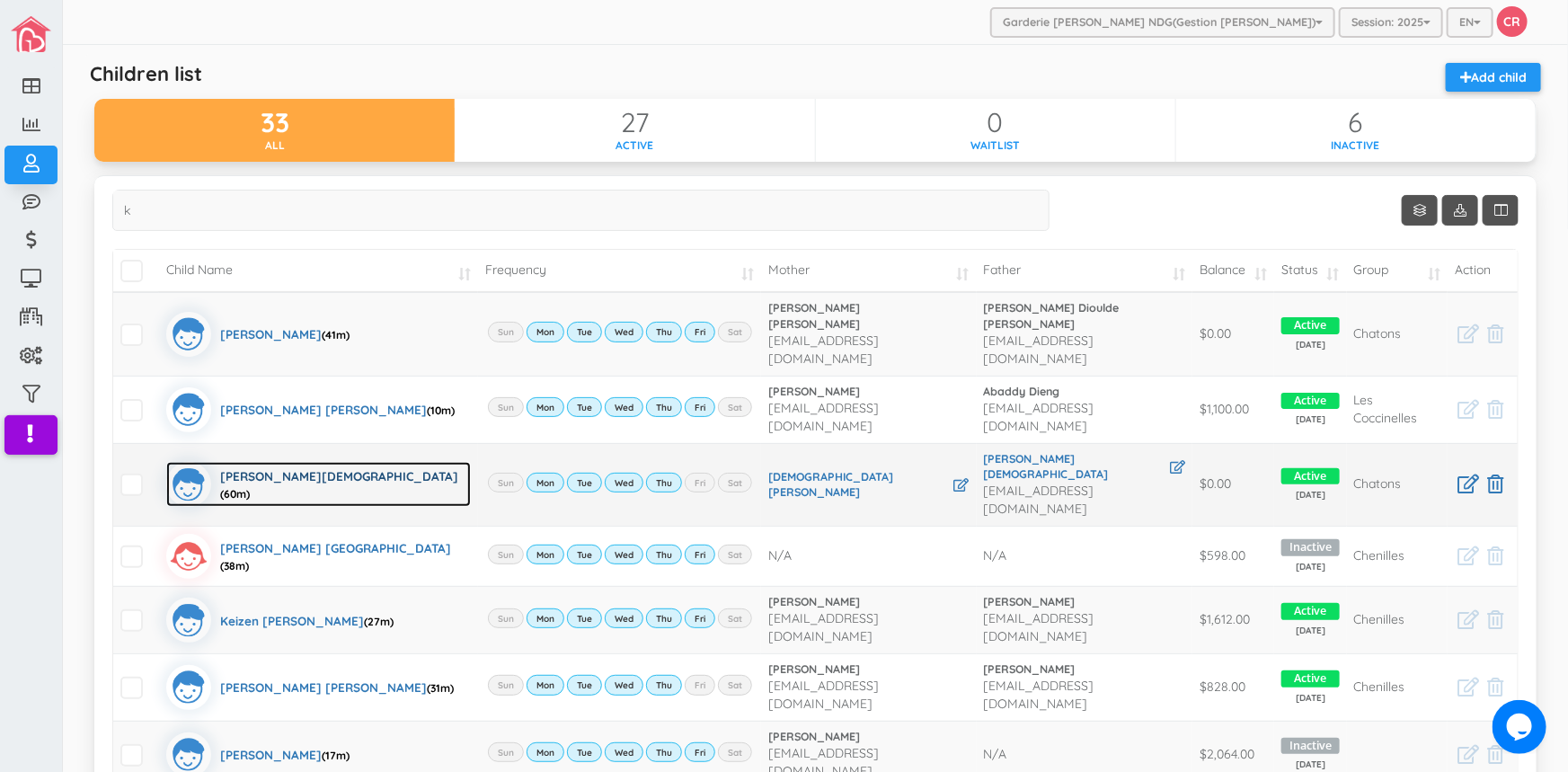
click at [254, 462] on div "[PERSON_NAME][DEMOGRAPHIC_DATA] (60m)" at bounding box center [345, 484] width 251 height 45
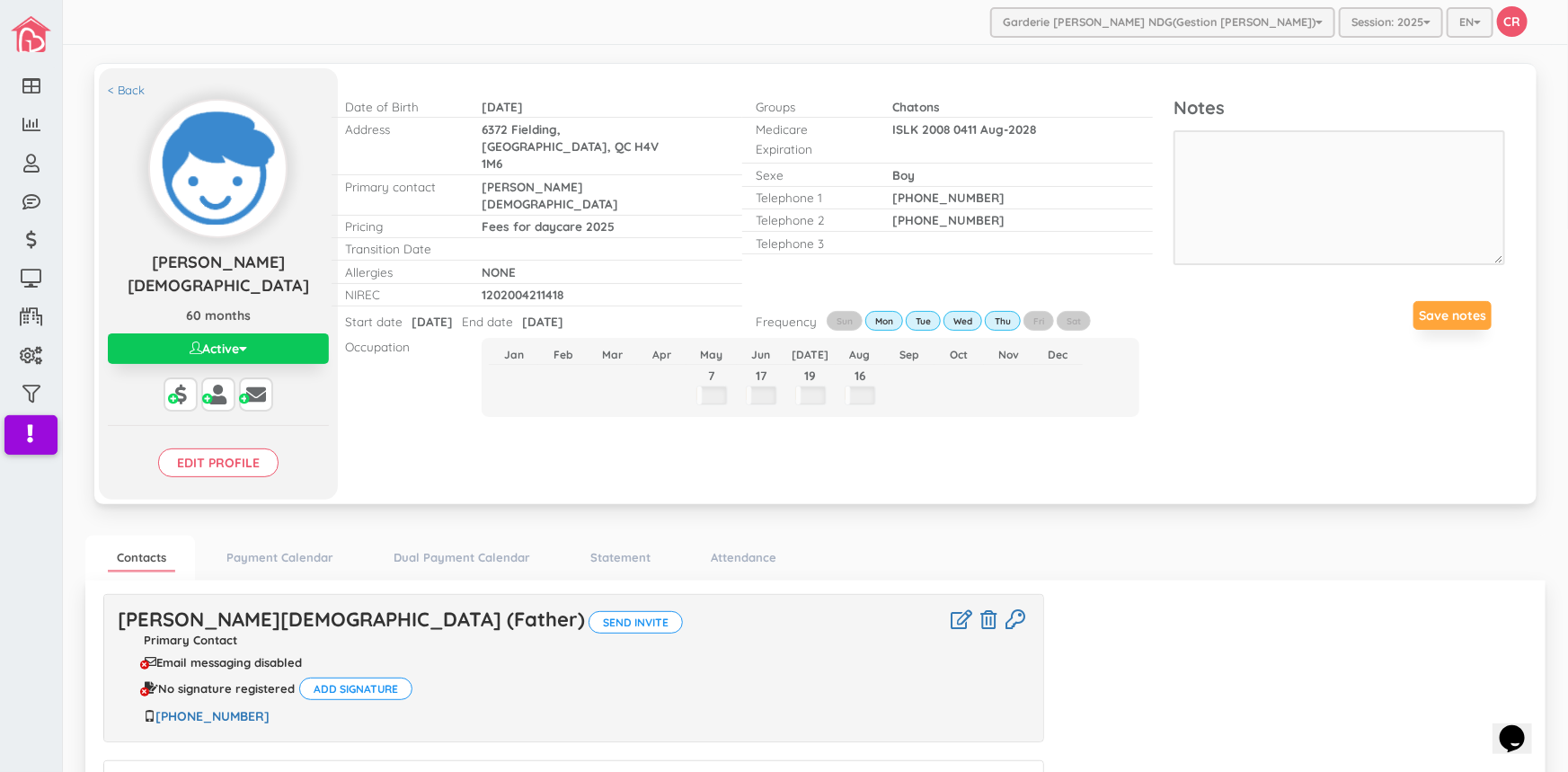
click at [227, 334] on button "Active" at bounding box center [218, 349] width 221 height 31
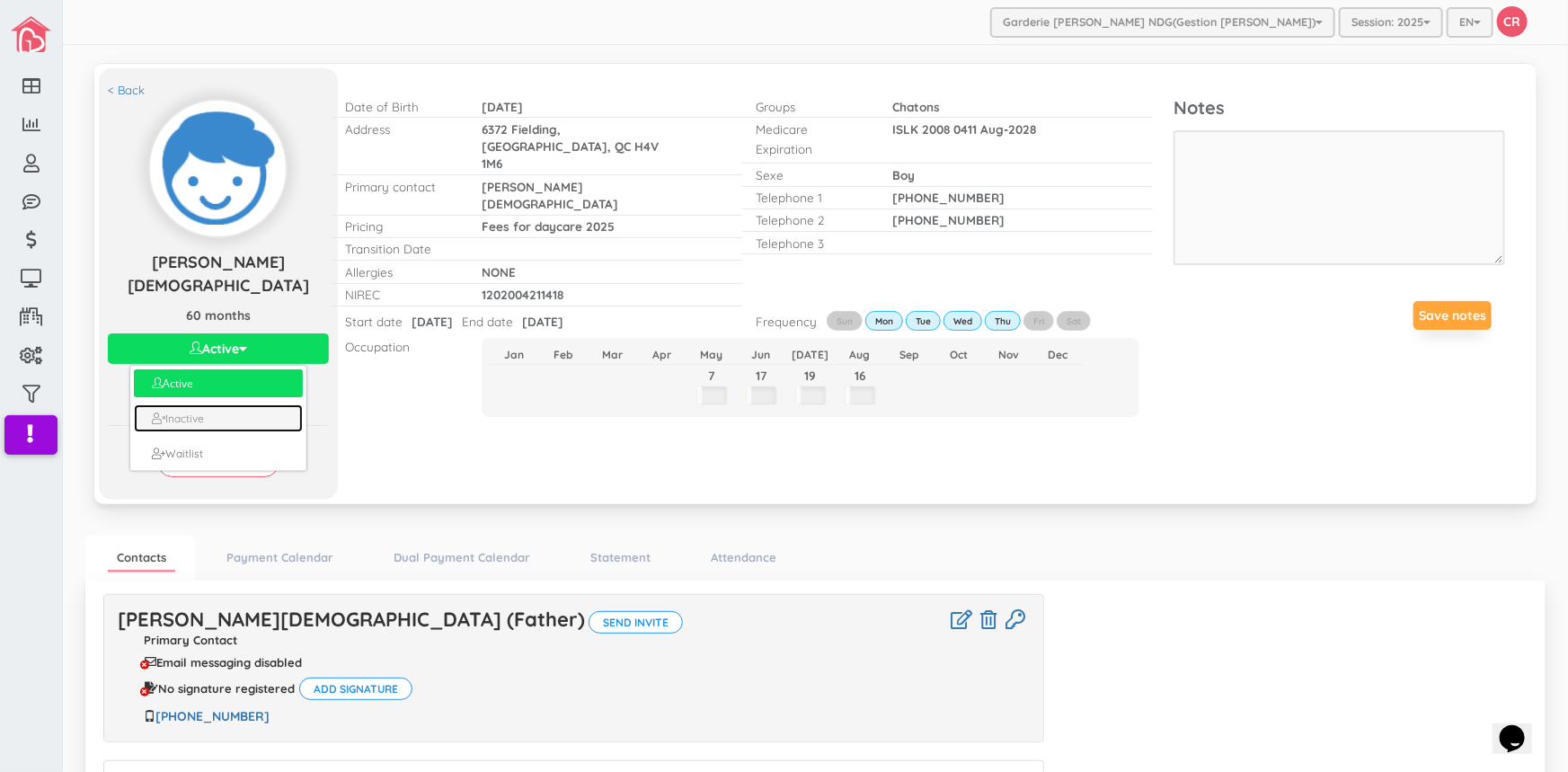
click at [204, 405] on link "Inactive" at bounding box center [219, 419] width 170 height 28
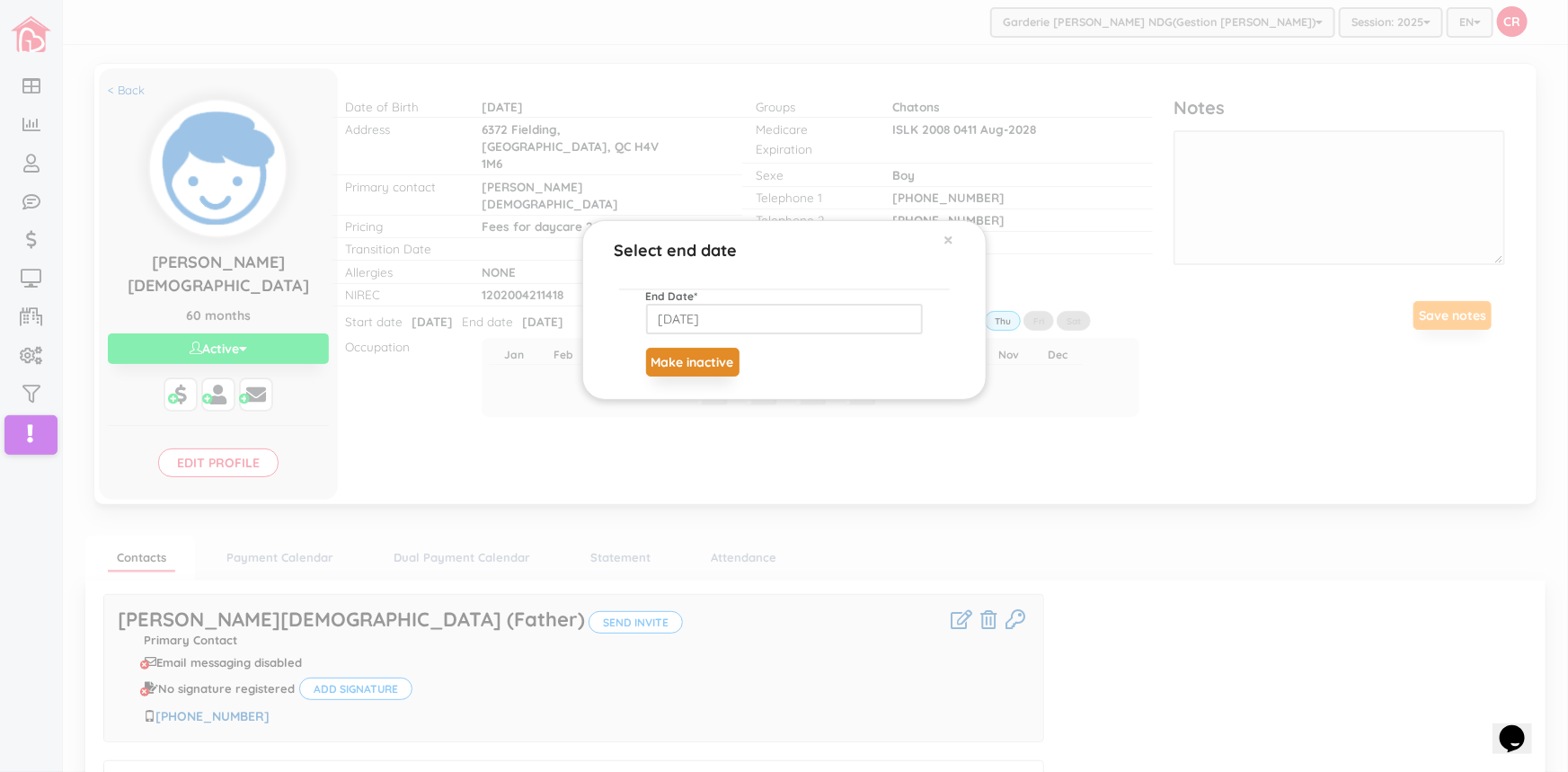
click at [706, 365] on button "Make inactive" at bounding box center [693, 362] width 93 height 29
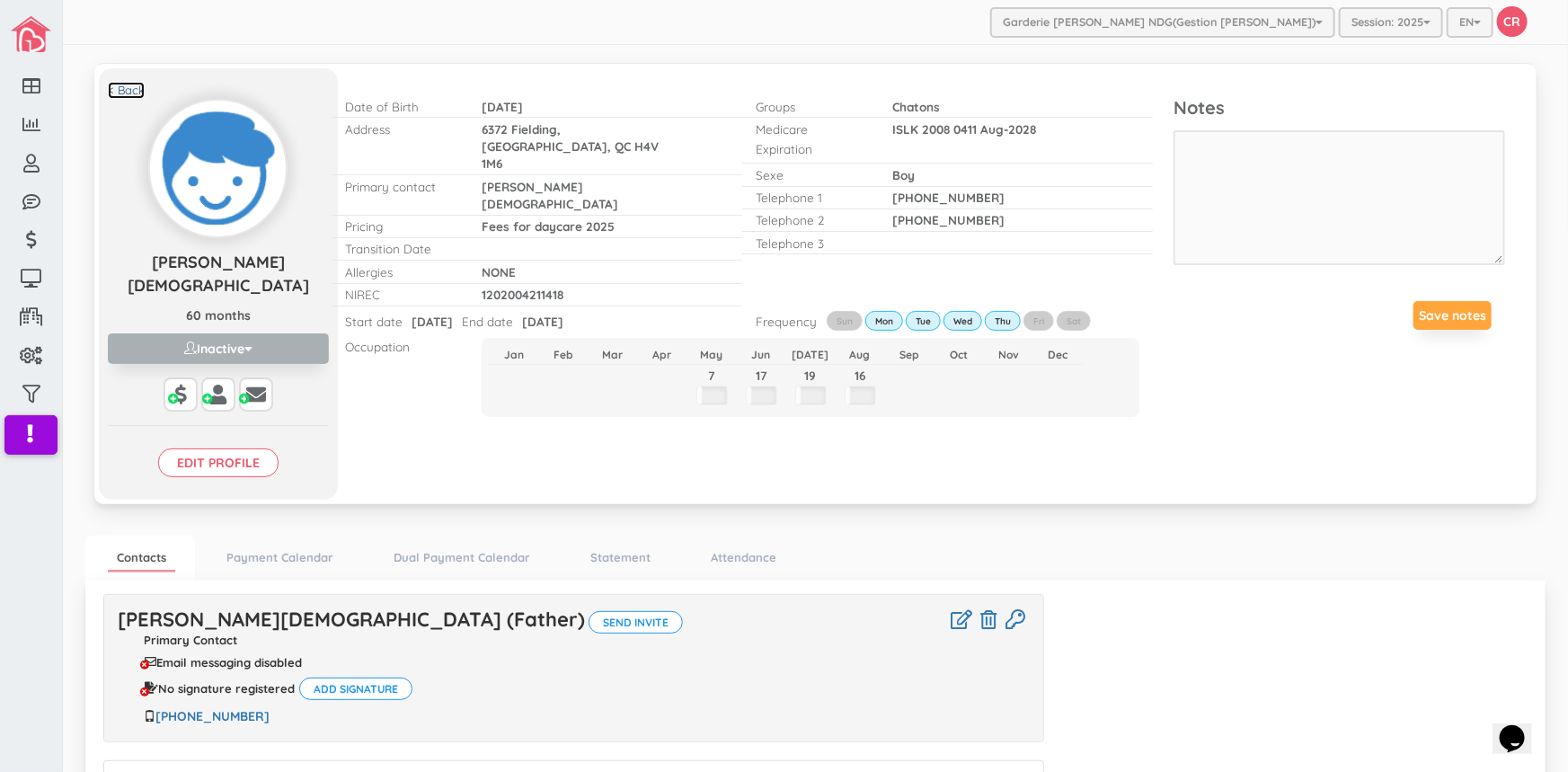
click at [130, 86] on link "< Back" at bounding box center [127, 90] width 37 height 17
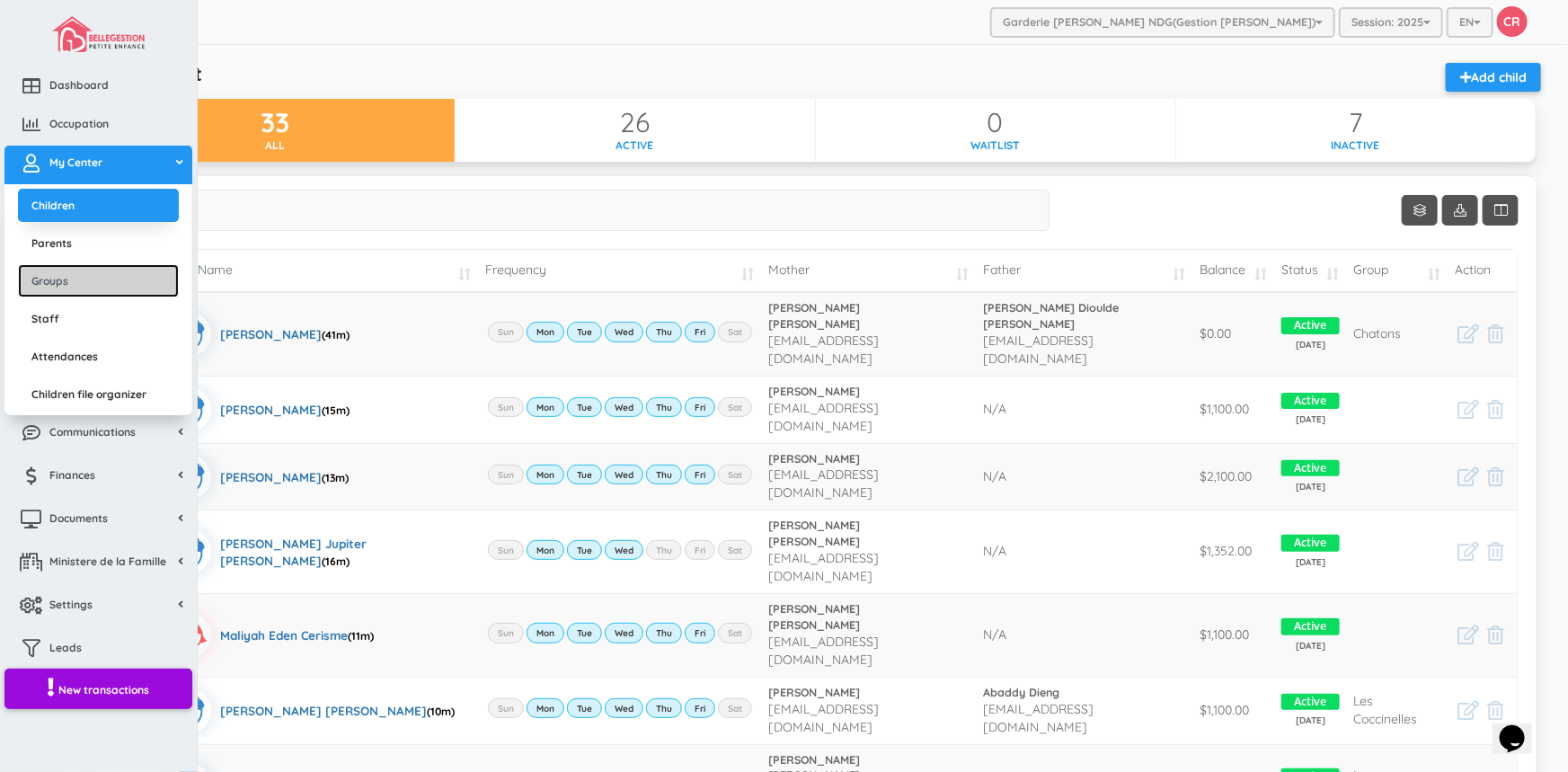
click at [92, 279] on link "Groups" at bounding box center [98, 281] width 160 height 34
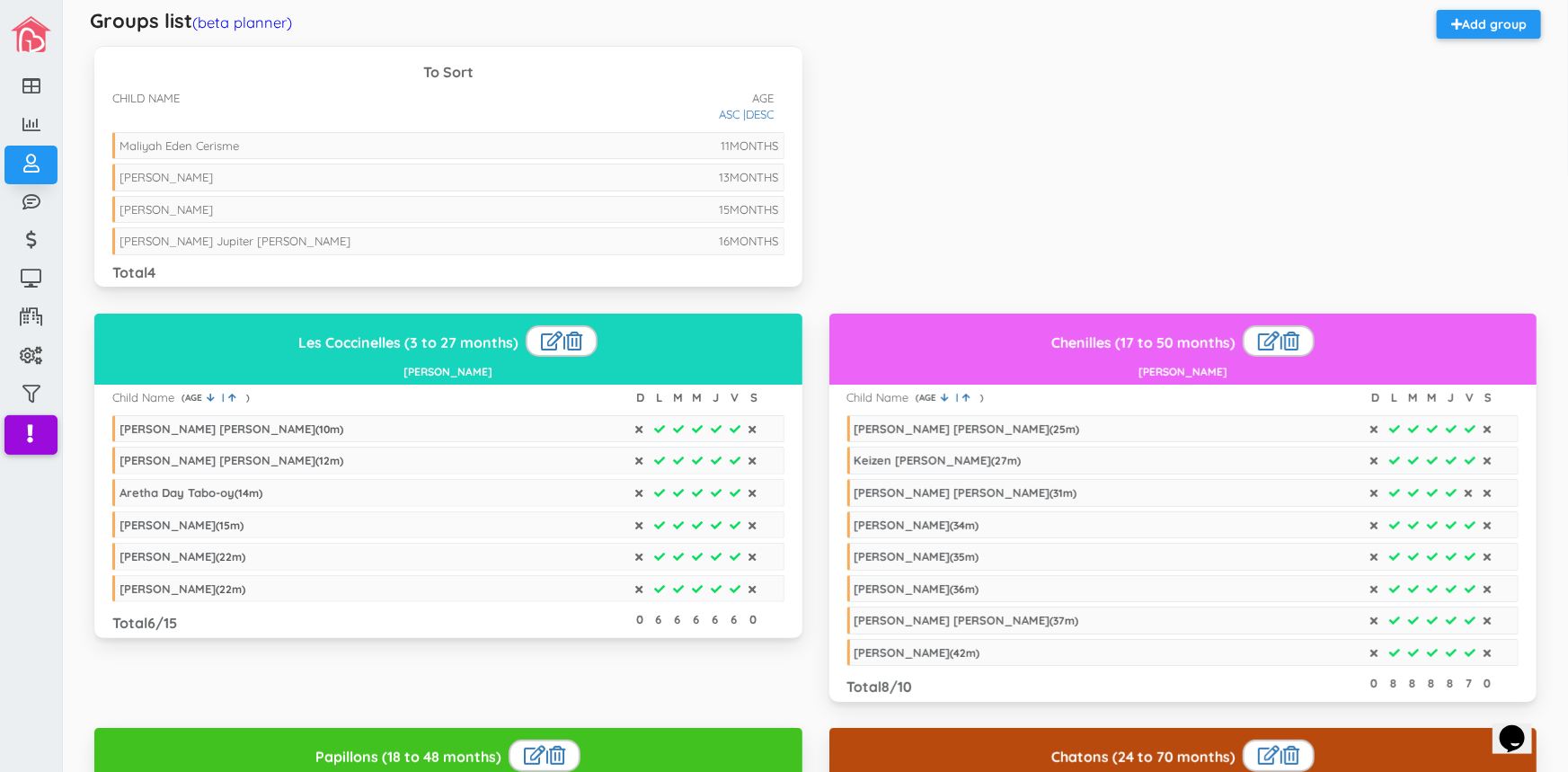
scroll to position [81, 0]
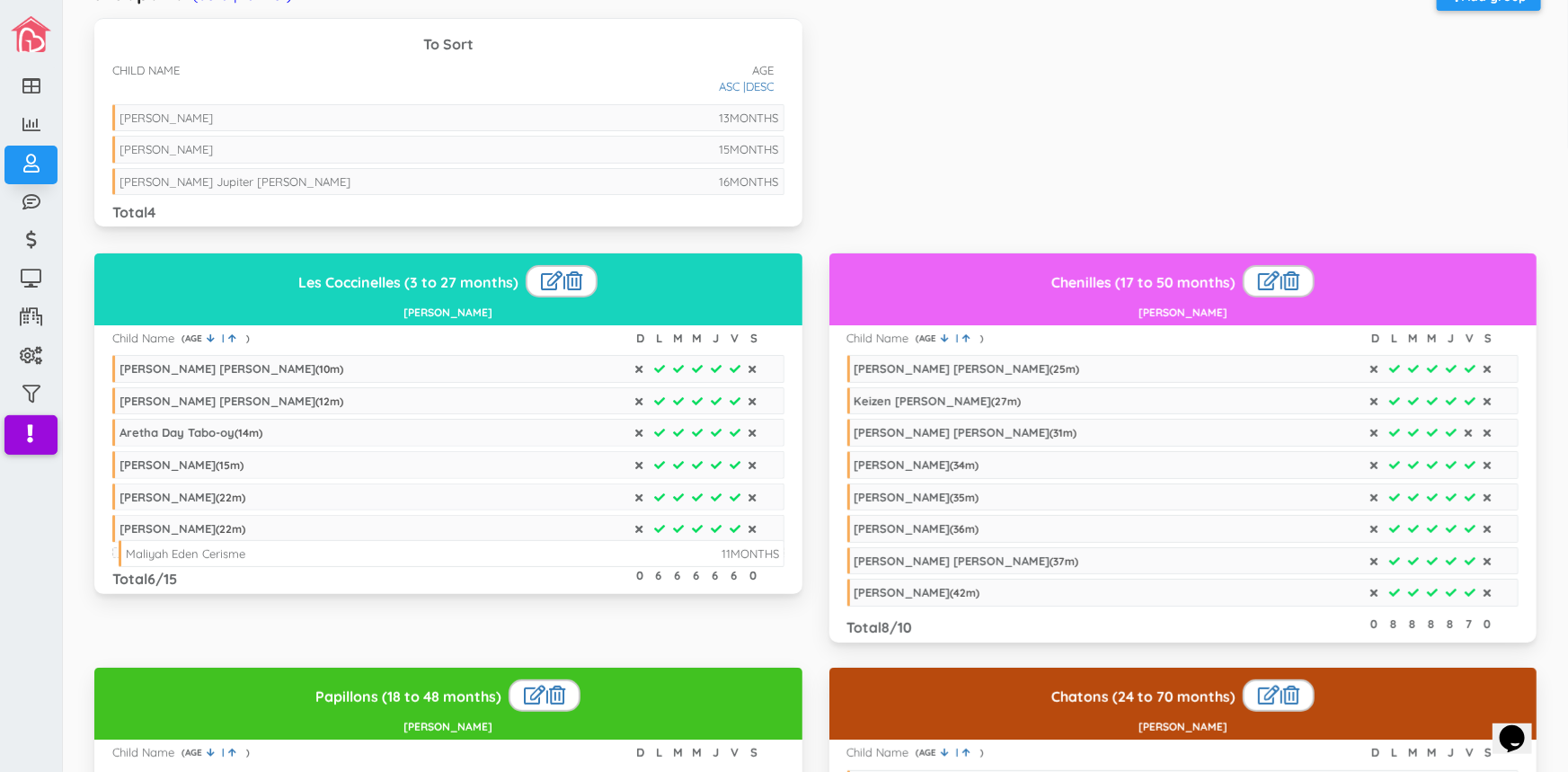
drag, startPoint x: 326, startPoint y: 115, endPoint x: 333, endPoint y: 551, distance: 436.1
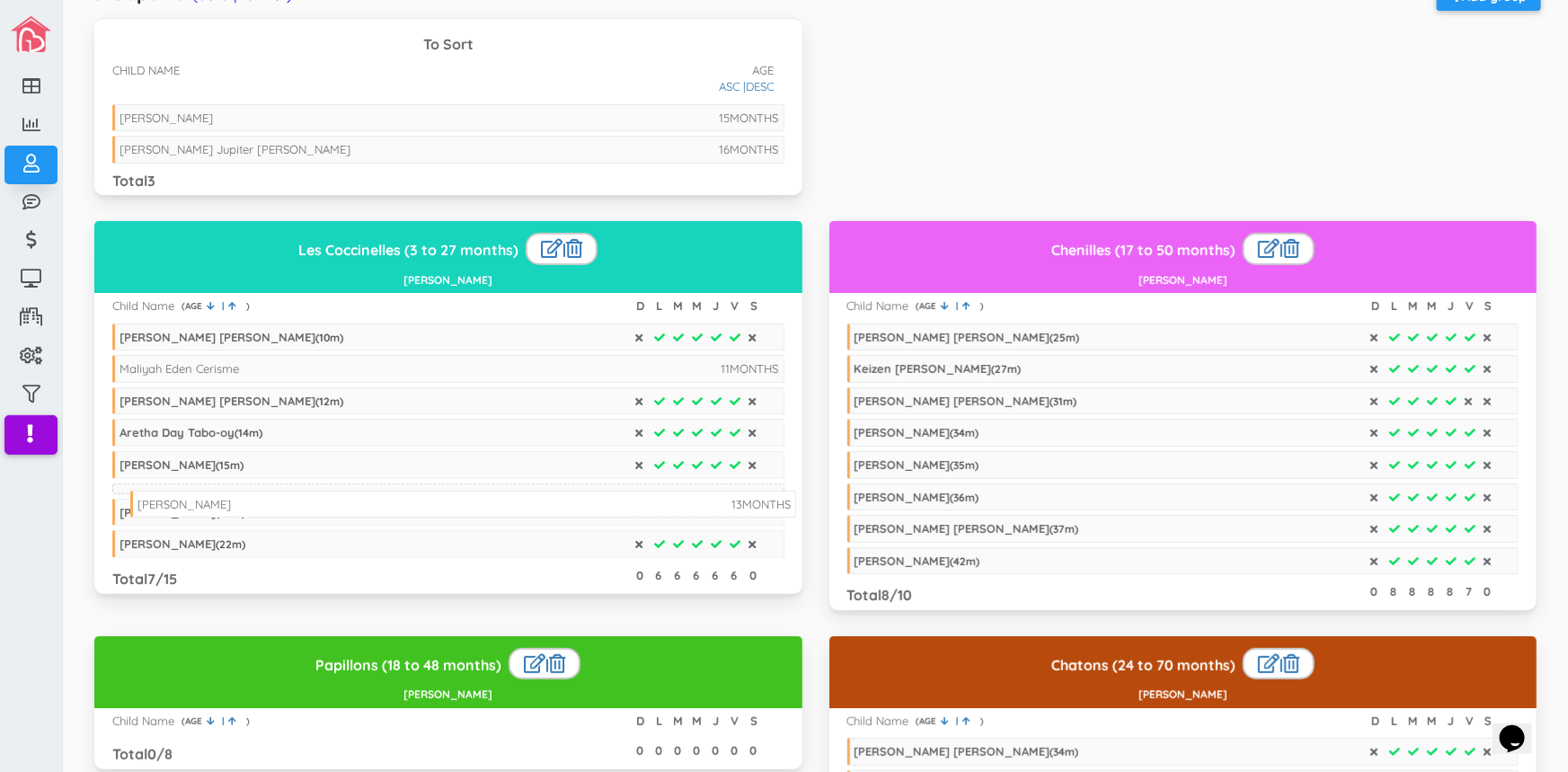
drag, startPoint x: 241, startPoint y: 117, endPoint x: 259, endPoint y: 503, distance: 386.4
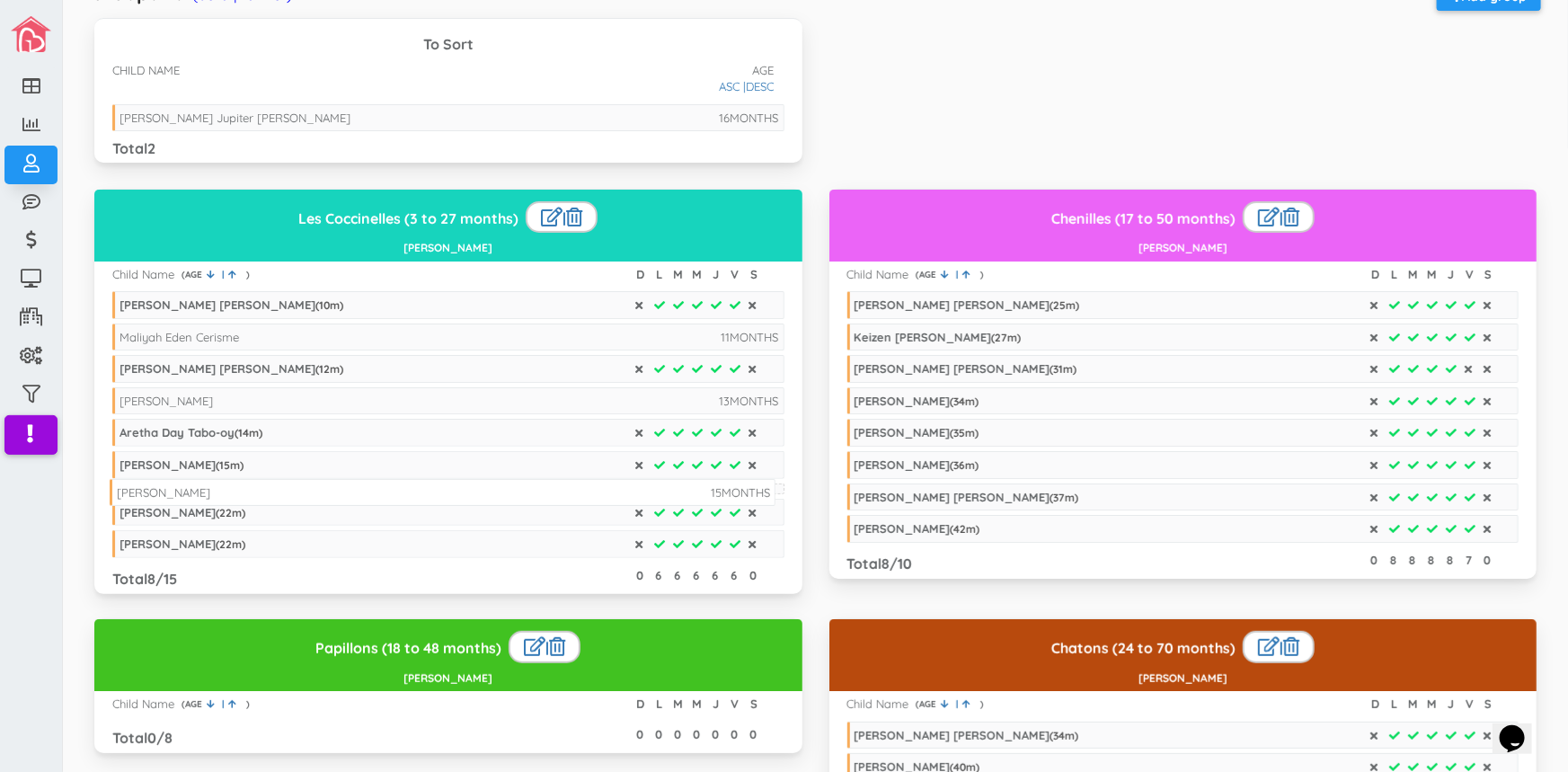
drag, startPoint x: 290, startPoint y: 120, endPoint x: 287, endPoint y: 495, distance: 375.0
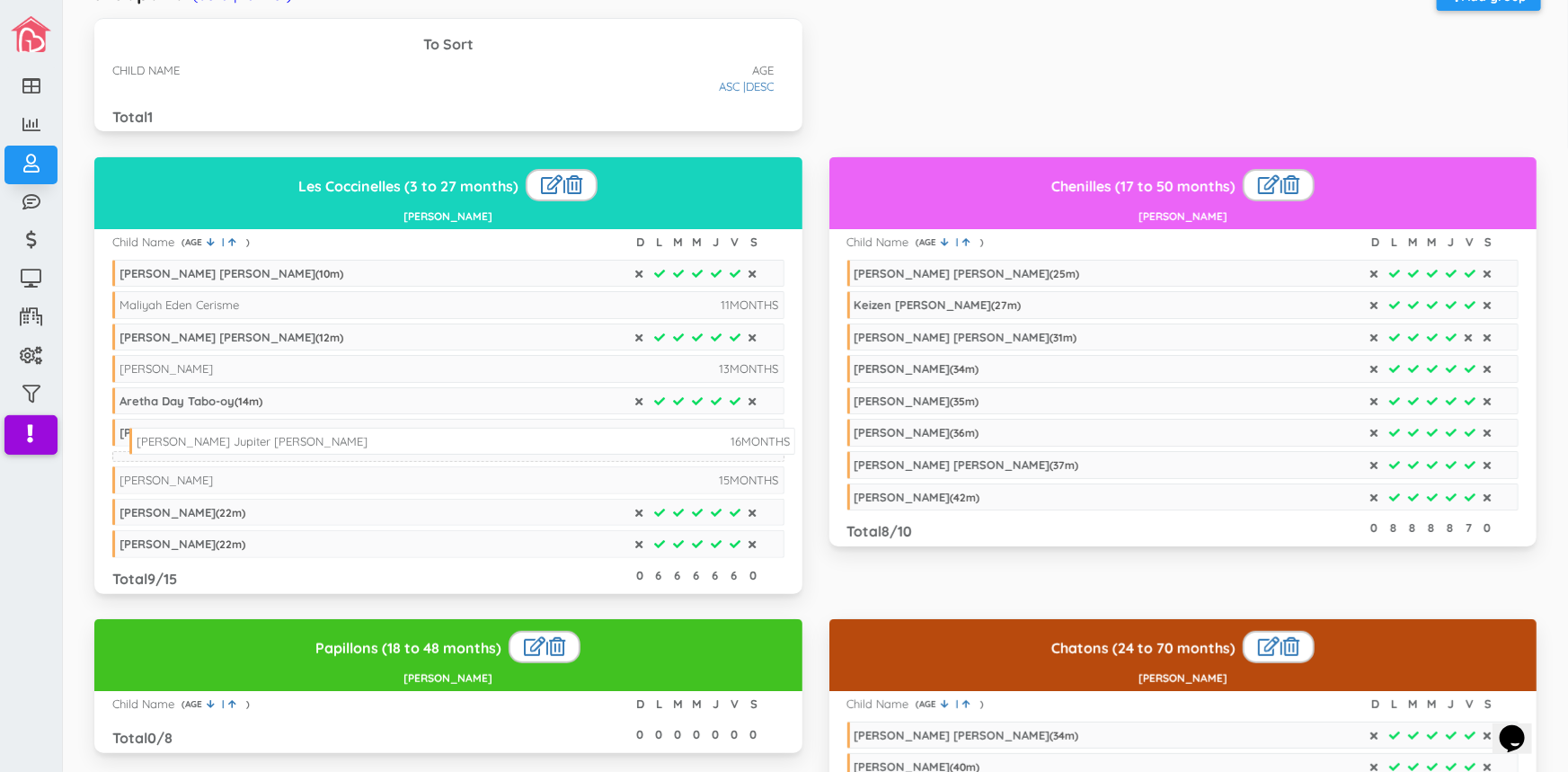
drag, startPoint x: 280, startPoint y: 124, endPoint x: 296, endPoint y: 448, distance: 324.4
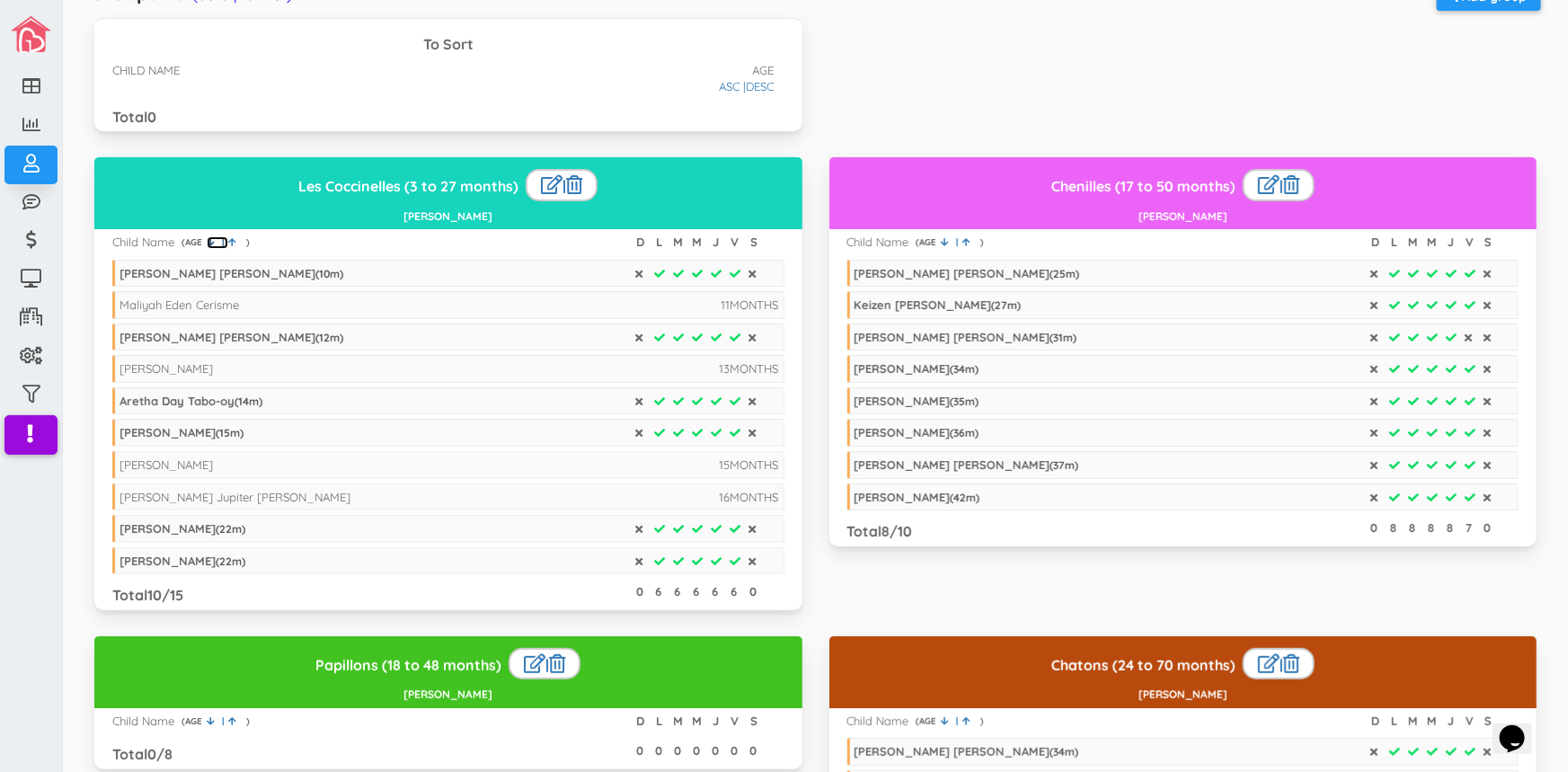
click at [210, 237] on icon at bounding box center [211, 241] width 8 height 9
click at [979, 68] on div "To Sort CHILD NAME AGE DESC ASC | Total 0" at bounding box center [816, 87] width 1469 height 138
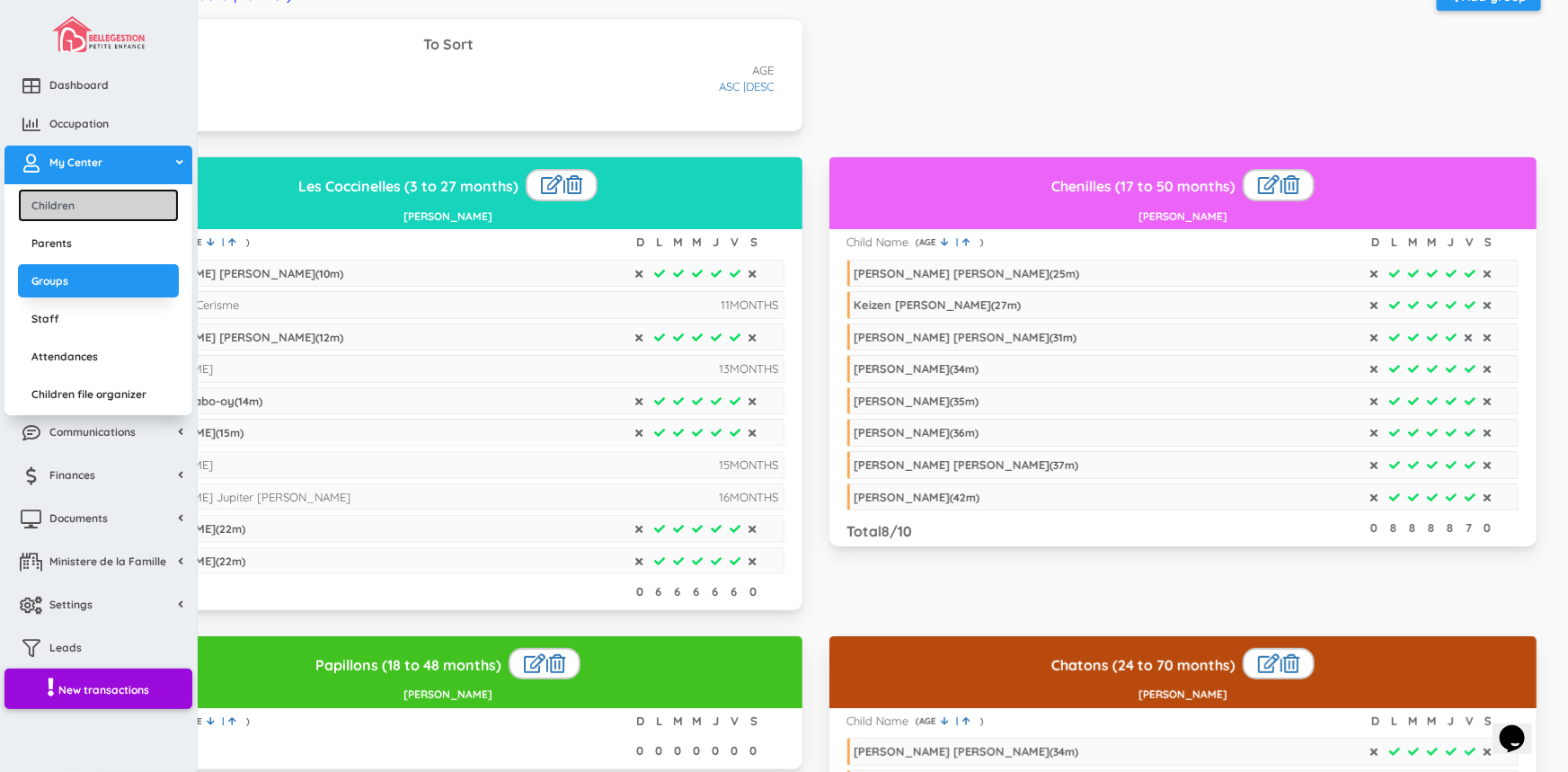
click at [82, 200] on link "Children" at bounding box center [98, 205] width 160 height 34
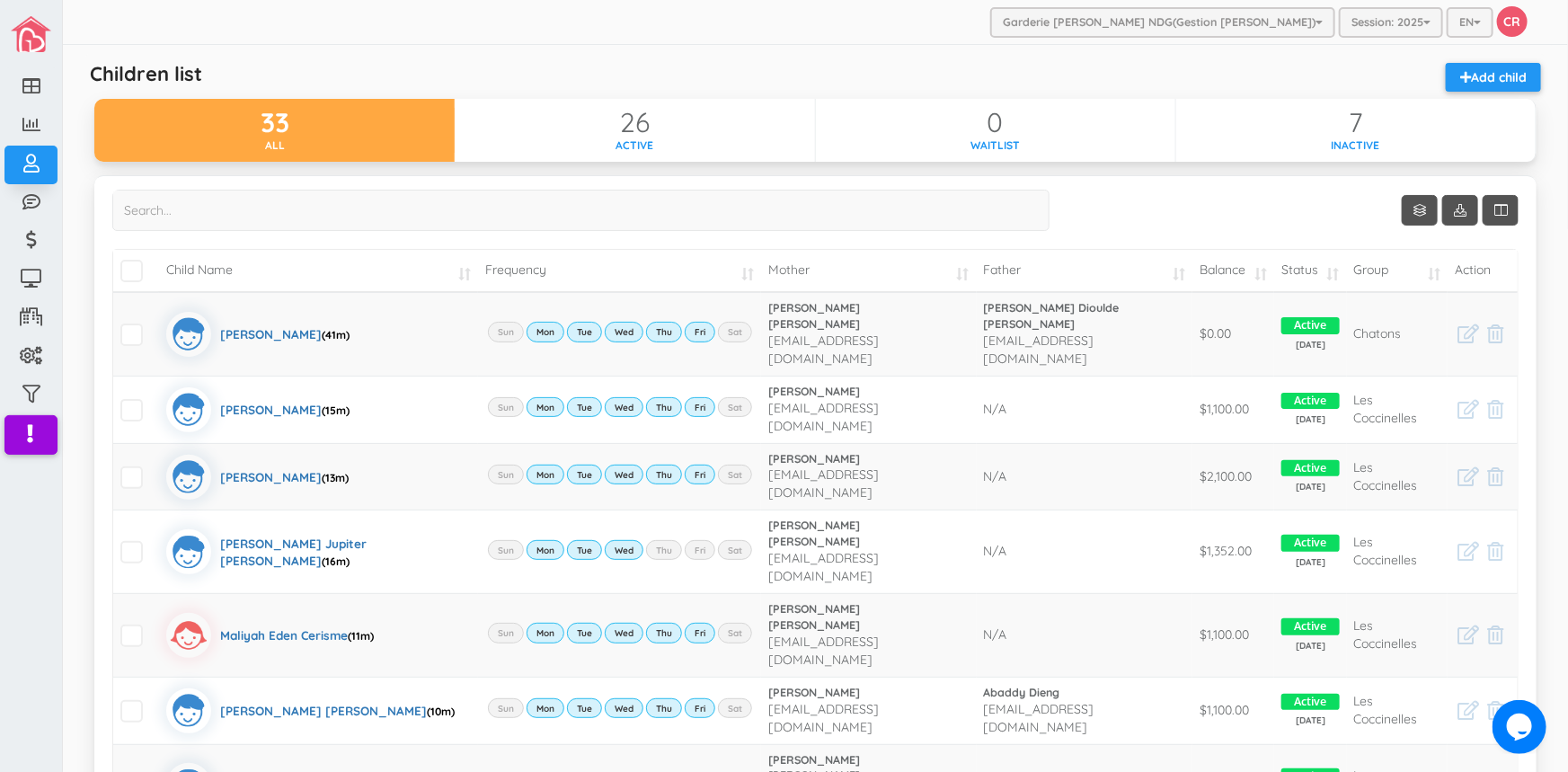
click at [137, 190] on div "Show Columns Child Name Email Frequency Mother Father Appartment House Number S…" at bounding box center [815, 715] width 1442 height 1081
click at [138, 215] on input "search" at bounding box center [580, 210] width 937 height 41
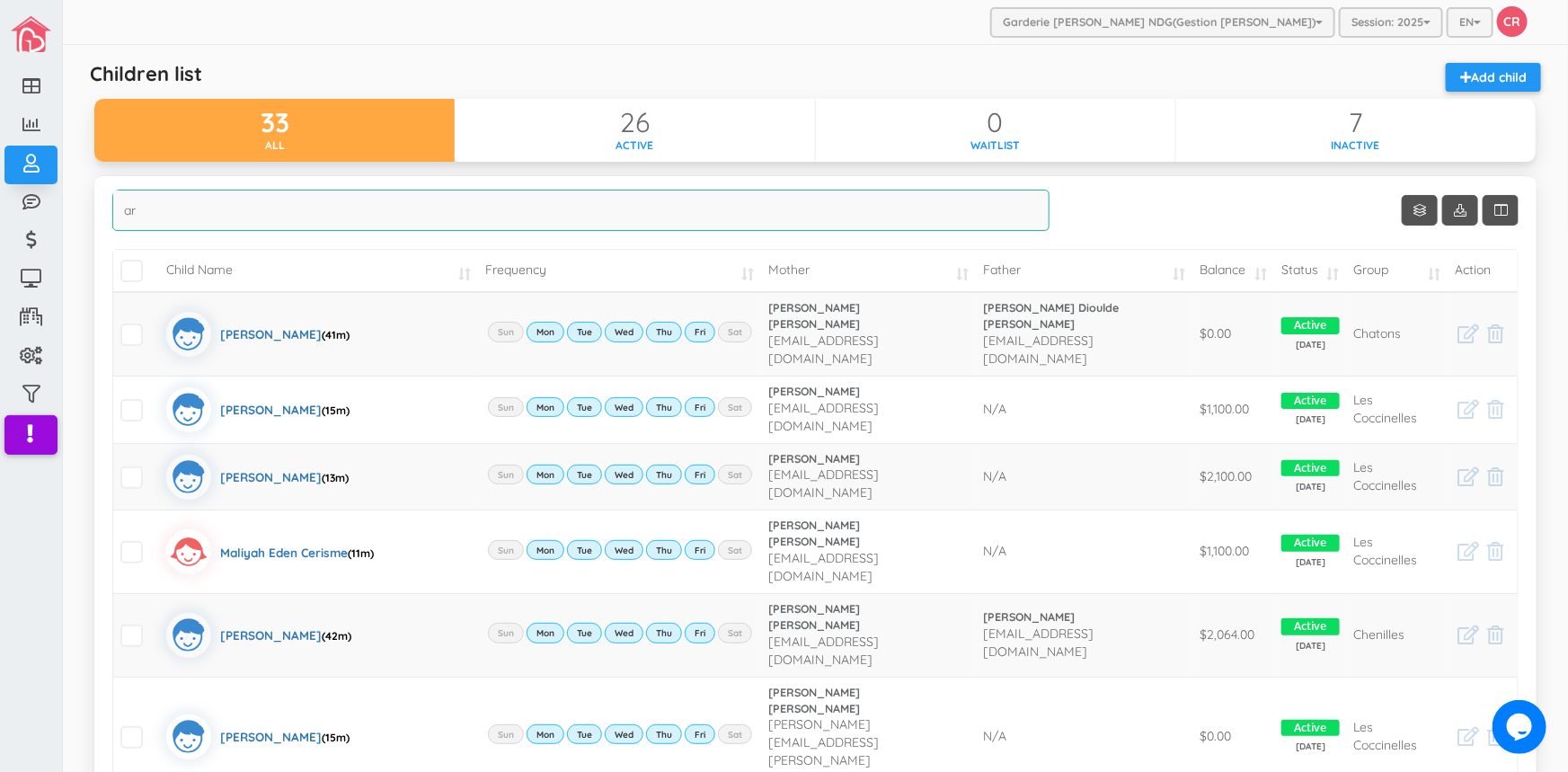
type input "ar"
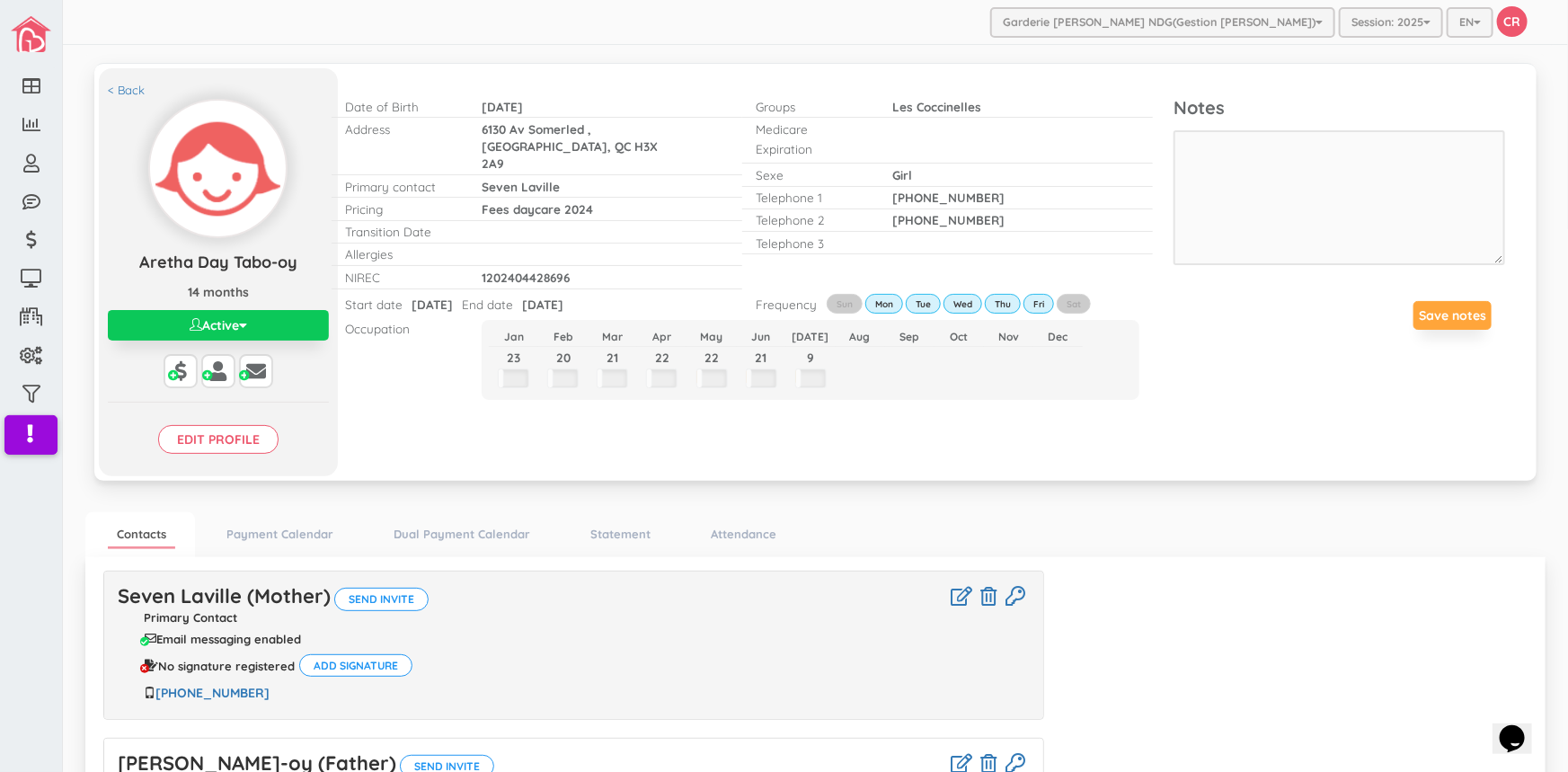
click at [242, 322] on span "button" at bounding box center [242, 324] width 8 height 12
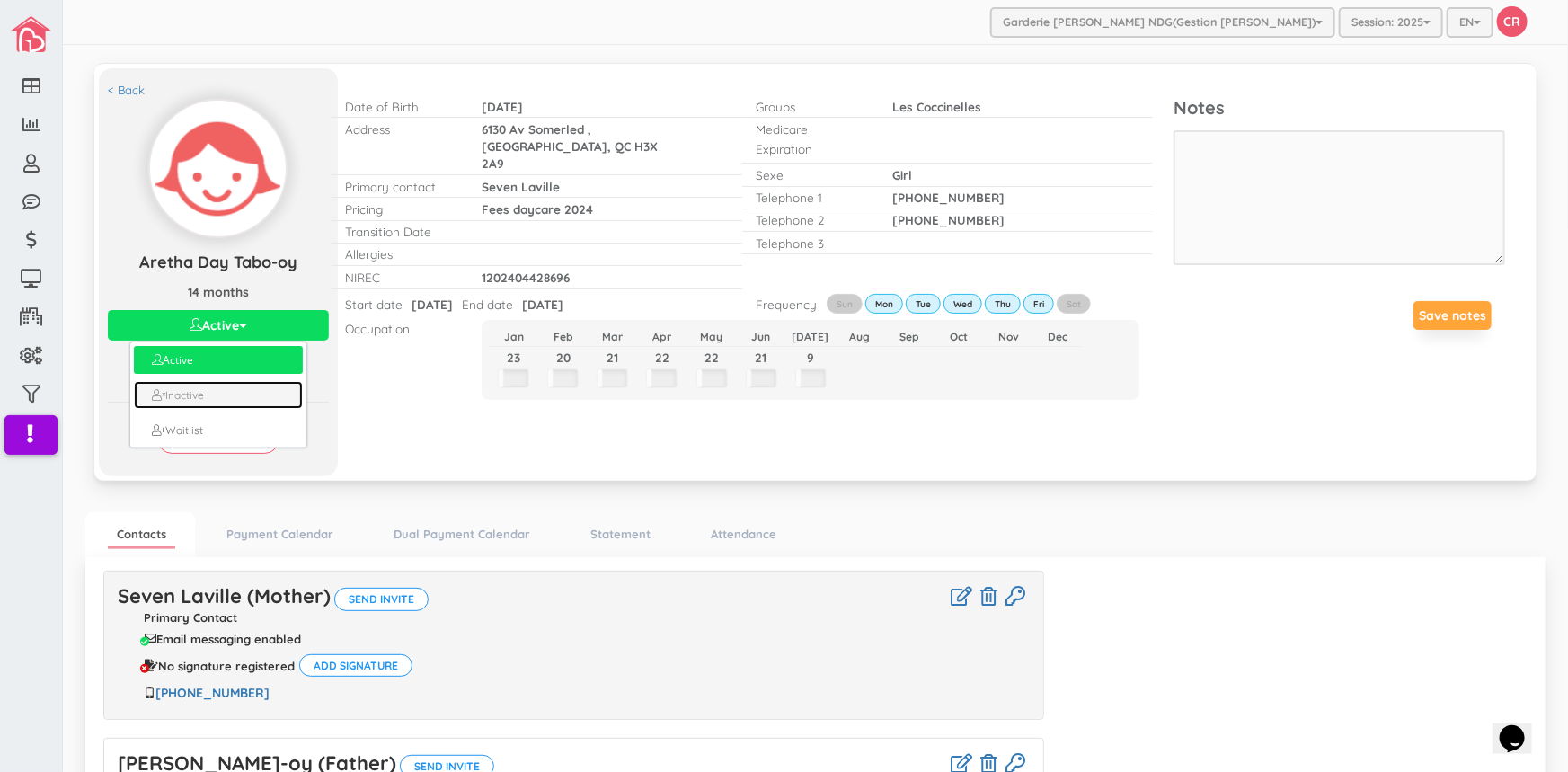
click at [210, 393] on link "Inactive" at bounding box center [219, 395] width 170 height 28
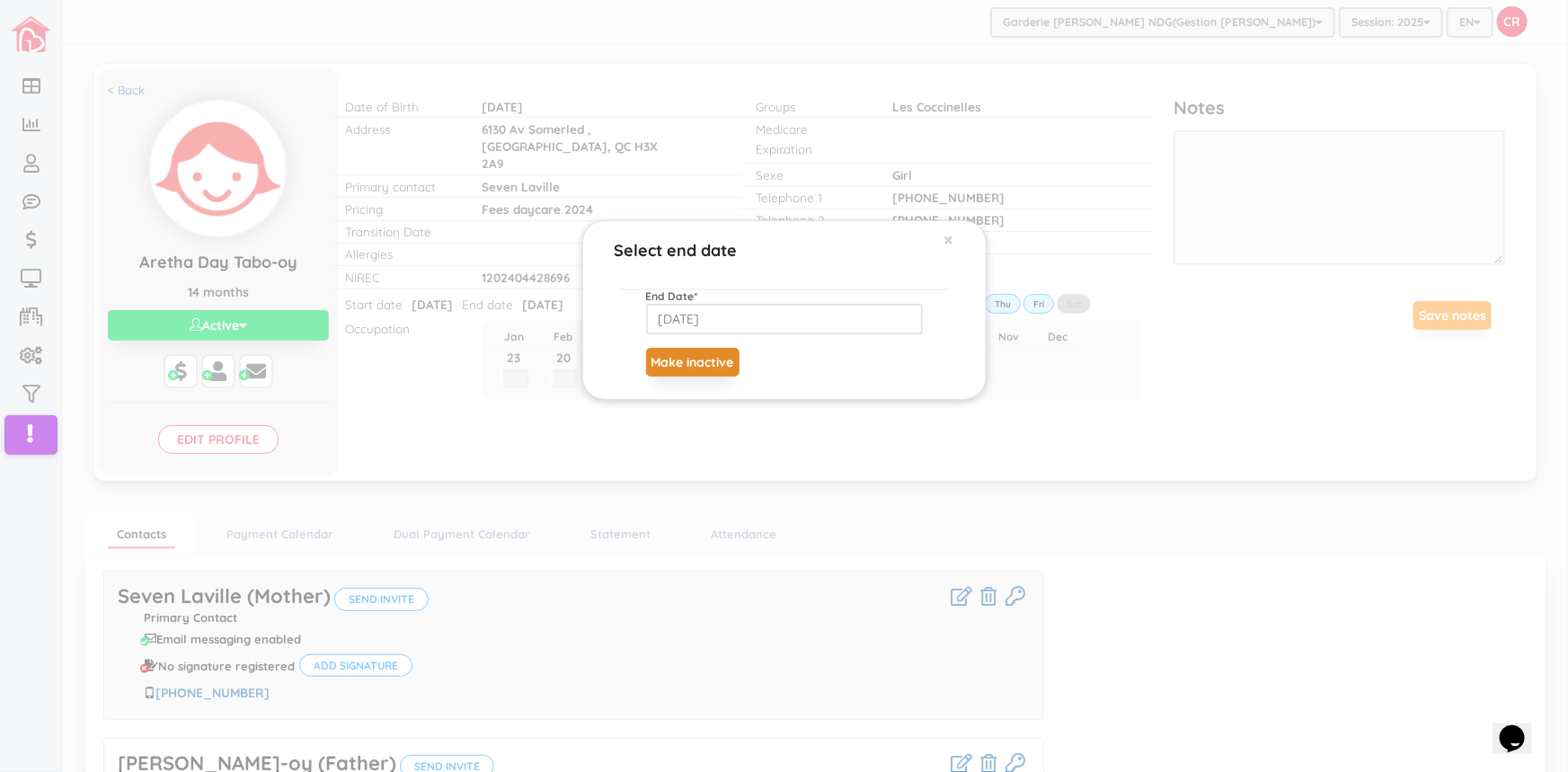
click at [669, 353] on button "Make inactive" at bounding box center [693, 362] width 93 height 29
click at [674, 362] on button "Make inactive" at bounding box center [693, 362] width 93 height 29
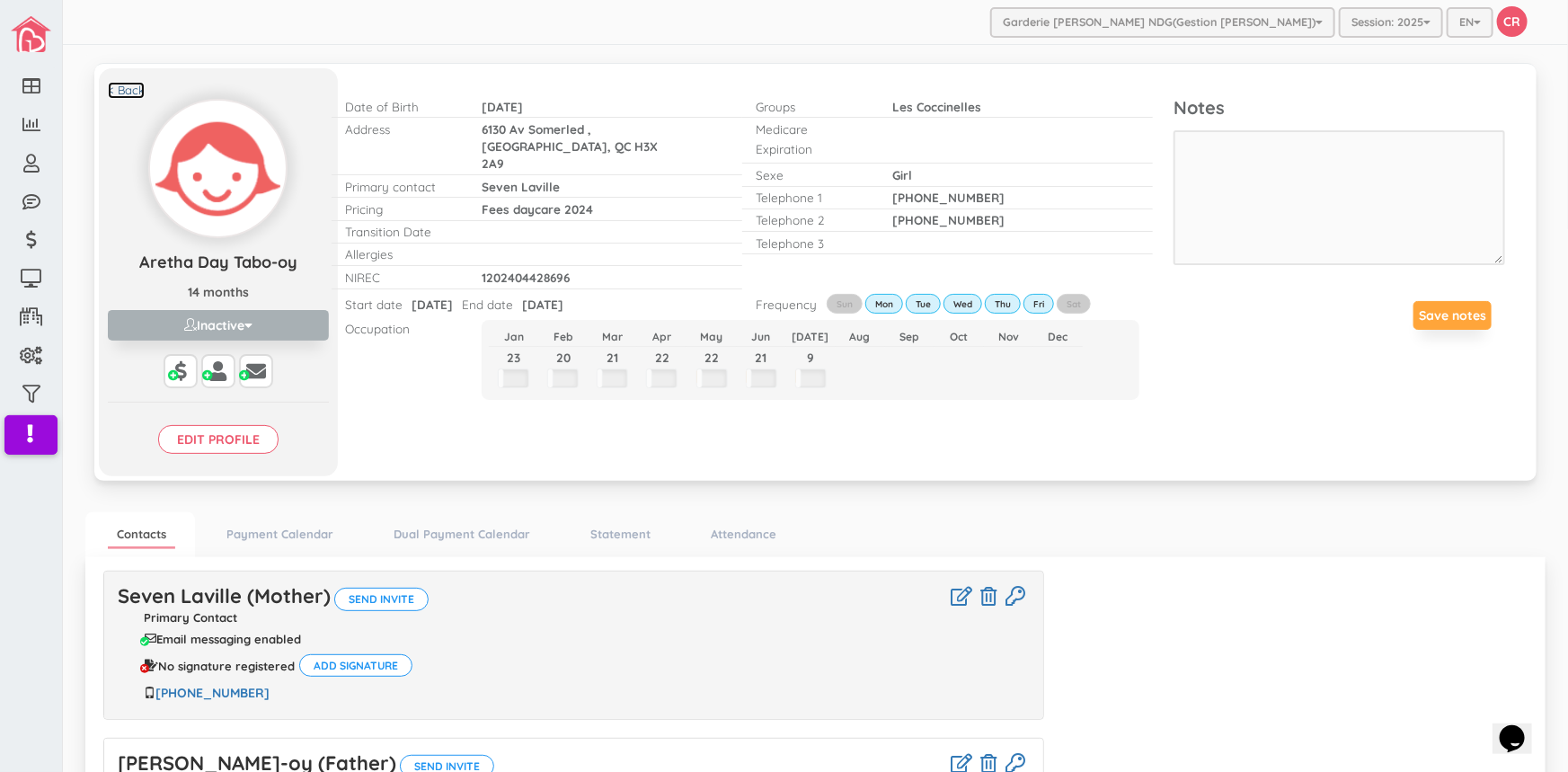
click at [127, 87] on link "< Back" at bounding box center [127, 90] width 37 height 17
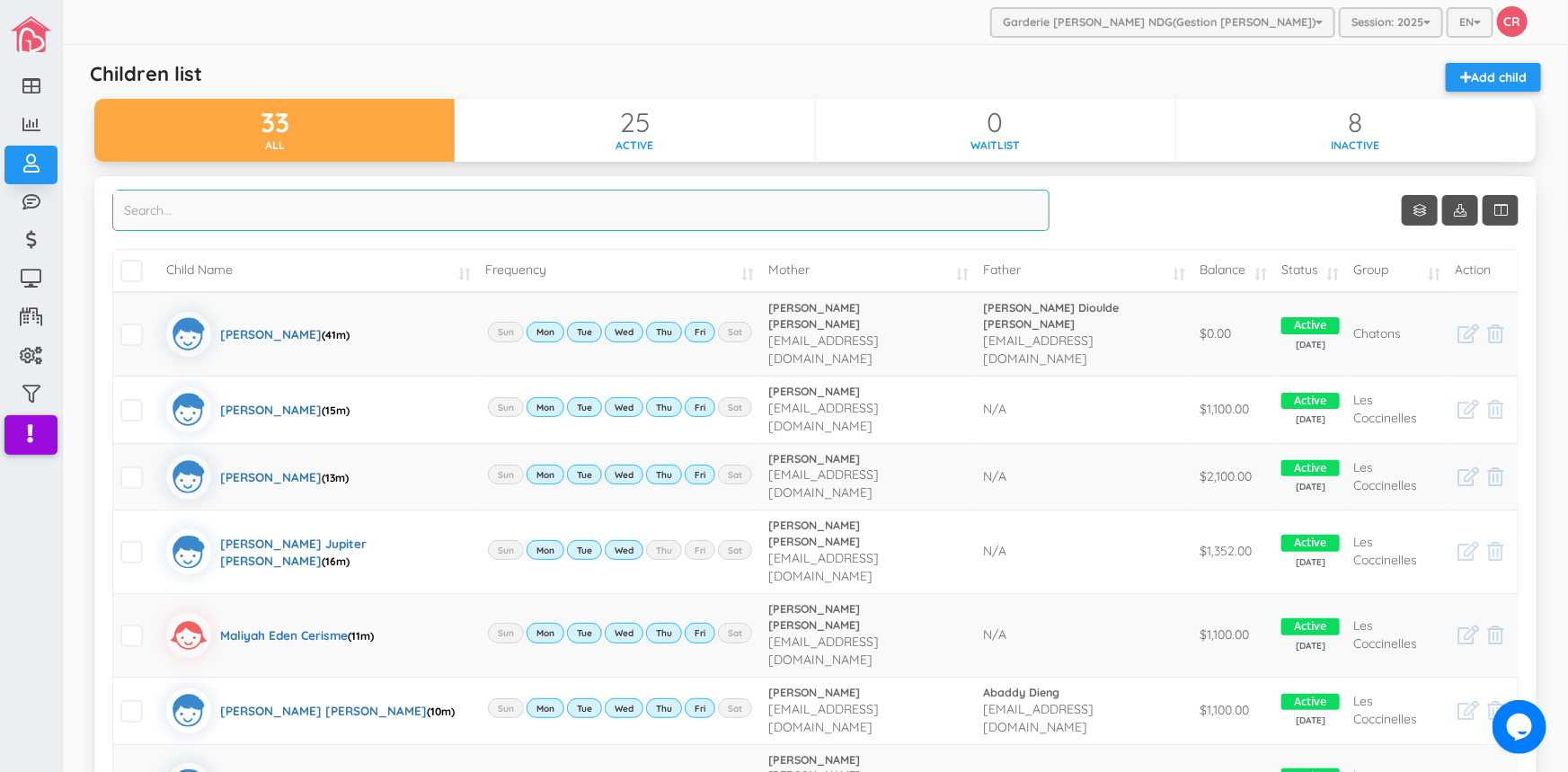
click at [139, 211] on input "search" at bounding box center [580, 210] width 937 height 41
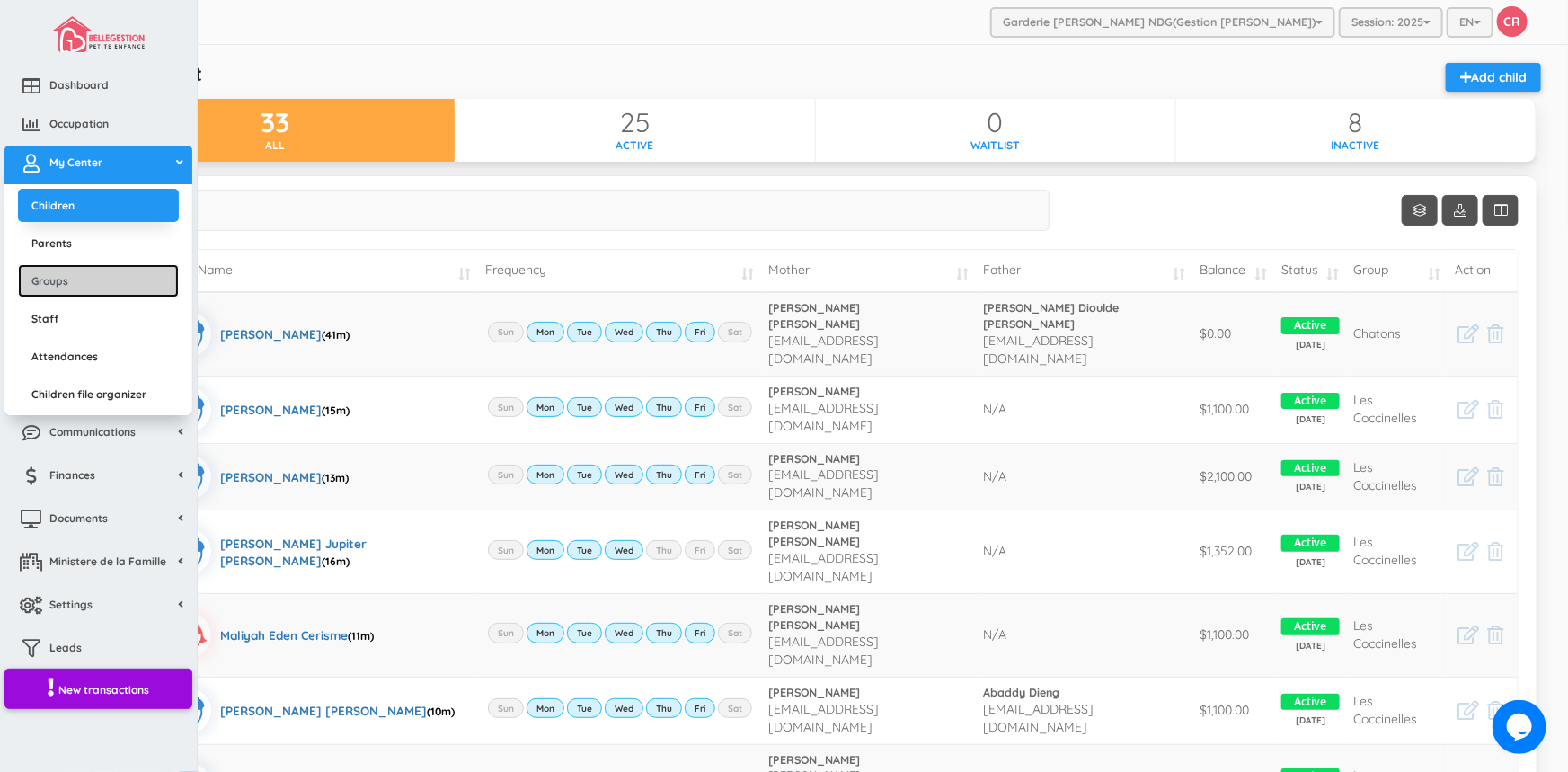
click at [57, 281] on link "Groups" at bounding box center [98, 281] width 160 height 34
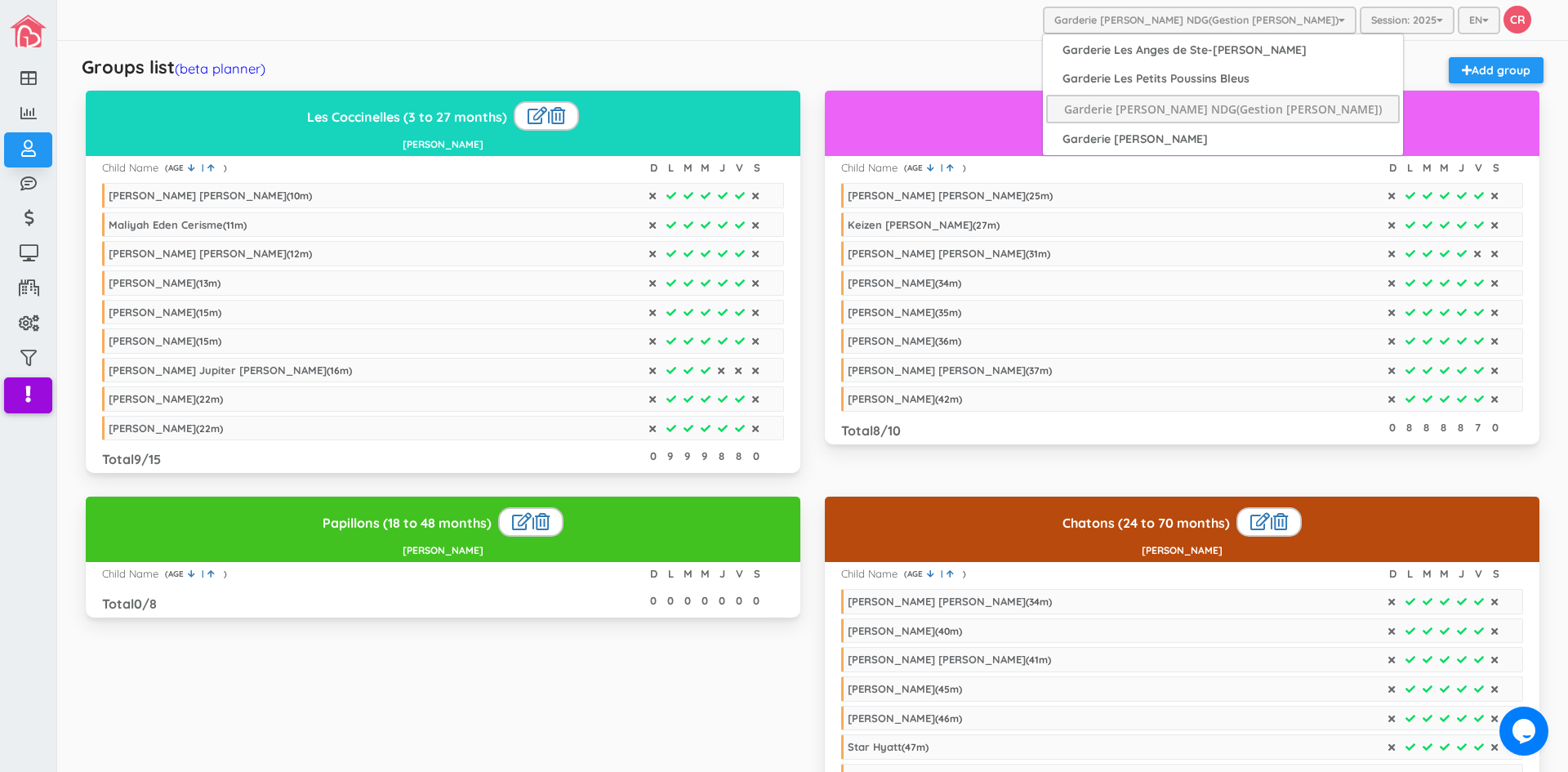
click at [1220, 25] on button "Garderie [PERSON_NAME] NDG(Gestion [PERSON_NAME])" at bounding box center [1200, 20] width 314 height 28
click at [1152, 134] on link "Garderie [PERSON_NAME]" at bounding box center [1222, 139] width 353 height 25
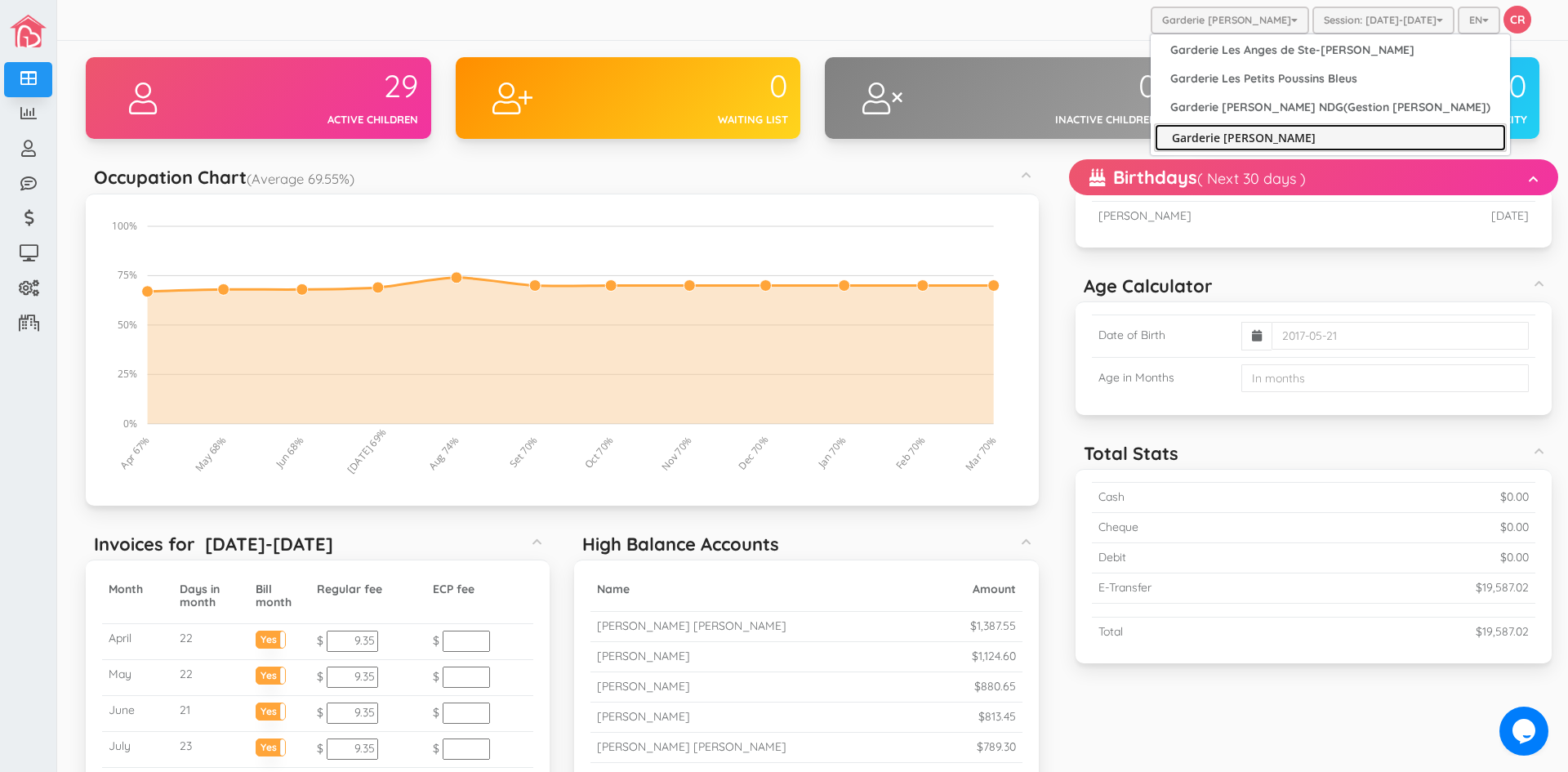
click at [1253, 134] on link "Garderie [PERSON_NAME]" at bounding box center [1331, 138] width 353 height 29
